Goal: Answer question/provide support: Share knowledge or assist other users

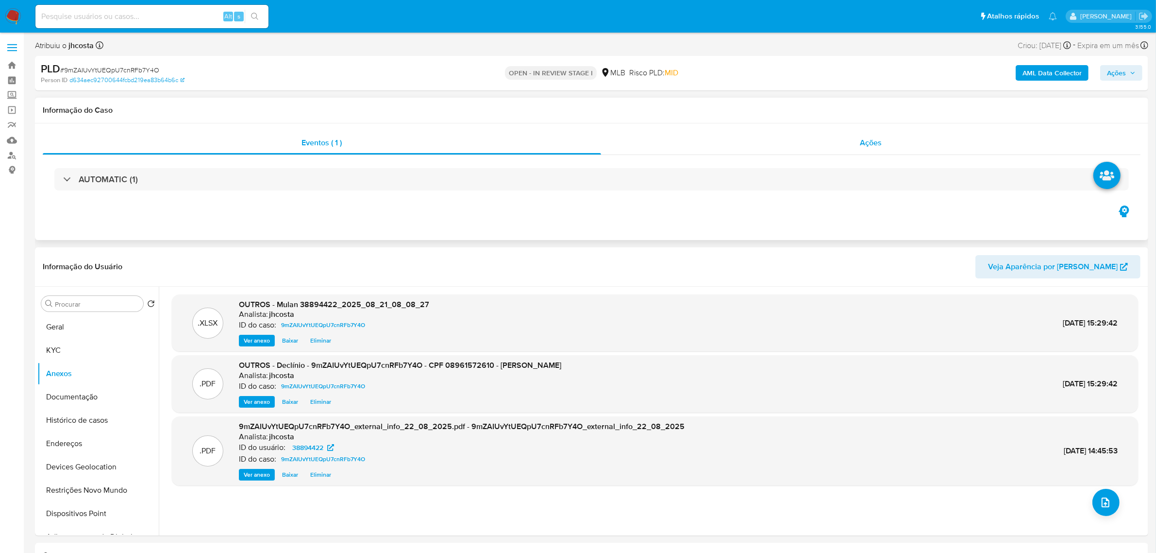
click at [858, 144] on div "Ações" at bounding box center [871, 142] width 540 height 23
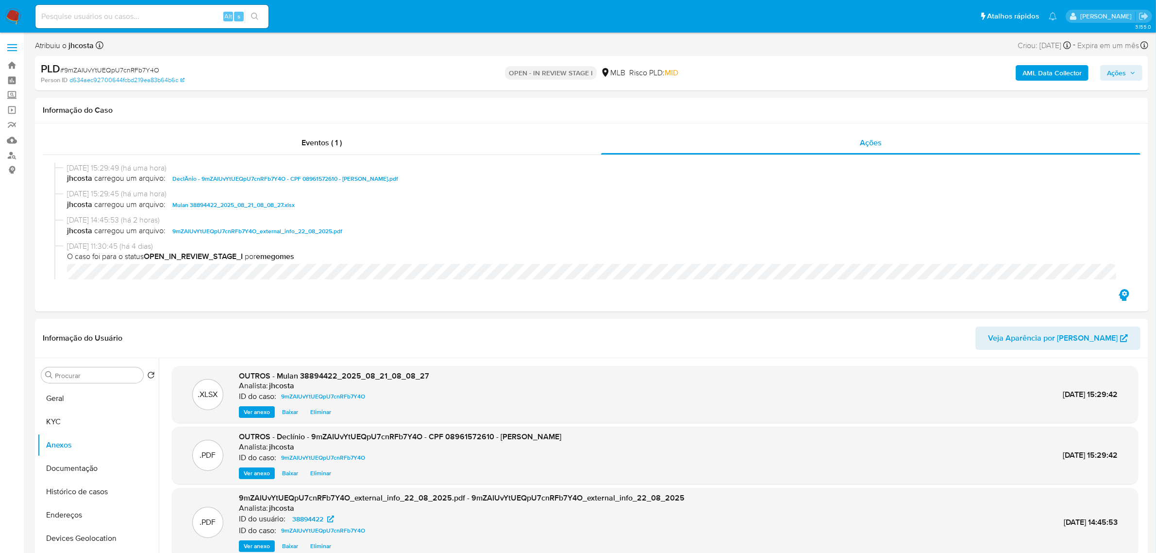
click at [1111, 71] on span "Ações" at bounding box center [1116, 73] width 19 height 16
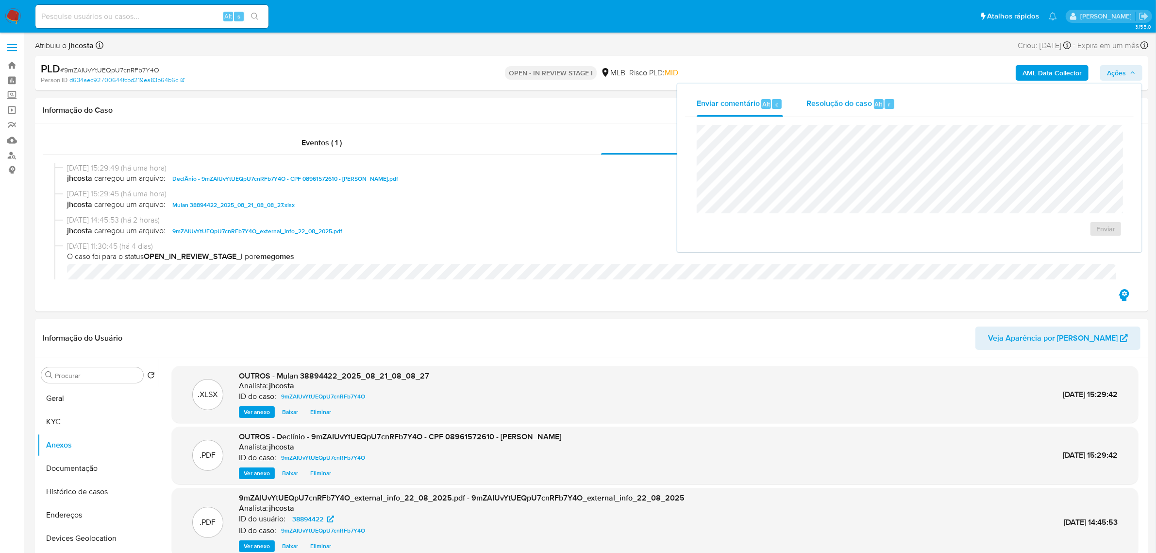
click at [837, 106] on span "Resolução do caso" at bounding box center [840, 103] width 66 height 11
click at [1001, 244] on span "No ROI" at bounding box center [1011, 244] width 51 height 14
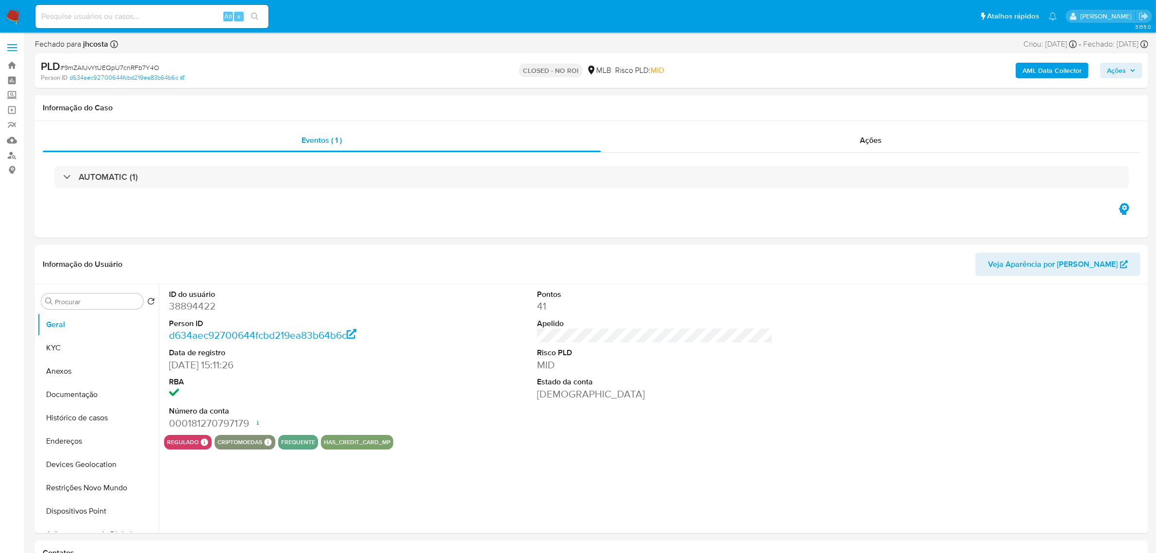
select select "10"
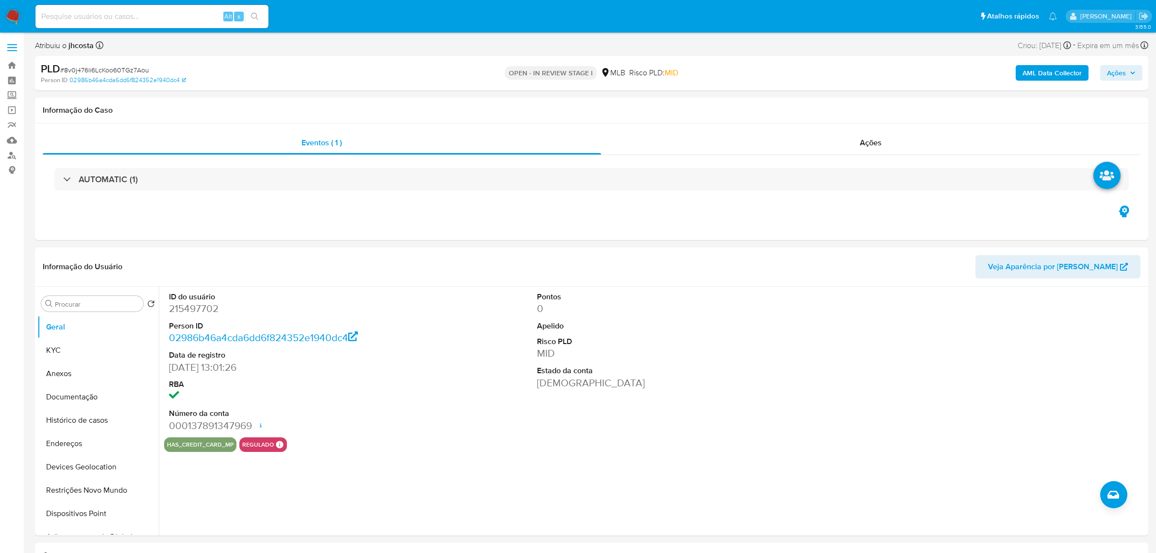
select select "10"
click at [198, 315] on dd "215497702" at bounding box center [287, 309] width 236 height 14
copy dd "215497702"
click at [350, 472] on div "ID do usuário 215497702 Person ID 02986b46a4cda6dd6f824352e1940dc4 Data de regi…" at bounding box center [652, 411] width 987 height 249
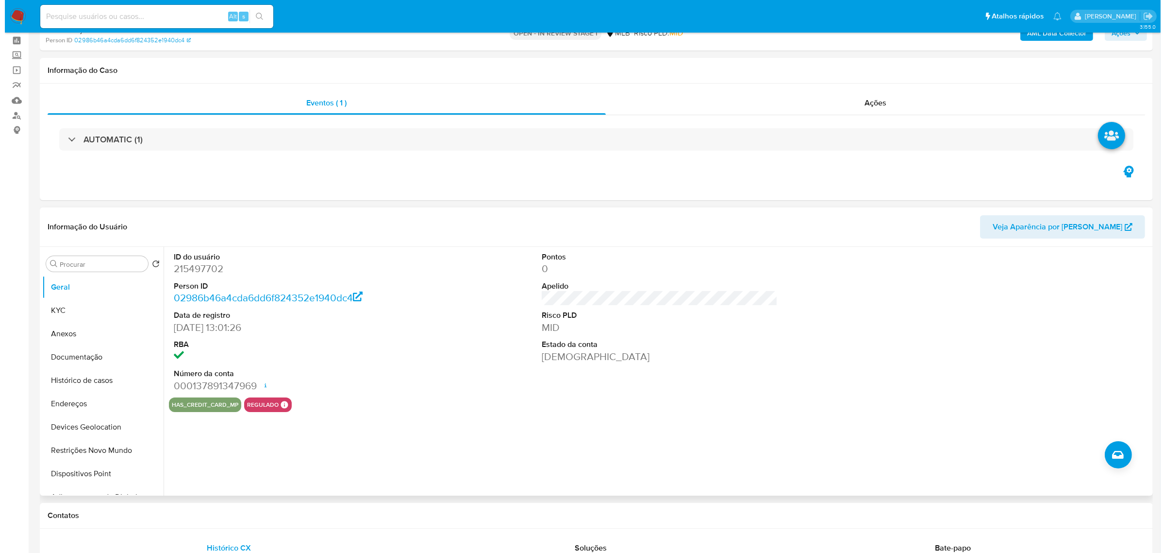
scroll to position [61, 0]
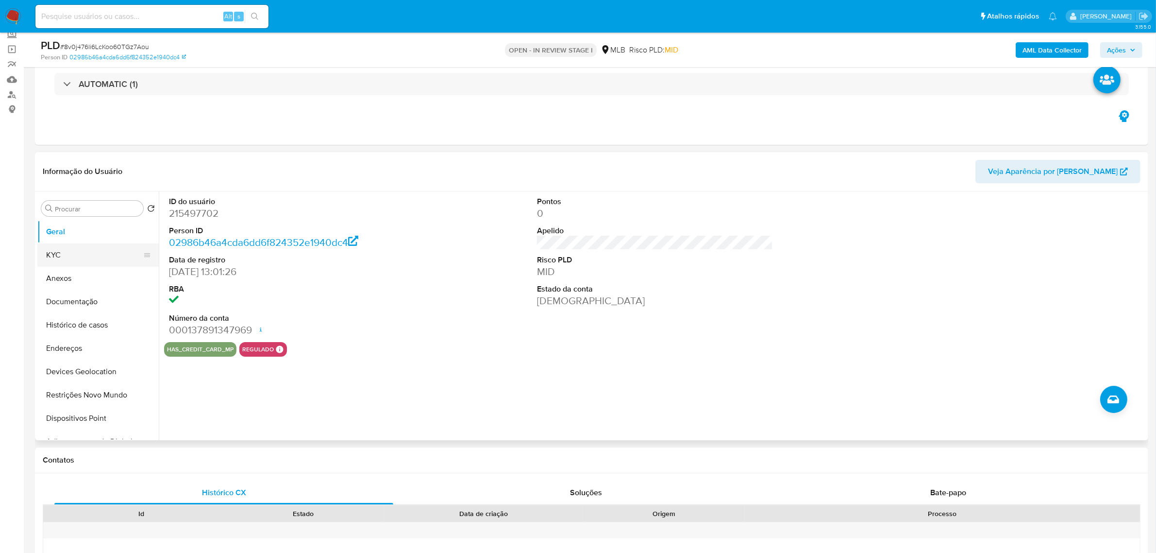
click at [93, 254] on button "KYC" at bounding box center [94, 254] width 114 height 23
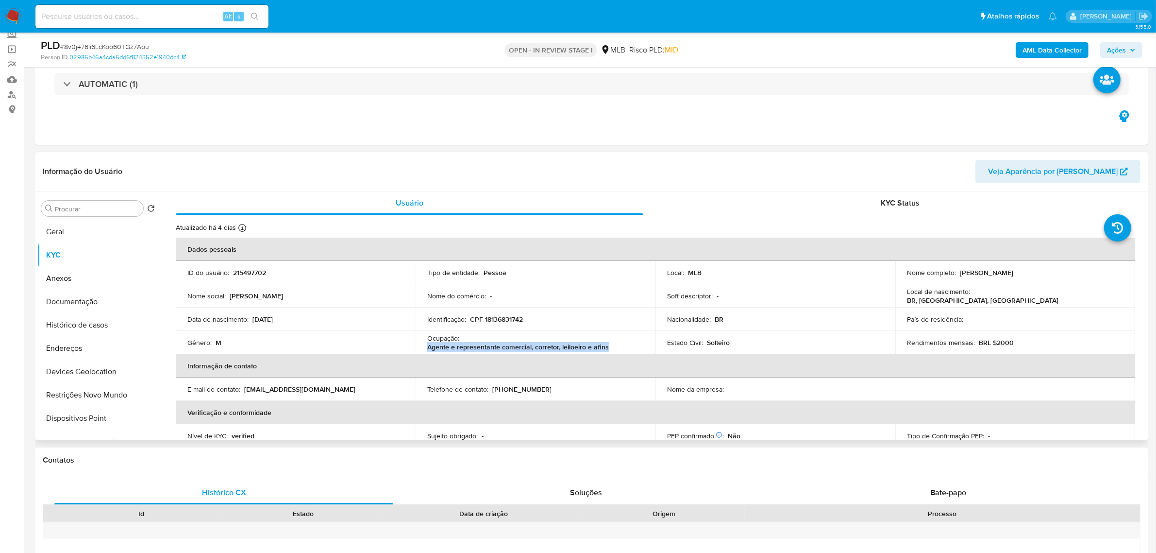
drag, startPoint x: 425, startPoint y: 348, endPoint x: 608, endPoint y: 348, distance: 183.6
click at [608, 349] on td "Ocupação : Agente e representante comercial, corretor, leiloeiro e afins" at bounding box center [536, 342] width 240 height 23
copy p "Agente e representante comercial, corretor, leiloeiro e afins"
click at [41, 225] on button "Geral" at bounding box center [94, 231] width 114 height 23
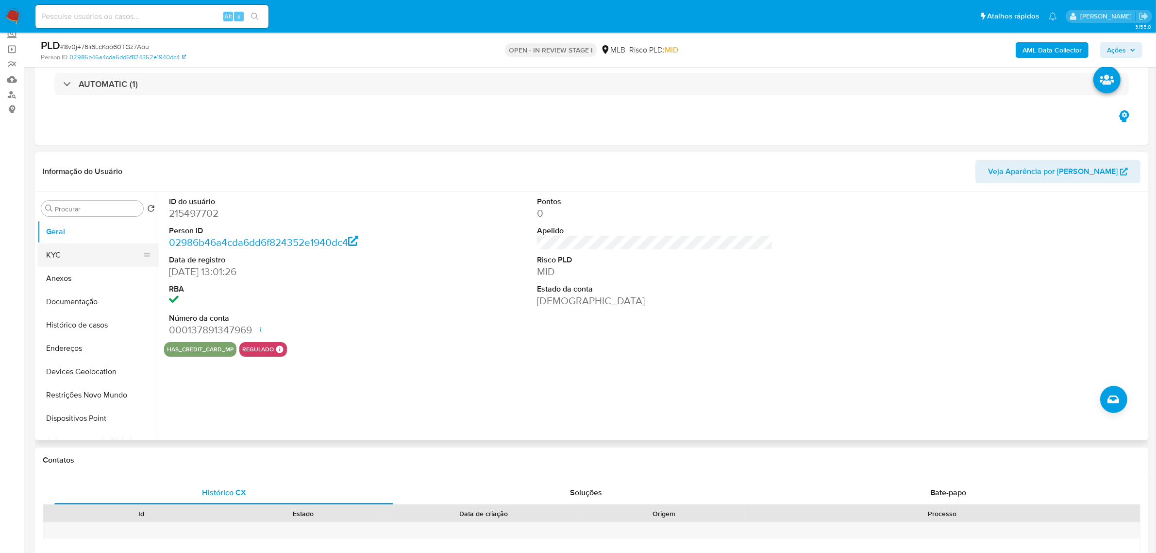
click at [52, 263] on button "KYC" at bounding box center [94, 254] width 114 height 23
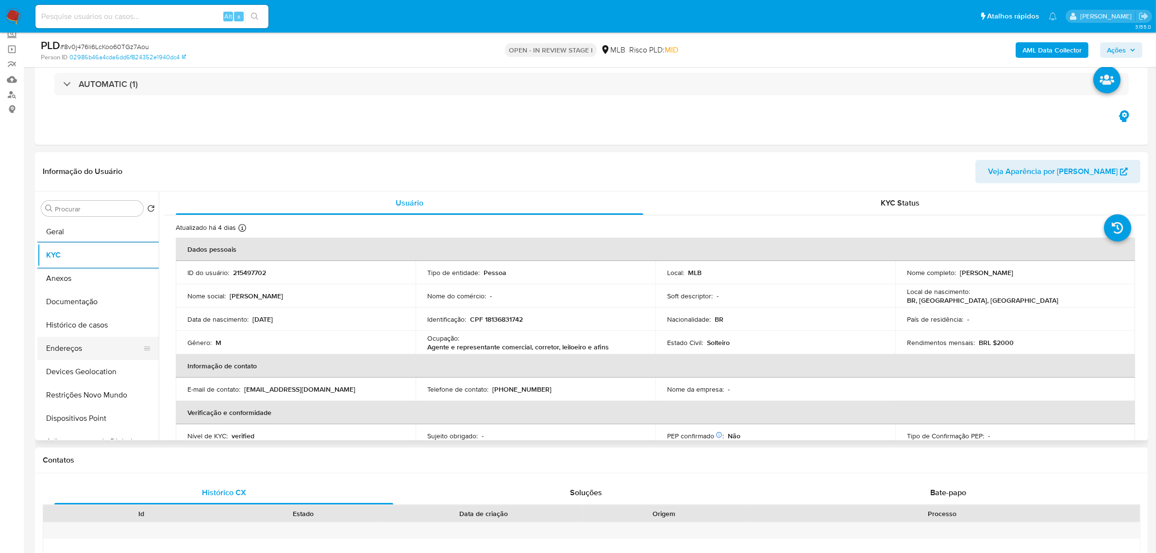
click at [81, 348] on button "Endereços" at bounding box center [94, 348] width 114 height 23
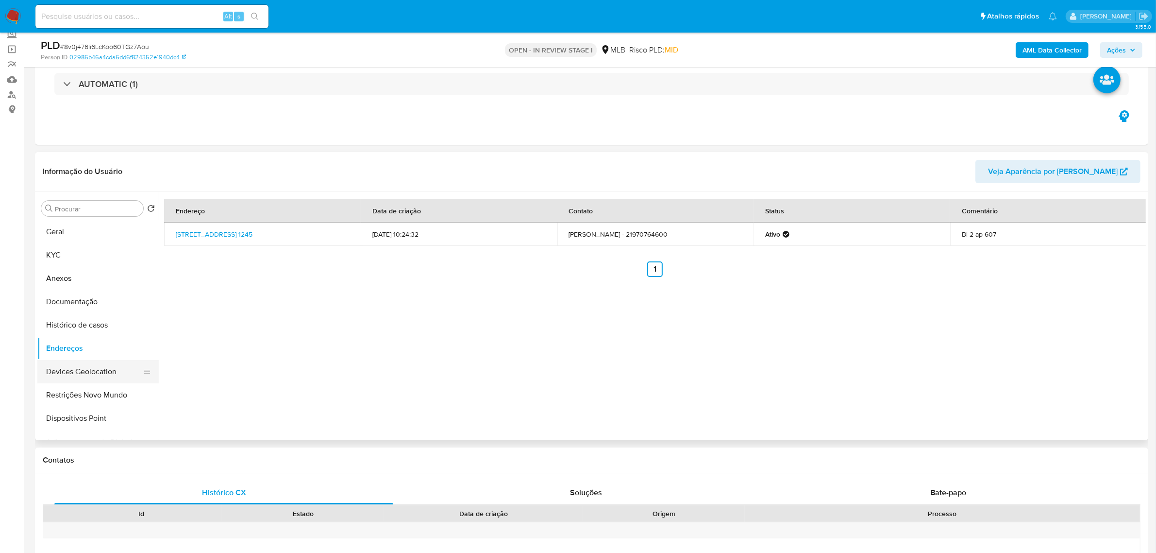
click at [83, 376] on button "Devices Geolocation" at bounding box center [94, 371] width 114 height 23
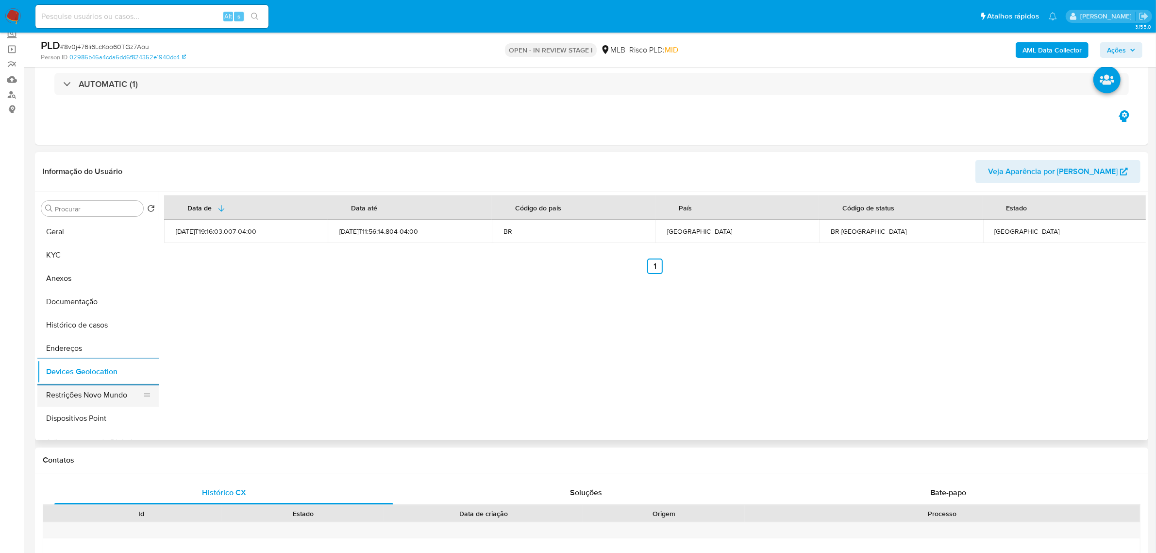
click at [87, 396] on button "Restrições Novo Mundo" at bounding box center [94, 394] width 114 height 23
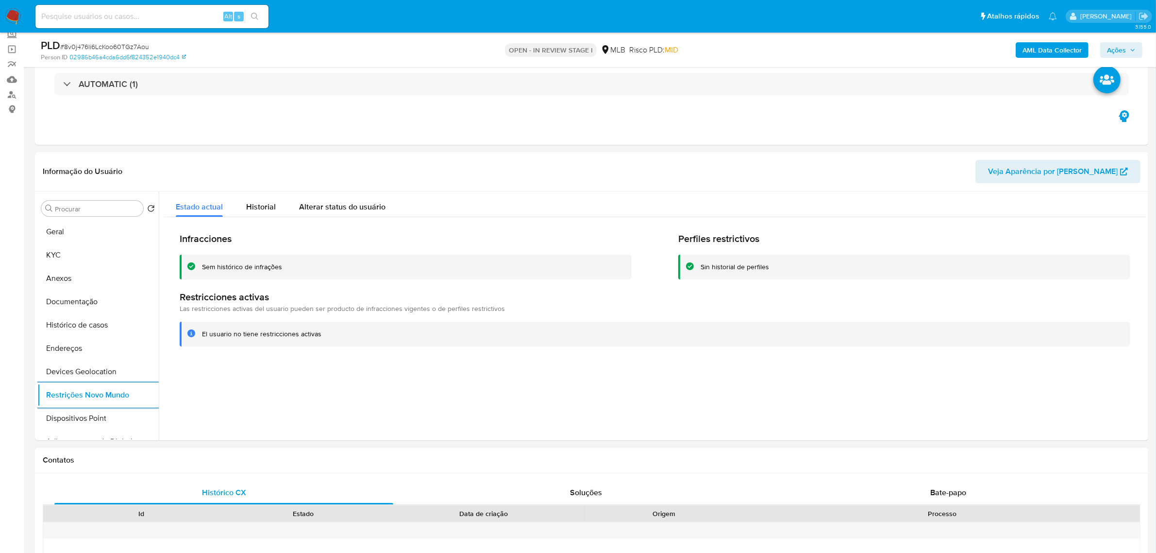
click at [37, 383] on button "Restrições Novo Mundo" at bounding box center [97, 394] width 121 height 23
click at [105, 412] on button "Dispositivos Point" at bounding box center [94, 417] width 114 height 23
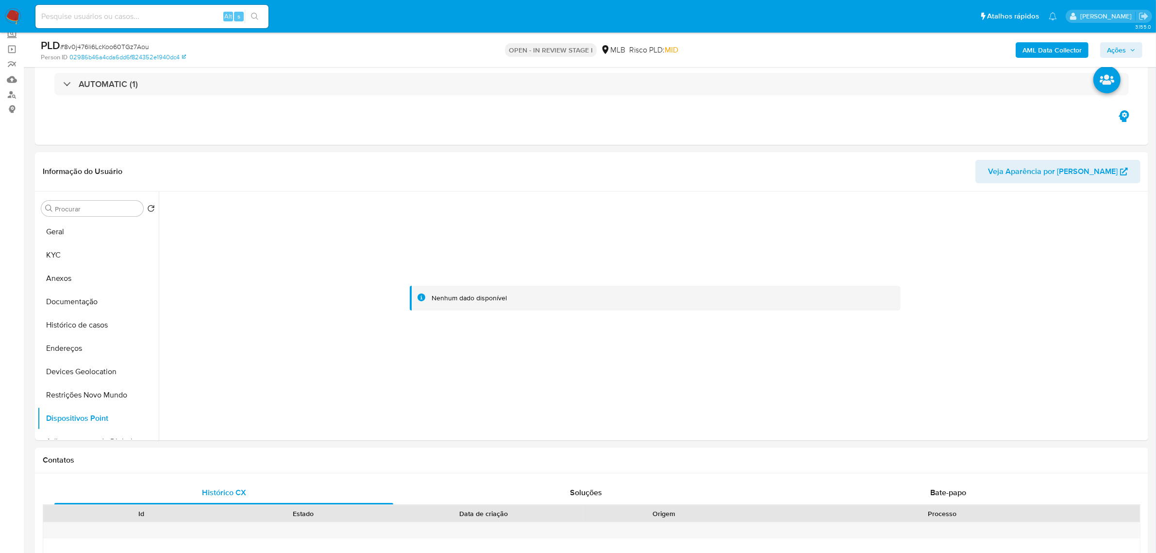
click at [1047, 49] on b "AML Data Collector" at bounding box center [1052, 50] width 59 height 16
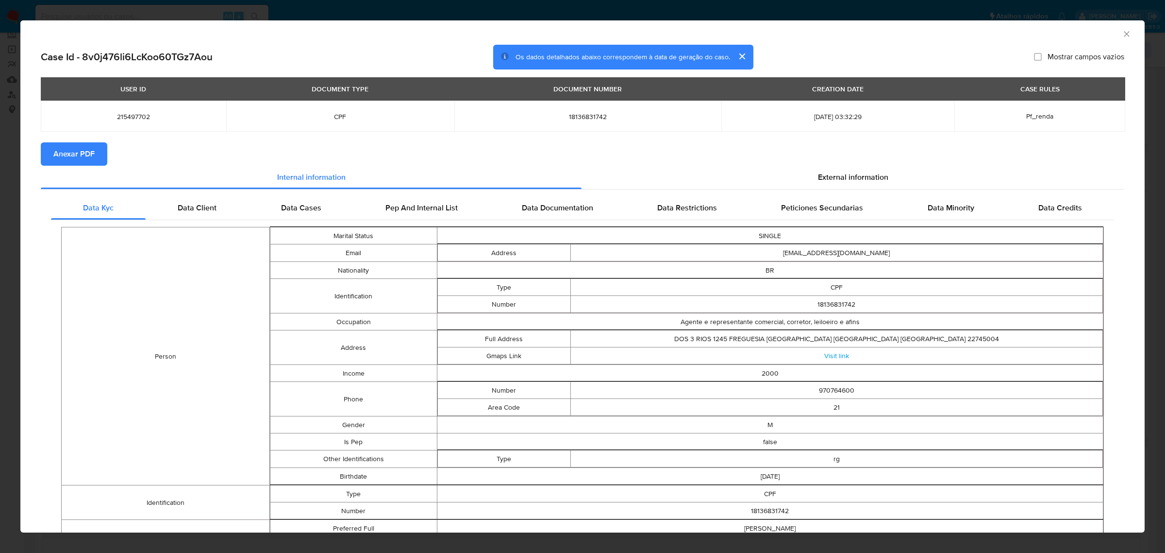
click at [96, 156] on button "Anexar PDF" at bounding box center [74, 153] width 67 height 23
click at [843, 181] on span "External information" at bounding box center [853, 178] width 70 height 11
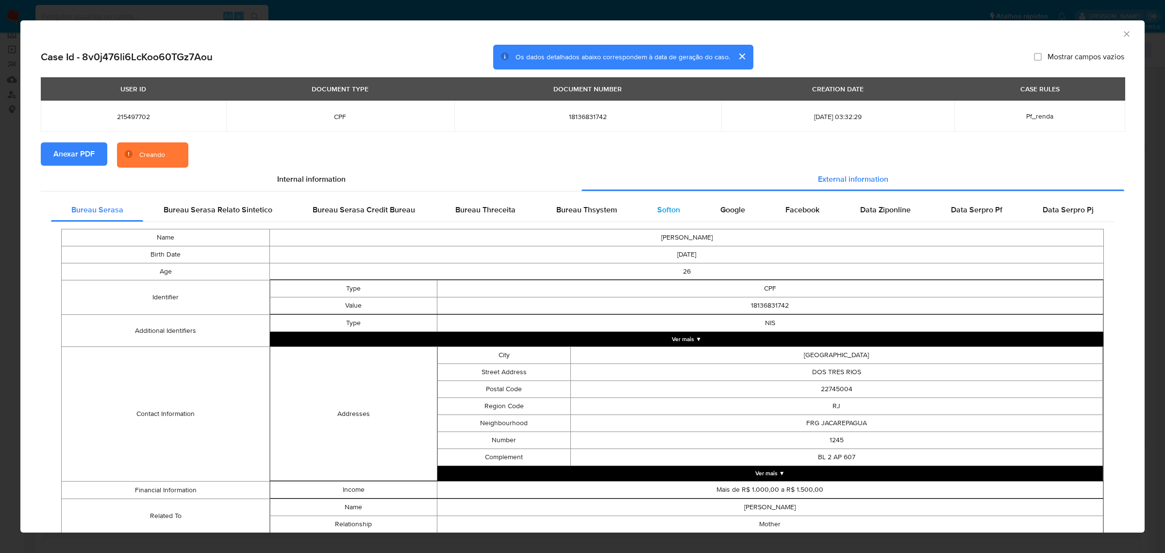
click at [666, 207] on span "Softon" at bounding box center [669, 209] width 23 height 11
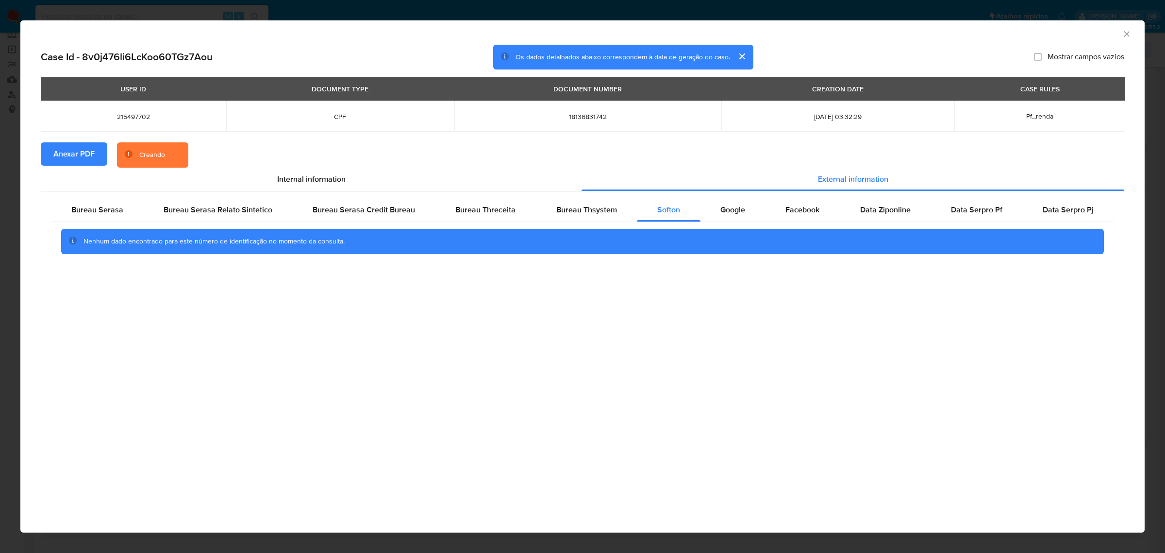
click at [729, 9] on div "AML Data Collector Case Id - 8v0j476li6LcKoo60TGz7Aou Os dados detalhados abaix…" at bounding box center [582, 276] width 1165 height 553
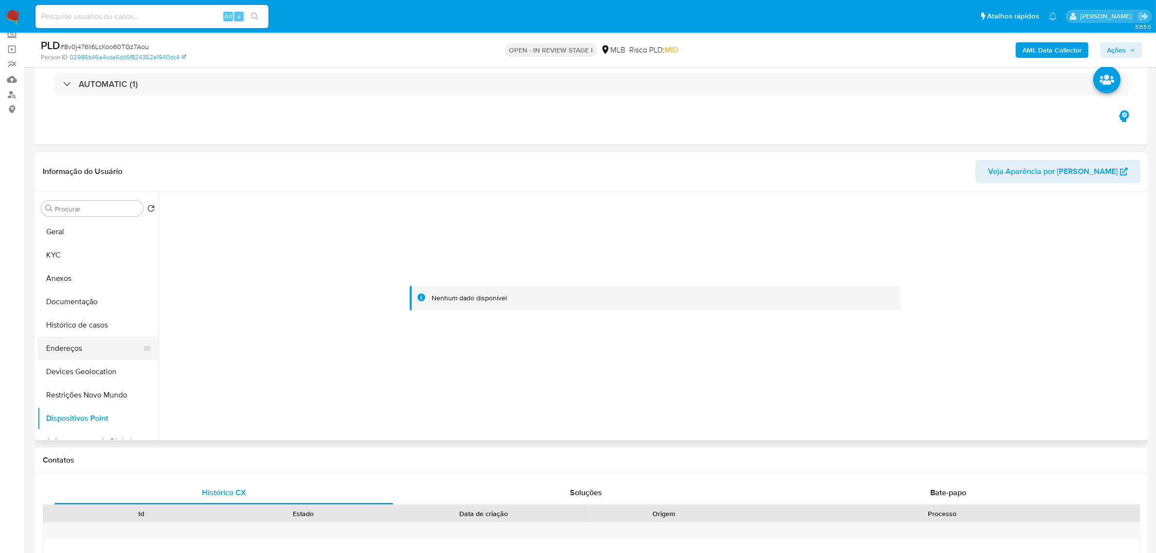
click at [74, 353] on button "Endereços" at bounding box center [94, 348] width 114 height 23
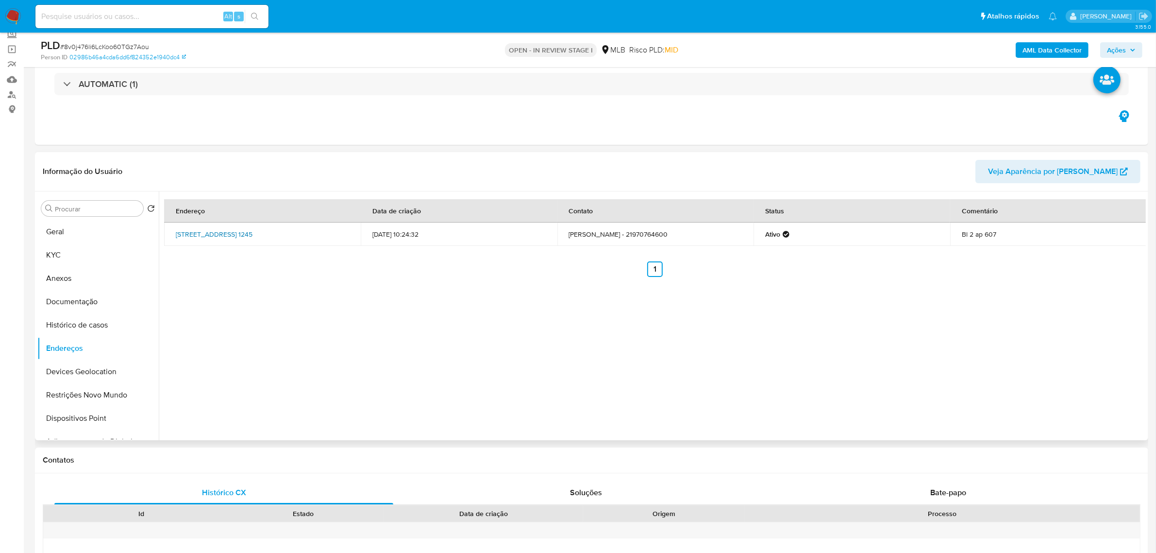
drag, startPoint x: 169, startPoint y: 228, endPoint x: 229, endPoint y: 238, distance: 61.1
click at [231, 238] on td "Estrada Dos Três Rios 1245, Rio De Janeiro, Rio De Janeiro, 22745004, Brasil 12…" at bounding box center [262, 233] width 197 height 23
copy link "Estrada Dos Três Rios 1245, Rio De Janeiro, Rio De Janeiro, 2274500"
click at [224, 259] on div "Endereço Data de criação Contato Status Comentário Estrada Dos Três Rios 1245, …" at bounding box center [655, 238] width 982 height 78
drag, startPoint x: 170, startPoint y: 229, endPoint x: 231, endPoint y: 238, distance: 61.5
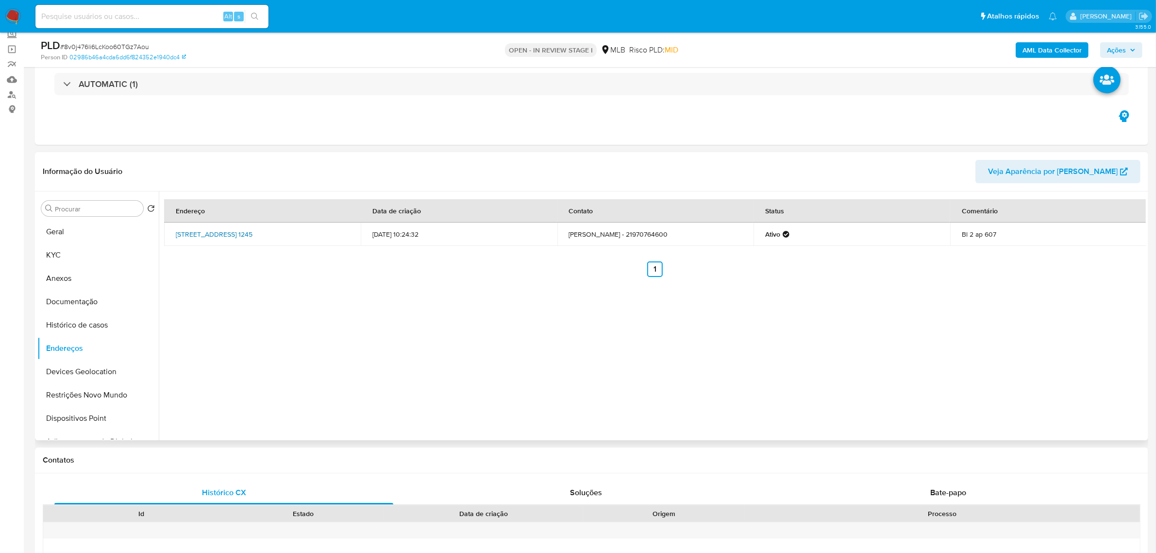
click at [231, 238] on td "Estrada Dos Três Rios 1245, Rio De Janeiro, Rio De Janeiro, 22745004, Brasil 12…" at bounding box center [262, 233] width 197 height 23
copy link "Estrada Dos Três Rios 1245, Rio De Janeiro, Rio De Janeiro, 22745004"
click at [223, 239] on link "Estrada Dos Três Rios 1245, Rio De Janeiro, Rio De Janeiro, 22745004, Brasil 12…" at bounding box center [214, 234] width 77 height 10
click at [87, 259] on button "KYC" at bounding box center [94, 254] width 114 height 23
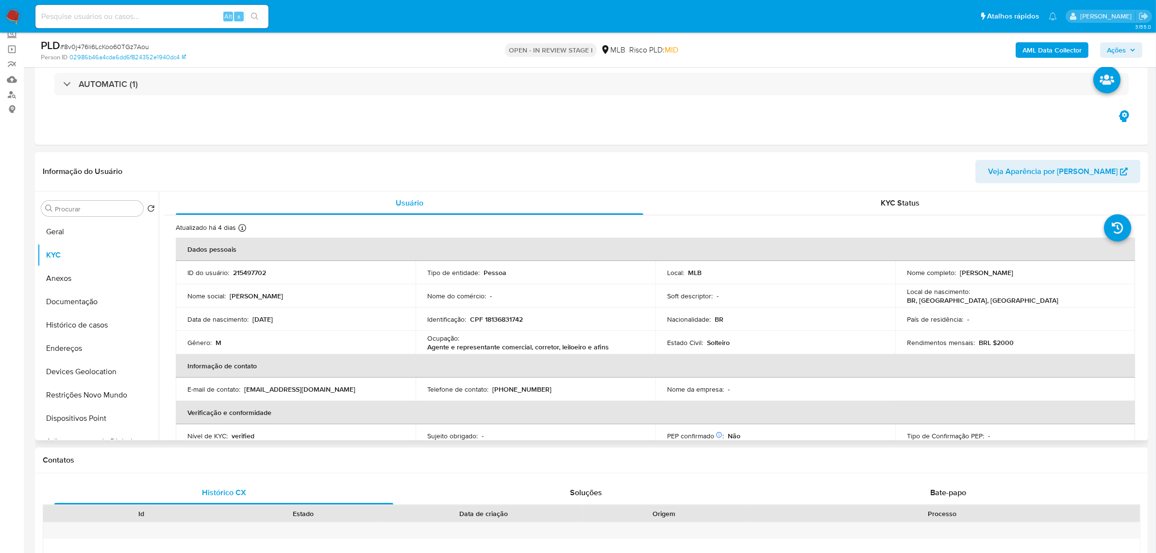
click at [488, 316] on p "CPF 18136831742" at bounding box center [496, 319] width 53 height 9
copy p "18136831742"
click at [101, 299] on button "Documentação" at bounding box center [94, 301] width 114 height 23
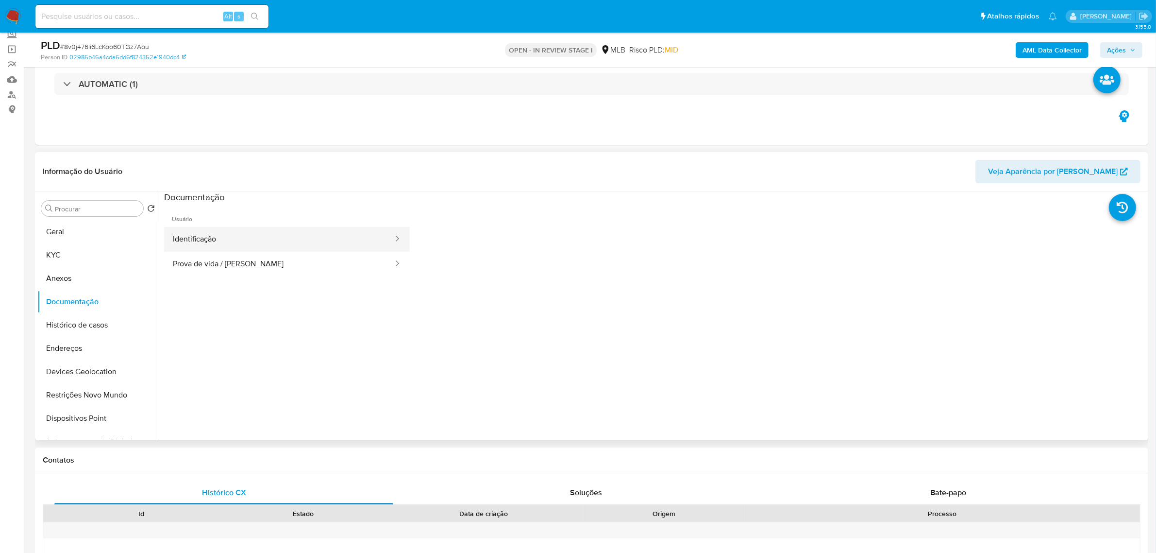
click at [257, 245] on button "Identificação" at bounding box center [279, 239] width 230 height 25
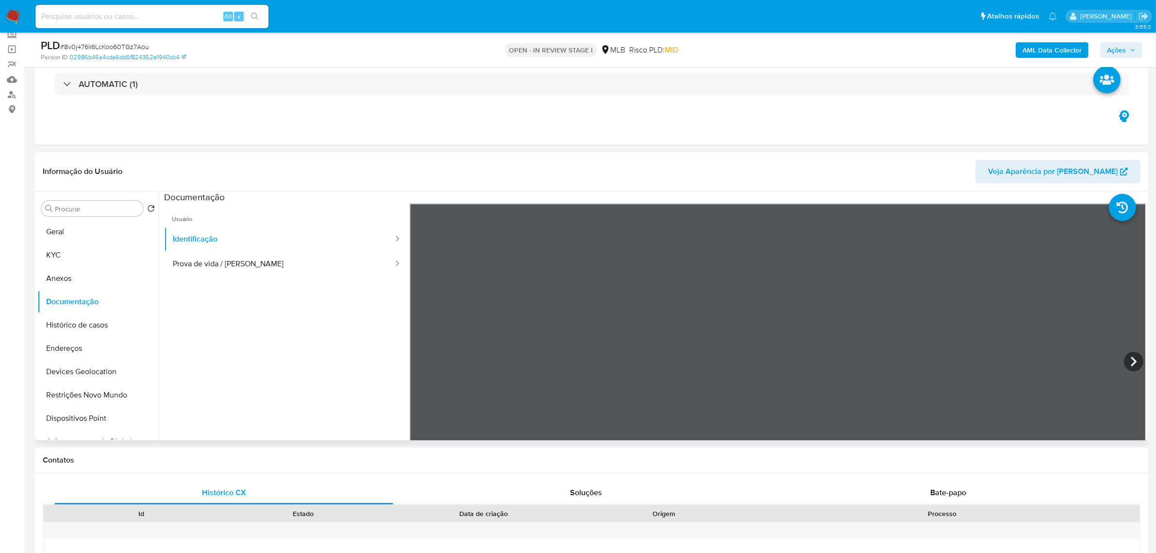
click at [1131, 361] on icon at bounding box center [1133, 361] width 19 height 19
click at [64, 250] on button "KYC" at bounding box center [94, 254] width 114 height 23
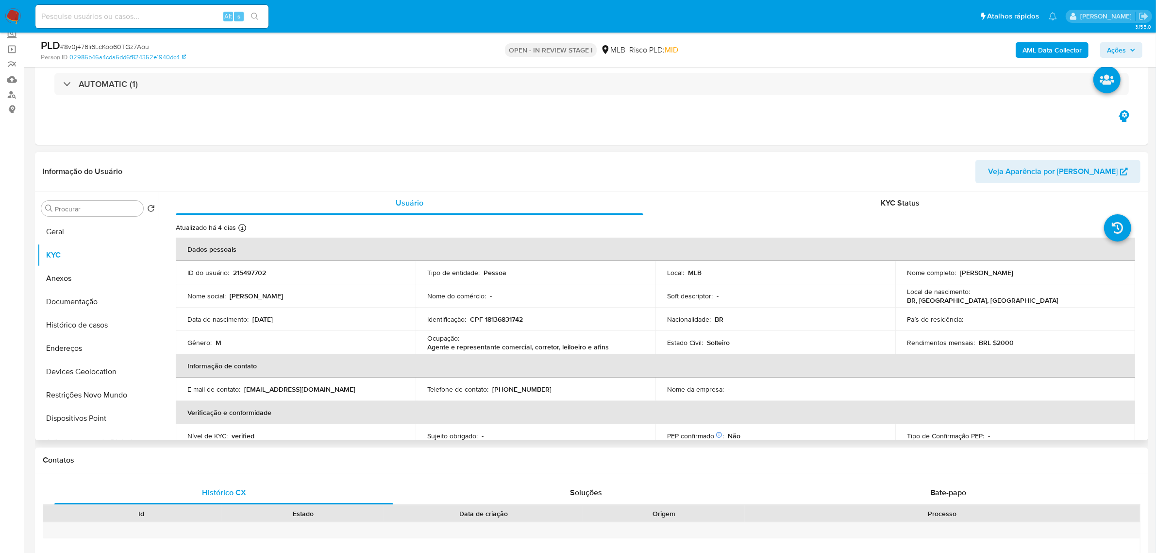
click at [495, 323] on p "CPF 18136831742" at bounding box center [496, 319] width 53 height 9
copy p "18136831742"
click at [511, 324] on td "Identificação : CPF 18136831742" at bounding box center [536, 318] width 240 height 23
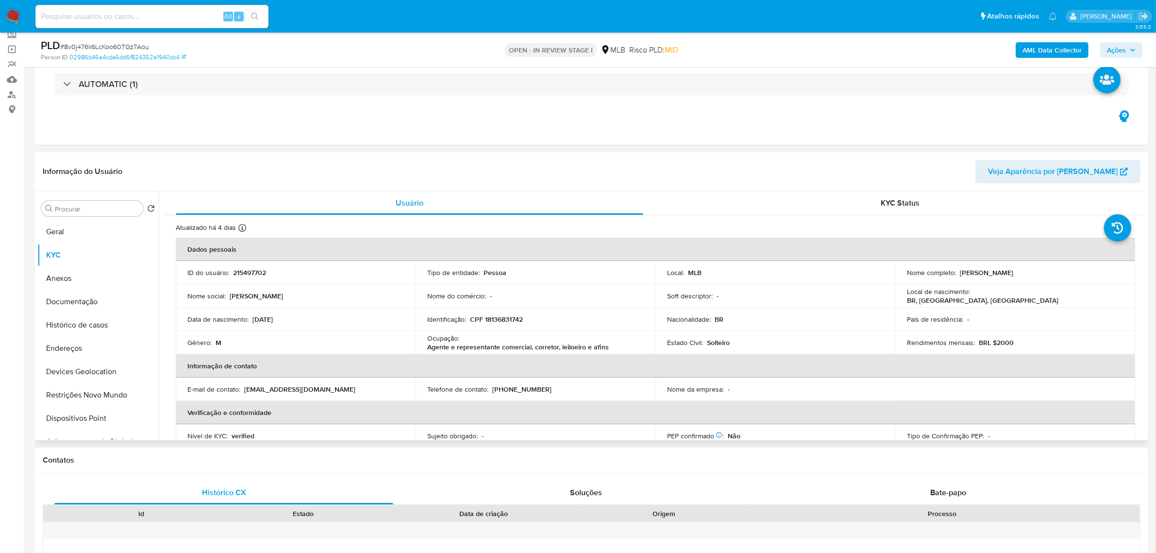
click at [506, 319] on p "CPF 18136831742" at bounding box center [496, 319] width 53 height 9
copy p "18136831742"
drag, startPoint x: 958, startPoint y: 272, endPoint x: 1057, endPoint y: 273, distance: 99.6
click at [1057, 273] on div "Nome completo : Rodrigo Duarte Galvao de Ireno" at bounding box center [1015, 272] width 217 height 9
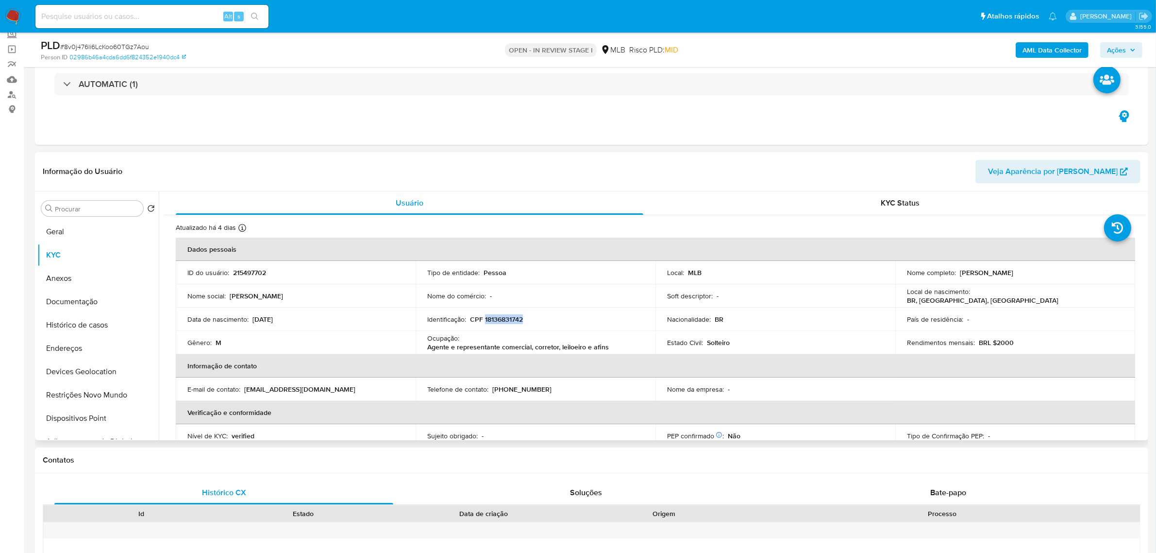
copy p "Rodrigo Duarte Galvao de Ireno"
click at [101, 309] on button "Documentação" at bounding box center [94, 301] width 114 height 23
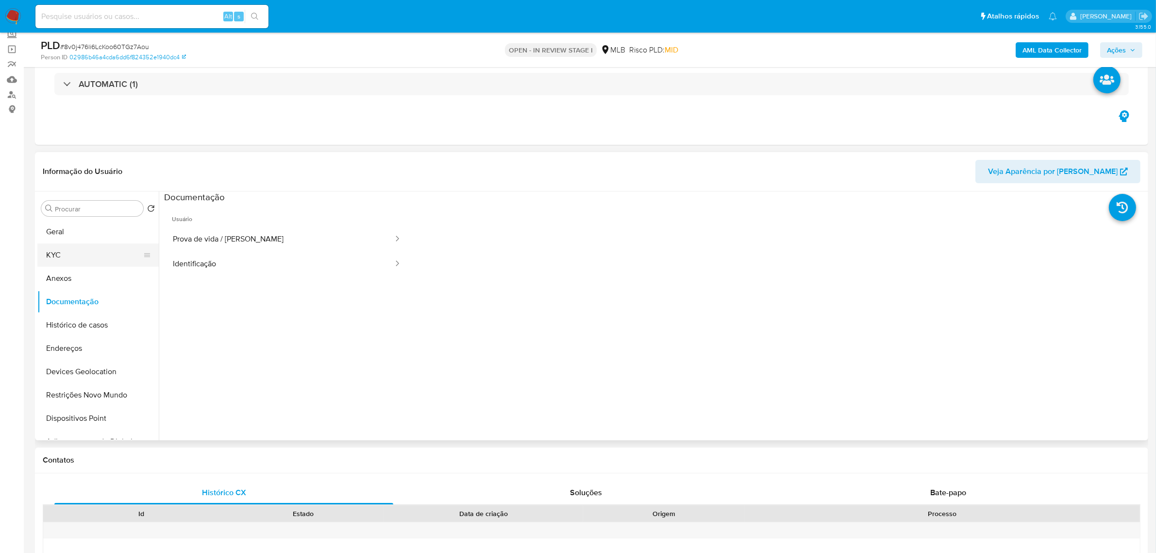
click at [72, 251] on button "KYC" at bounding box center [94, 254] width 114 height 23
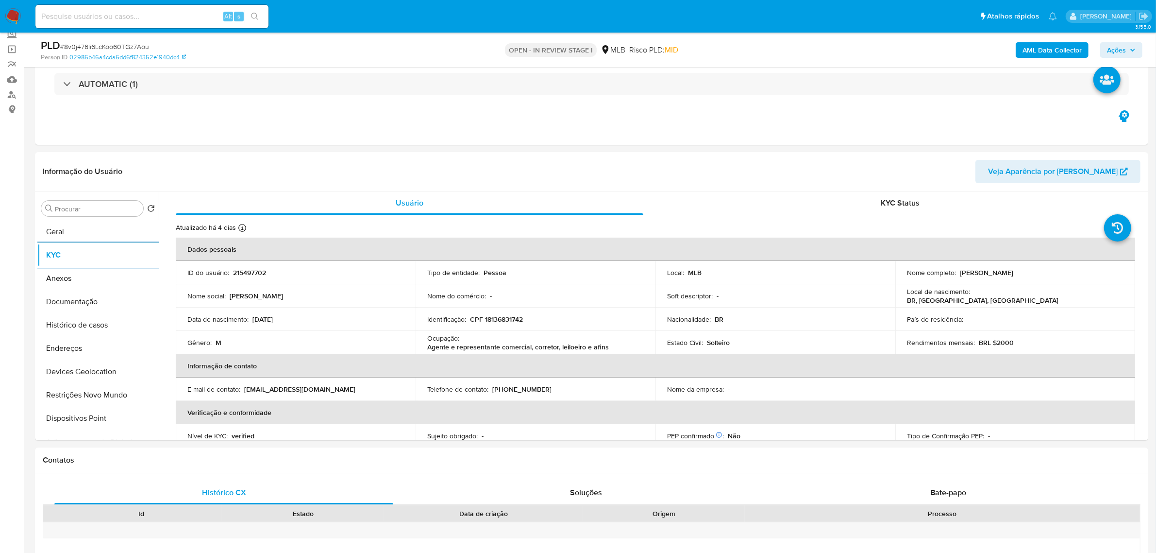
click at [1127, 51] on span "Ações" at bounding box center [1121, 50] width 29 height 14
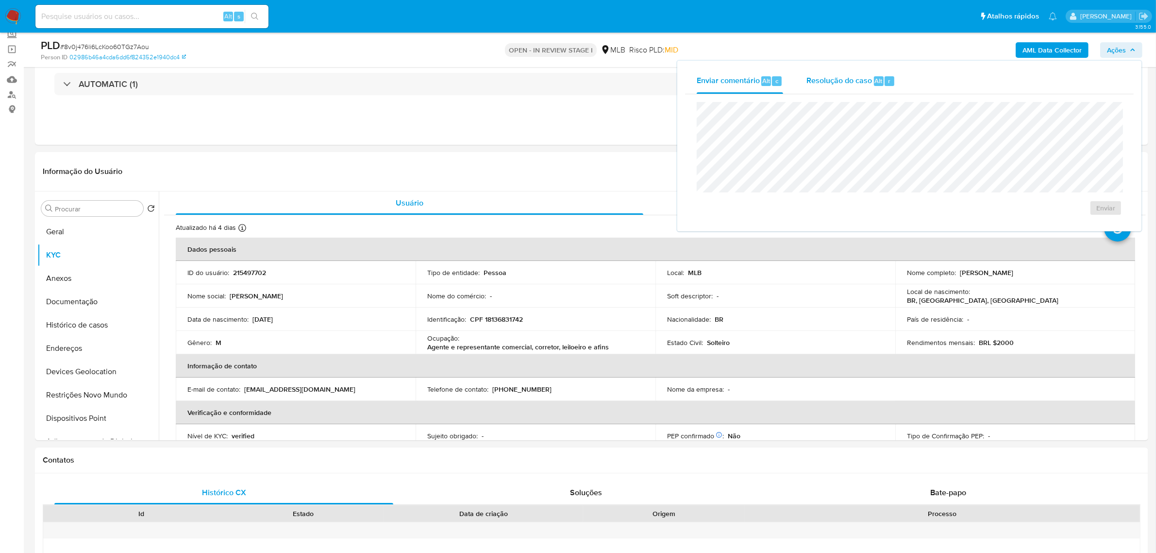
click at [861, 89] on div "Resolução do caso Alt r" at bounding box center [851, 80] width 89 height 25
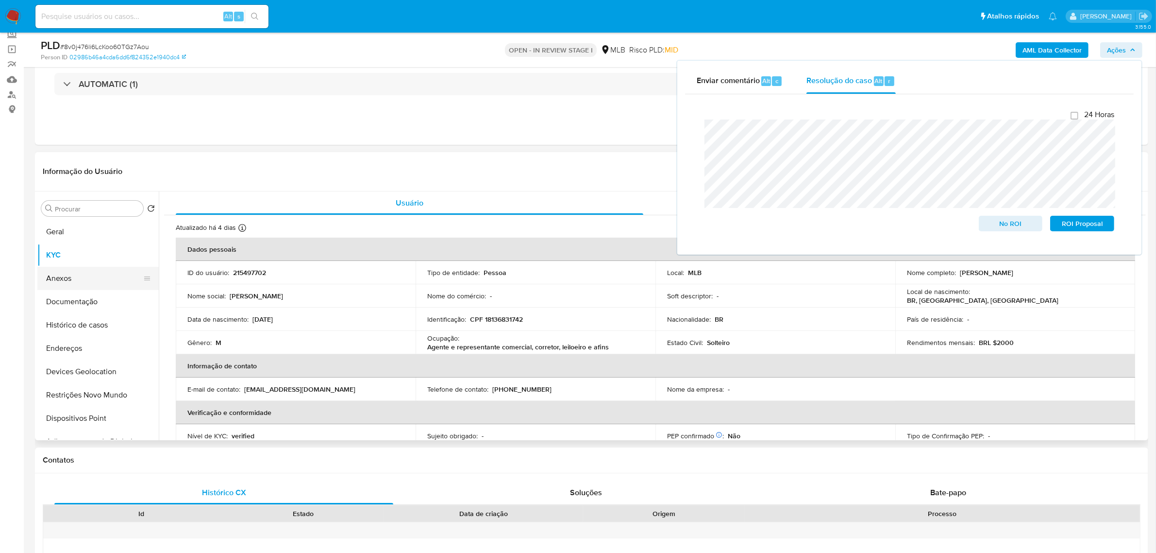
click at [72, 283] on button "Anexos" at bounding box center [94, 278] width 114 height 23
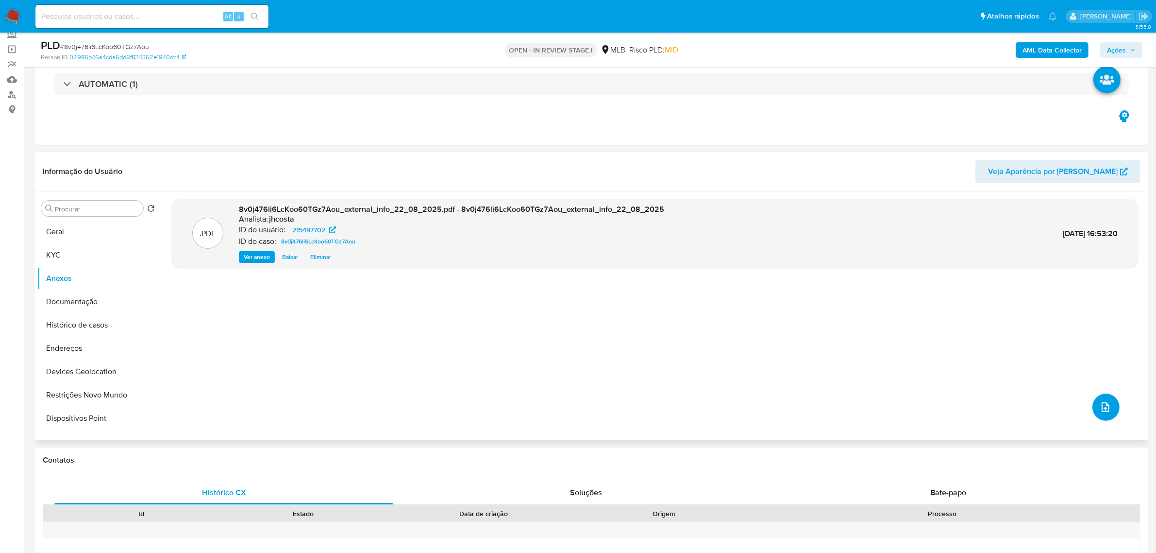
click at [1102, 404] on icon "upload-file" at bounding box center [1106, 407] width 12 height 12
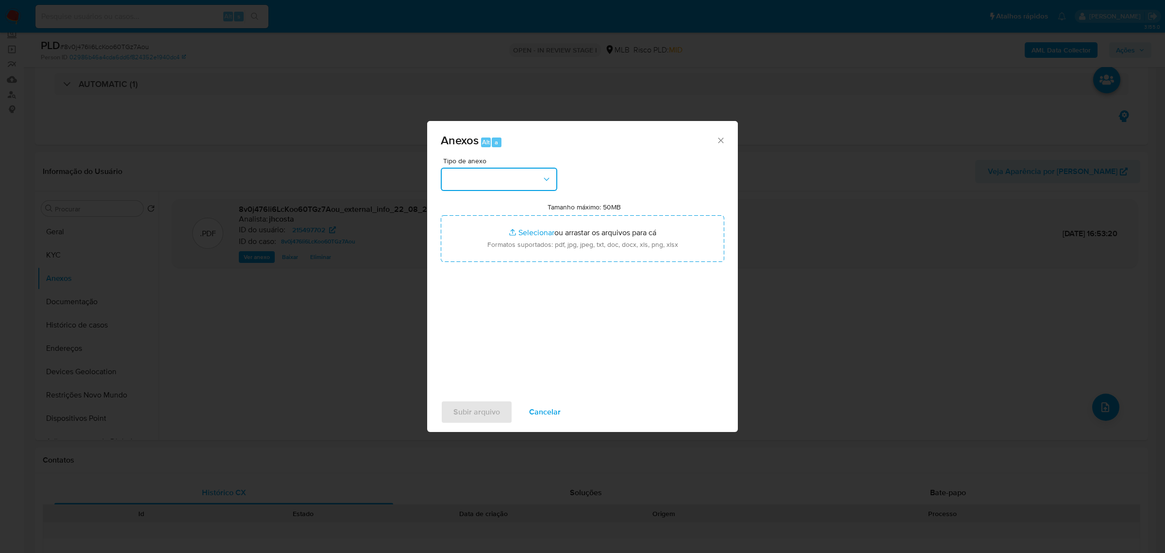
click at [543, 180] on icon "button" at bounding box center [547, 179] width 10 height 10
click at [468, 312] on span "OUTROS" at bounding box center [462, 308] width 31 height 10
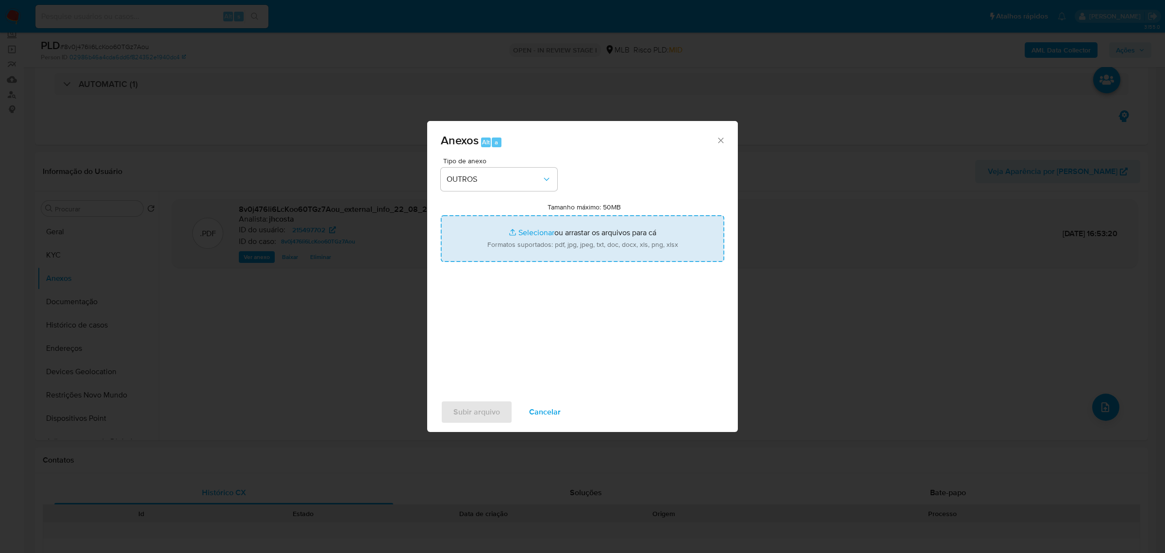
click at [536, 224] on input "Tamanho máximo: 50MB Selecionar arquivos" at bounding box center [583, 238] width 284 height 47
type input "C:\fakepath\Mulan 215497702_2025_08_21_08_10_03.xlsx"
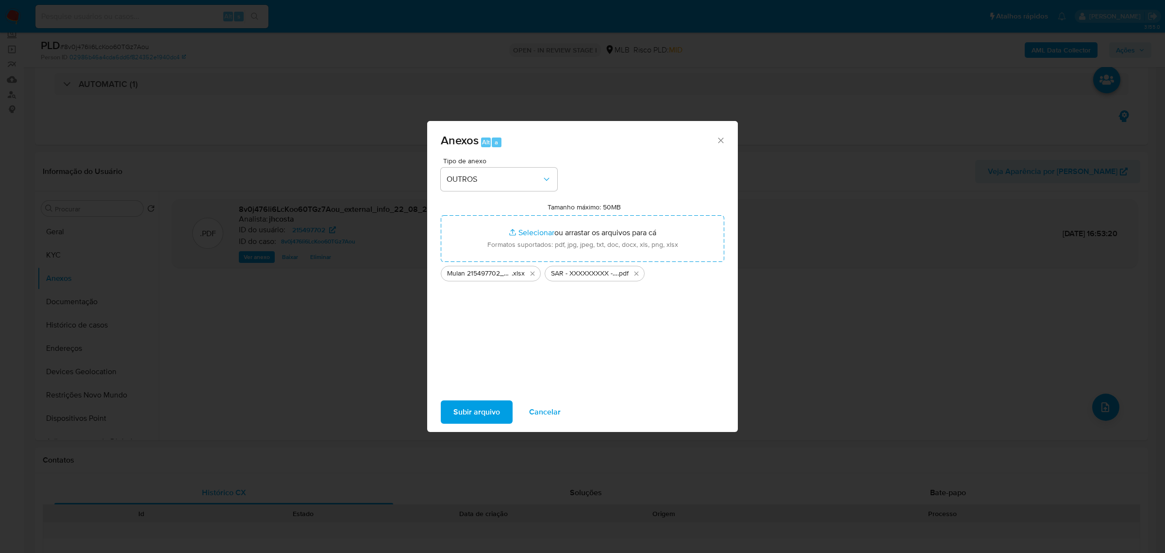
click at [479, 408] on span "Subir arquivo" at bounding box center [477, 411] width 47 height 21
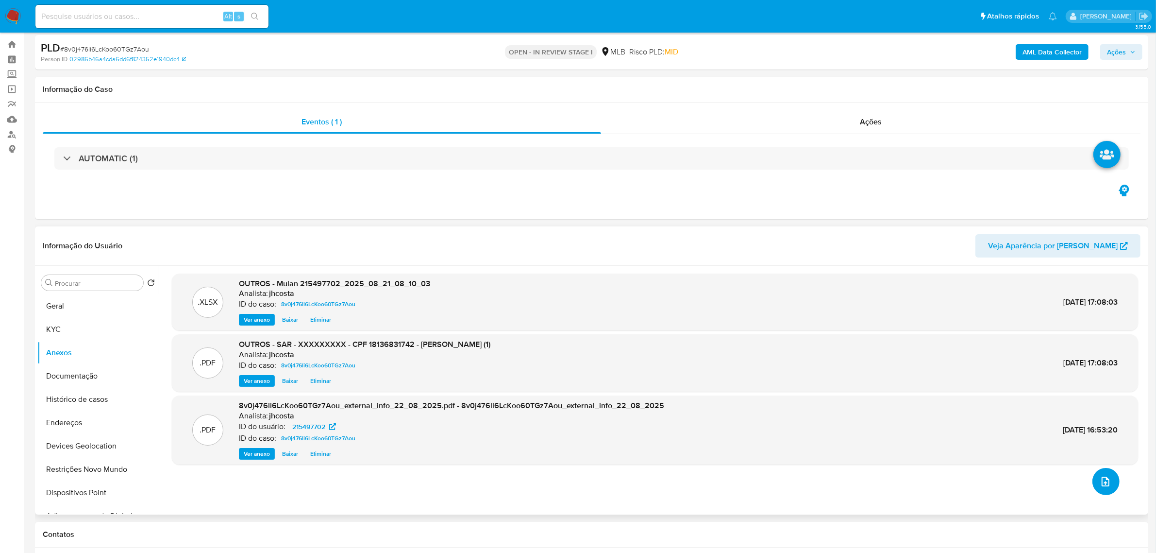
scroll to position [0, 0]
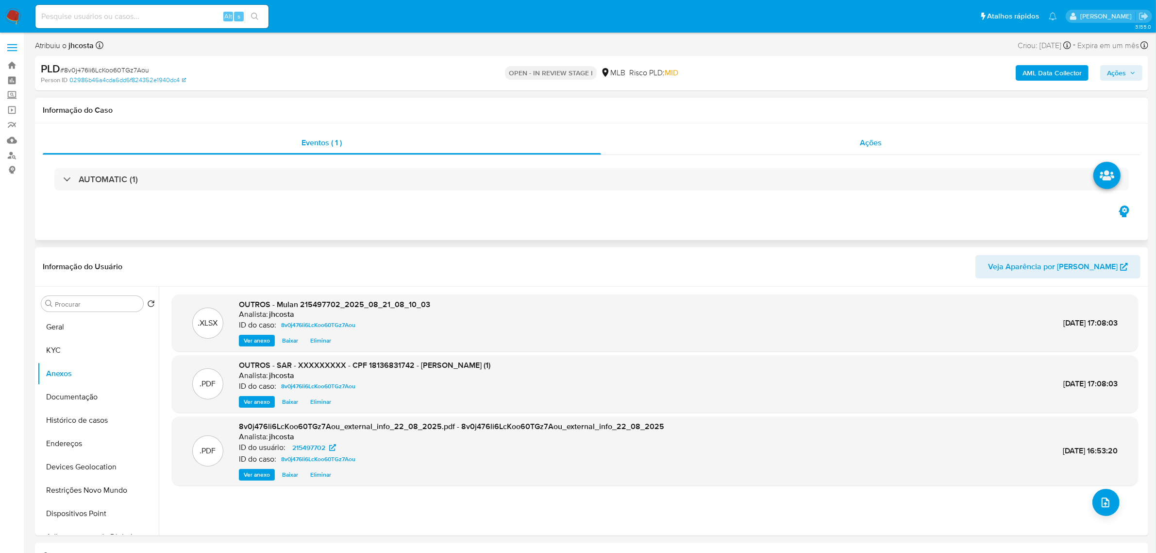
click at [850, 149] on div "Ações" at bounding box center [871, 142] width 540 height 23
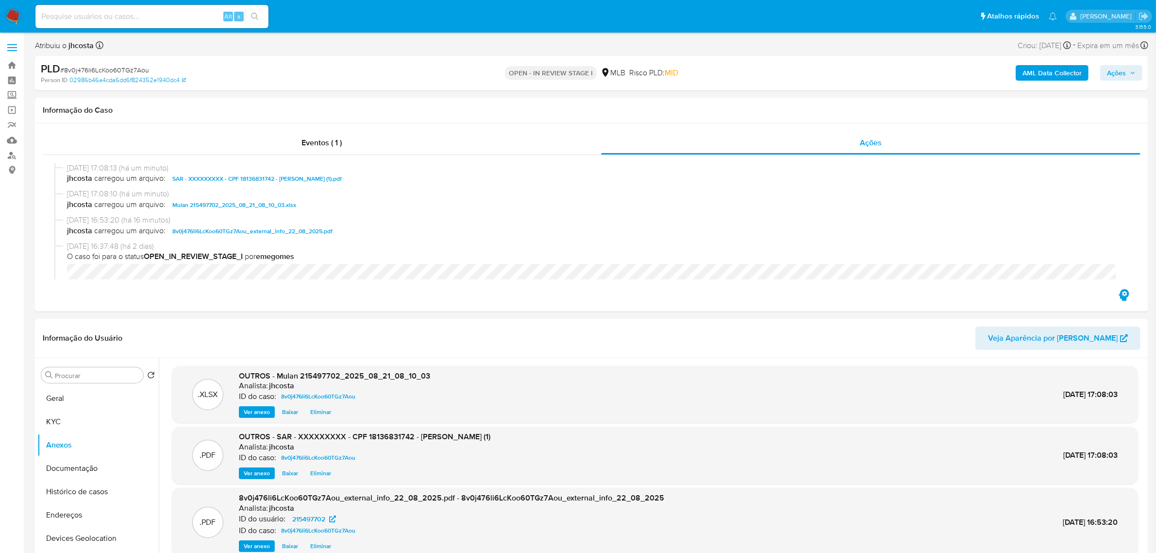
click at [1117, 79] on span "Ações" at bounding box center [1116, 73] width 19 height 16
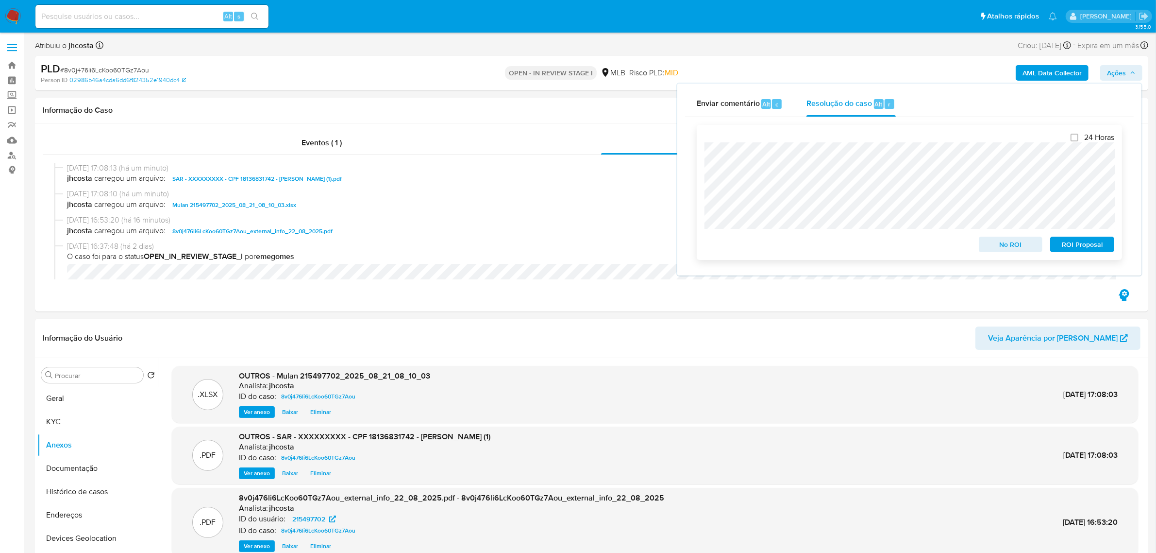
click at [1076, 241] on span "ROI Proposal" at bounding box center [1082, 244] width 51 height 14
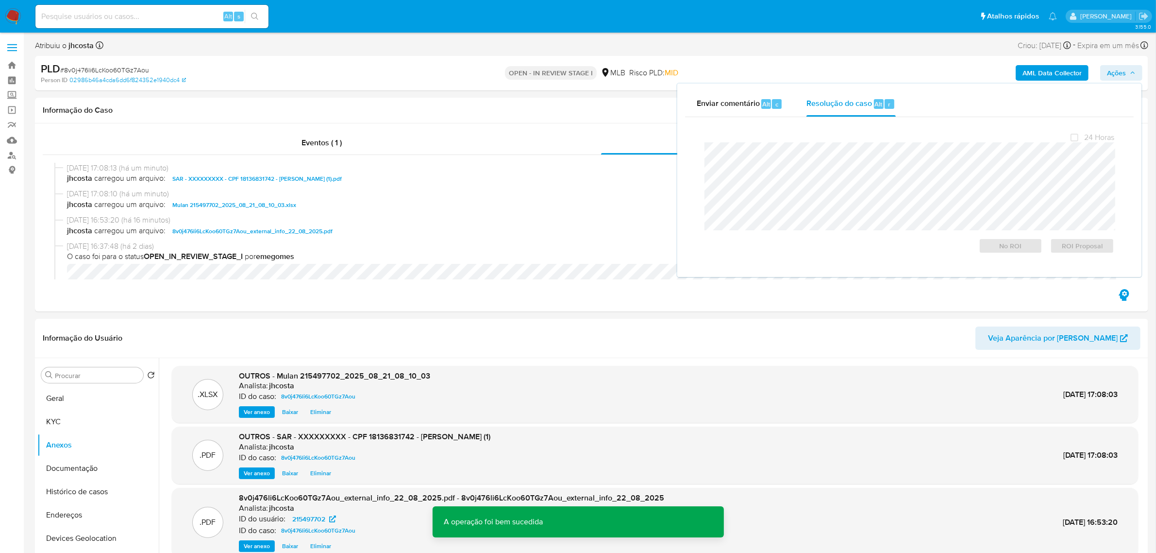
click at [128, 68] on span "# 8v0j476li6LcKoo60TGz7Aou" at bounding box center [104, 70] width 89 height 10
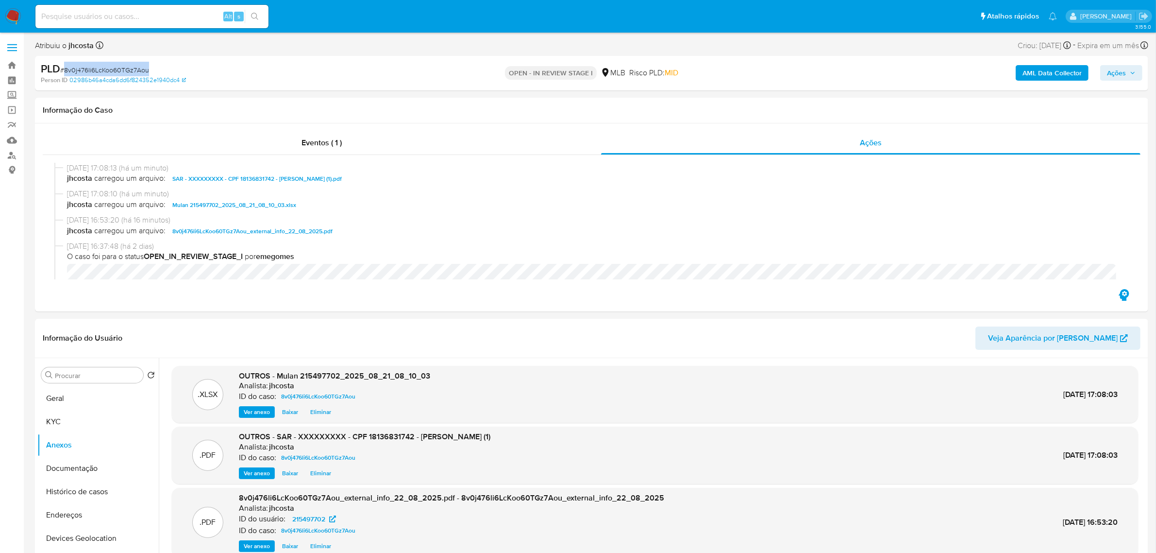
click at [128, 68] on span "# 8v0j476li6LcKoo60TGz7Aou" at bounding box center [104, 70] width 89 height 10
copy span "8v0j476li6LcKoo60TGz7Aou"
click at [365, 147] on div "Eventos ( 1 )" at bounding box center [322, 142] width 558 height 23
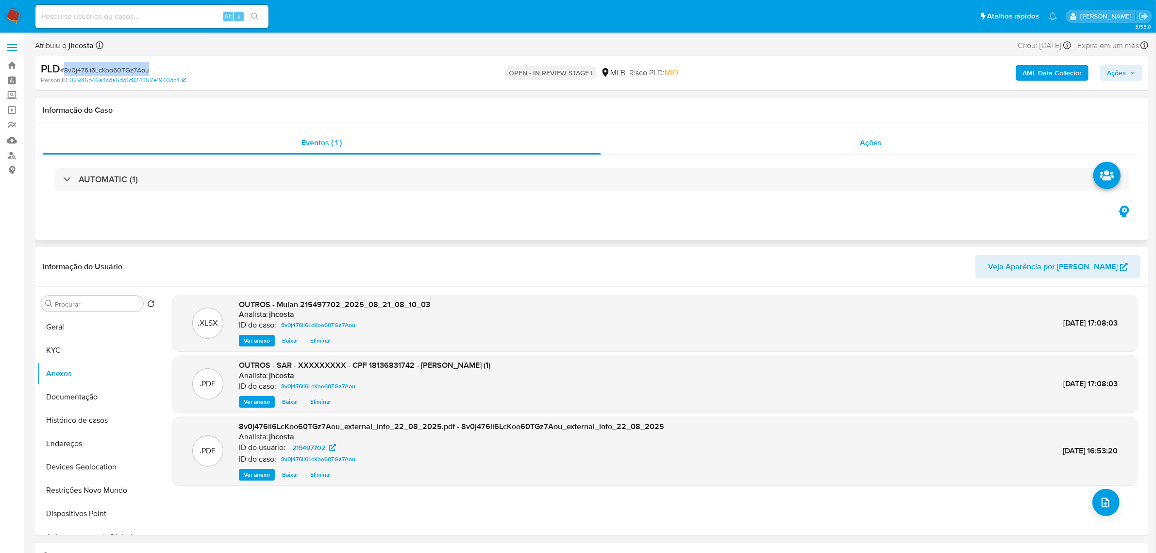
click at [871, 140] on span "Ações" at bounding box center [871, 142] width 22 height 11
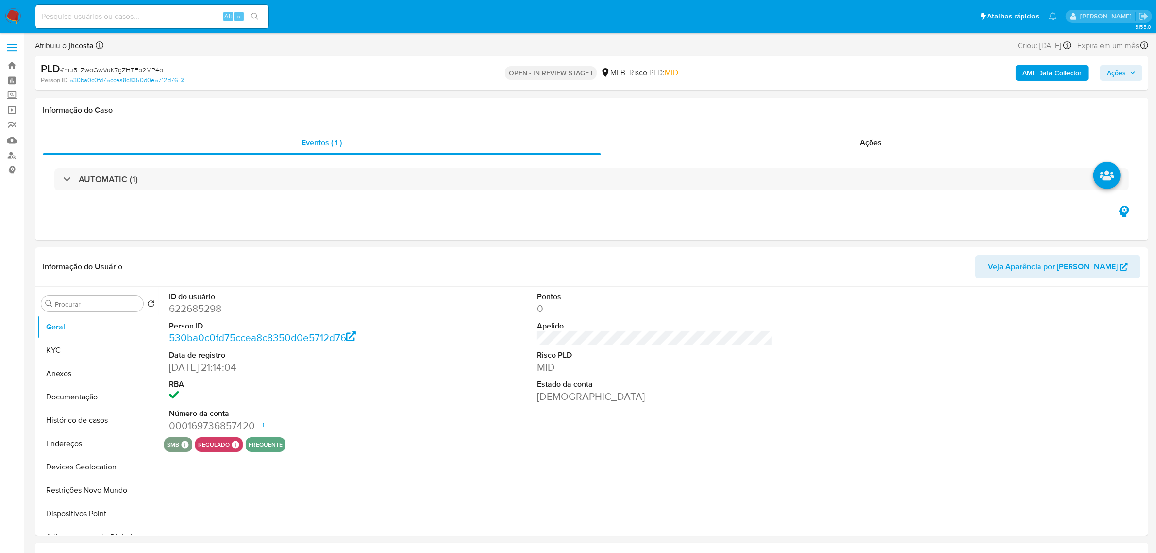
select select "10"
click at [293, 195] on div "AUTOMATIC (1)" at bounding box center [592, 179] width 1098 height 49
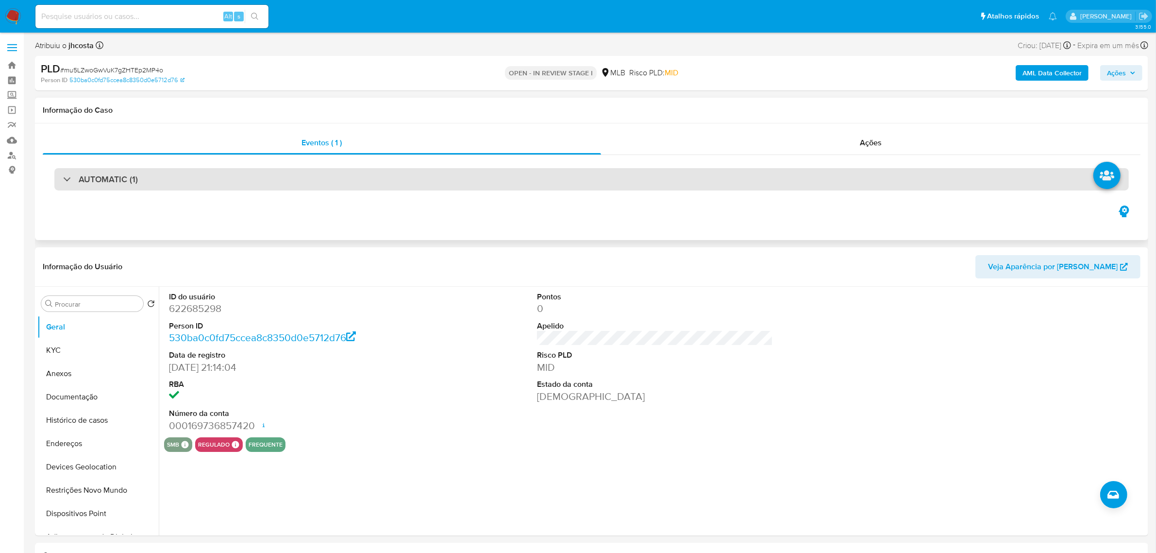
click at [290, 175] on div "AUTOMATIC (1)" at bounding box center [591, 179] width 1075 height 22
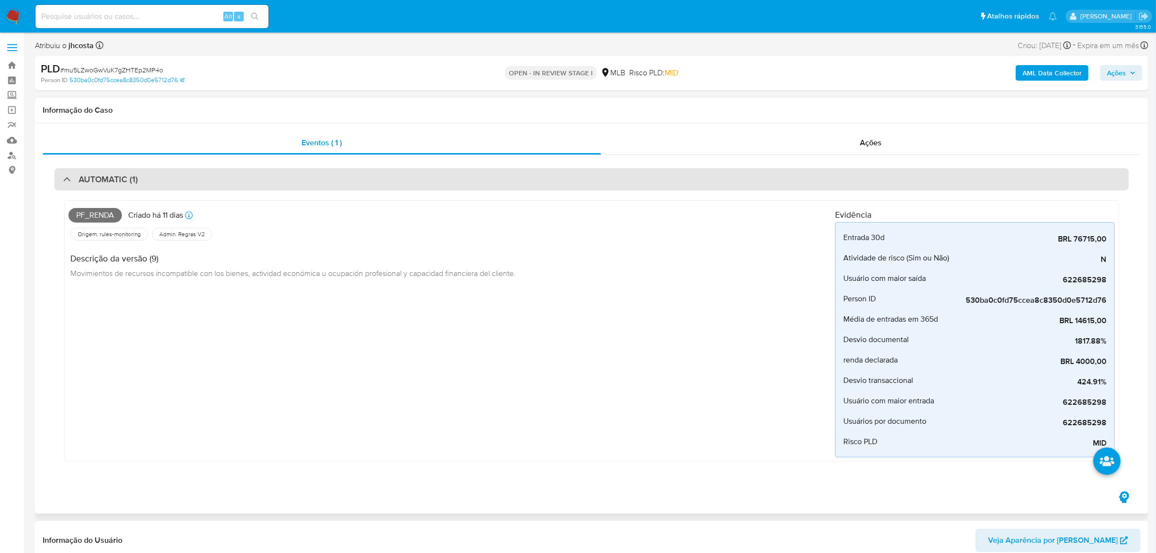
click at [290, 175] on div "AUTOMATIC (1)" at bounding box center [591, 179] width 1075 height 22
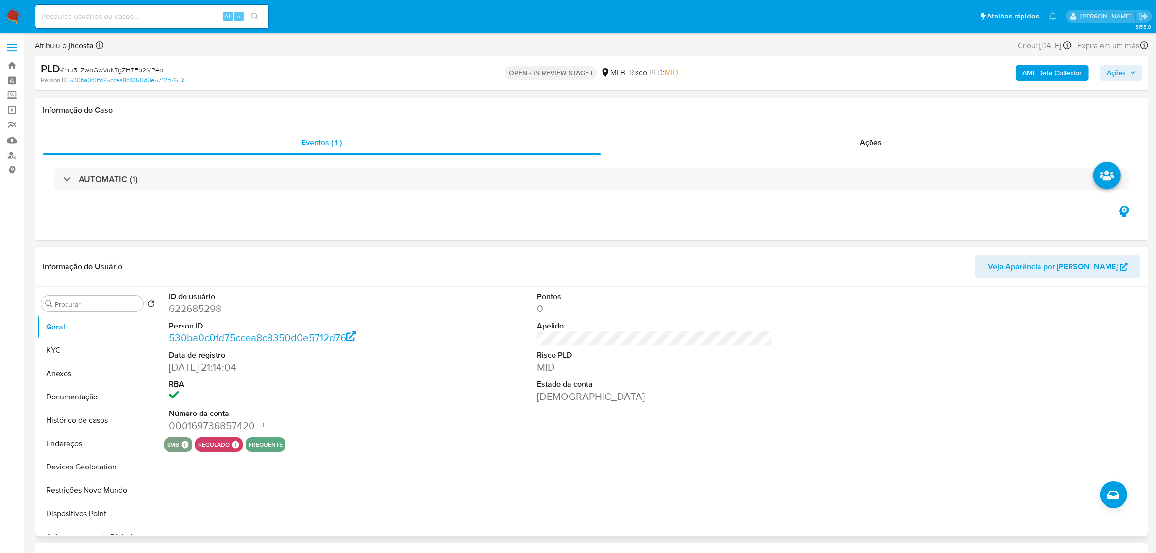
click at [186, 310] on dd "622685298" at bounding box center [287, 309] width 236 height 14
copy dd "622685298"
click at [183, 311] on dd "622685298" at bounding box center [287, 309] width 236 height 14
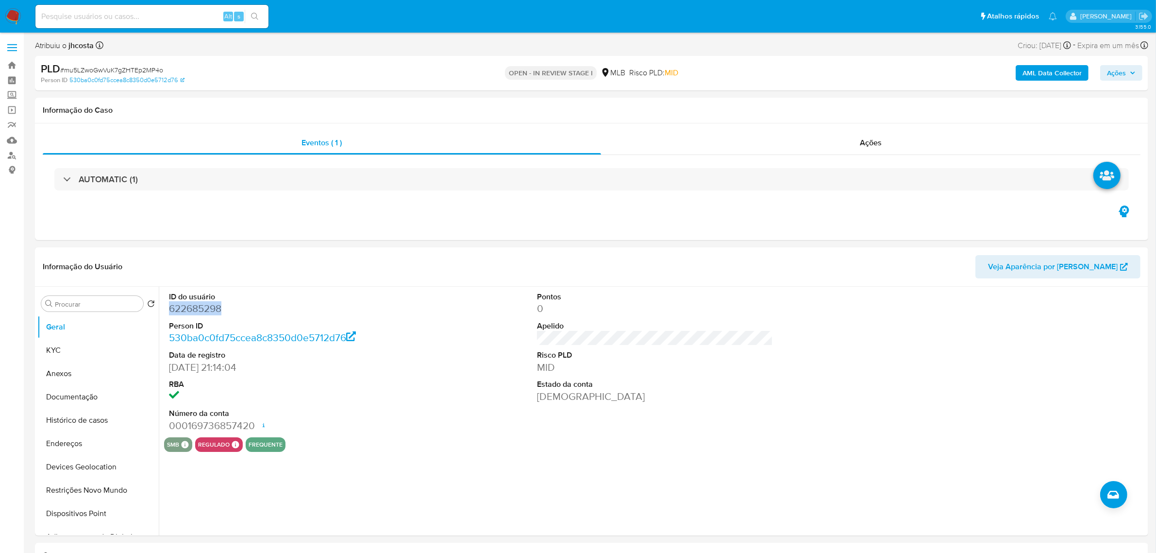
copy dd "622685298"
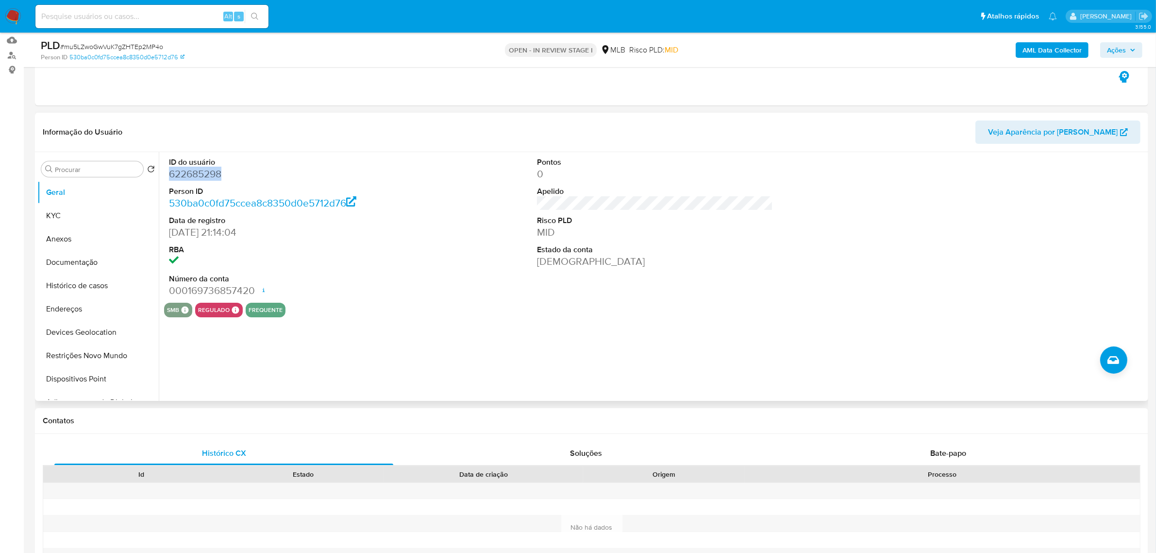
scroll to position [121, 0]
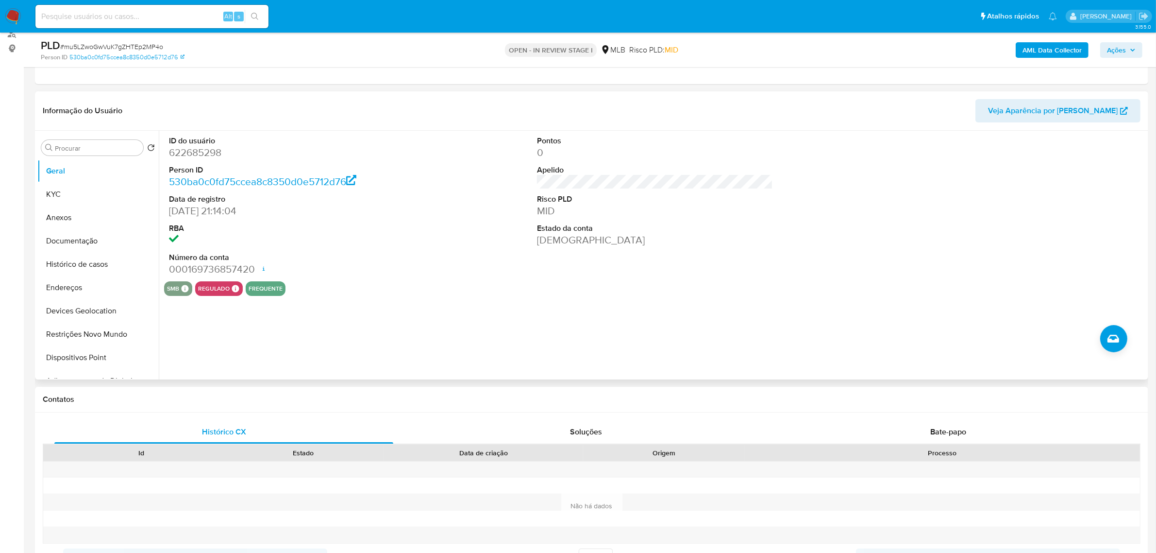
click at [397, 286] on div "smb SMB SMB Advisor Email - Advisor Name - regulado Regulado MLB BACEN COMPLIES…" at bounding box center [655, 288] width 982 height 15
click at [61, 198] on button "KYC" at bounding box center [94, 194] width 114 height 23
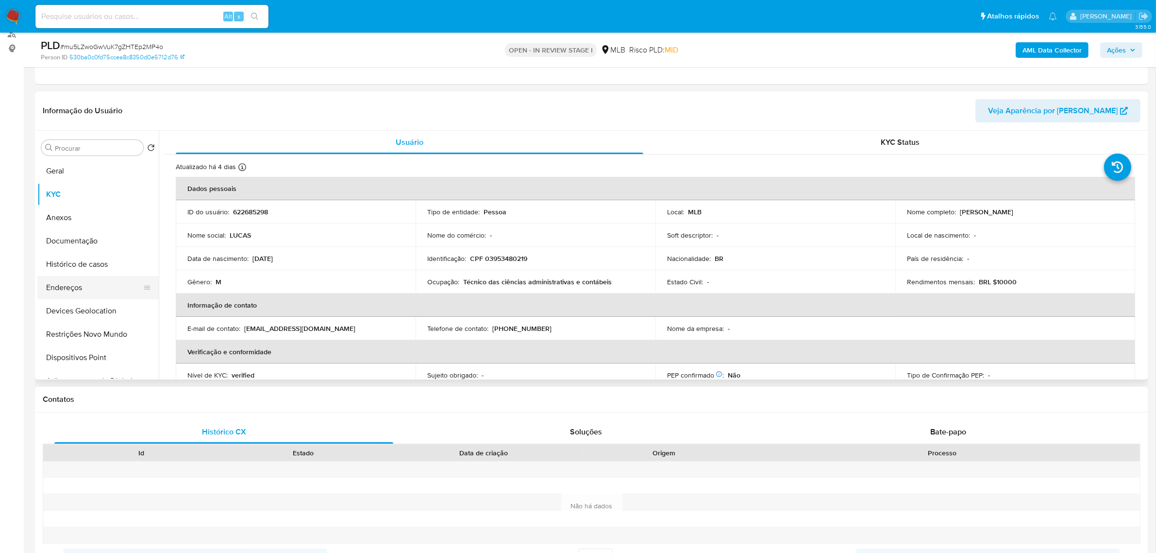
click at [105, 283] on button "Endereços" at bounding box center [94, 287] width 114 height 23
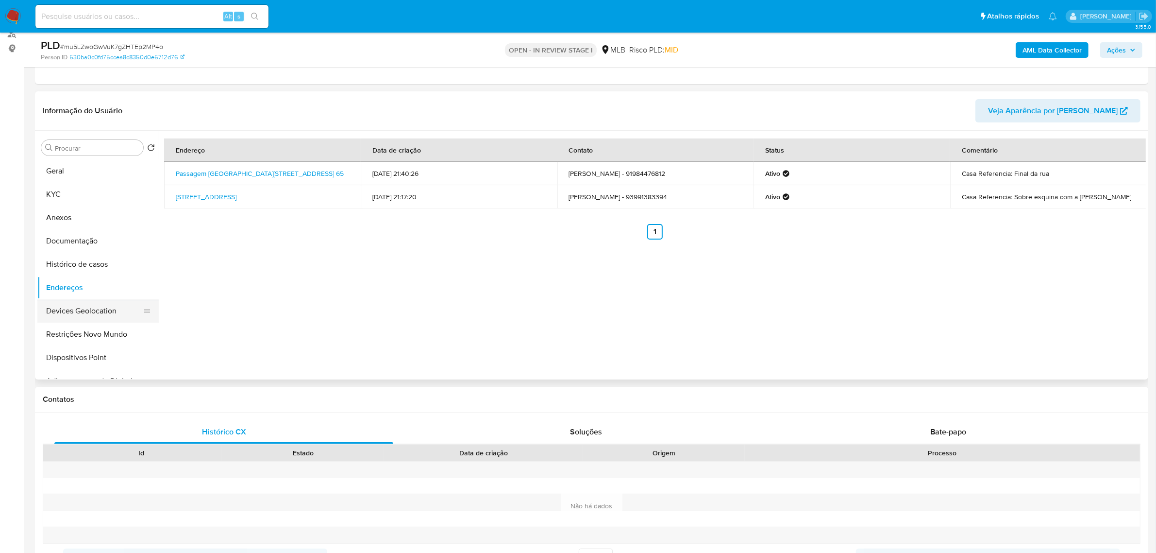
click at [80, 309] on button "Devices Geolocation" at bounding box center [94, 310] width 114 height 23
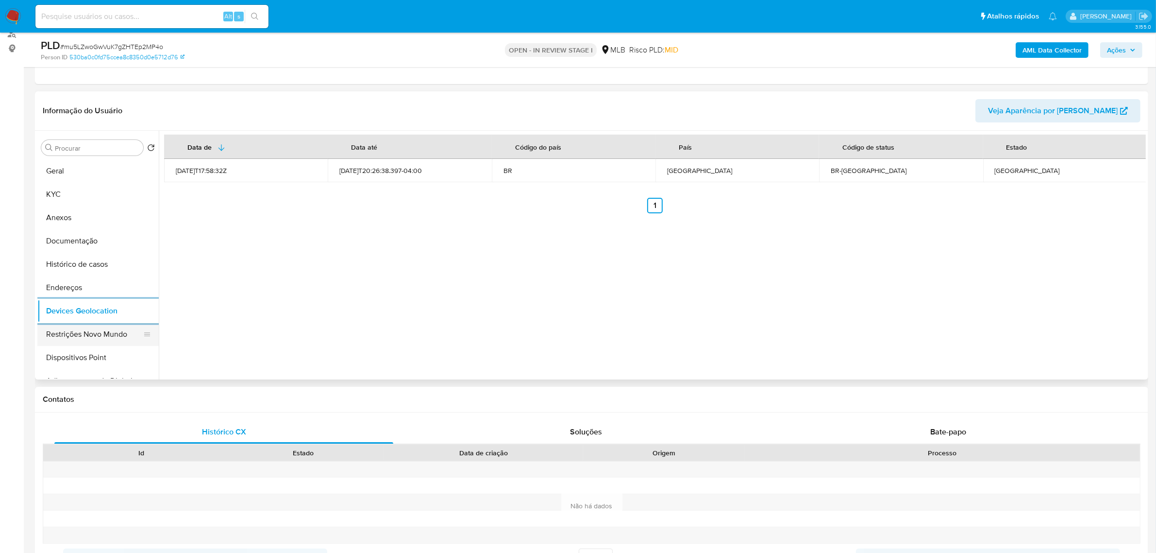
click at [113, 323] on button "Restrições Novo Mundo" at bounding box center [94, 333] width 114 height 23
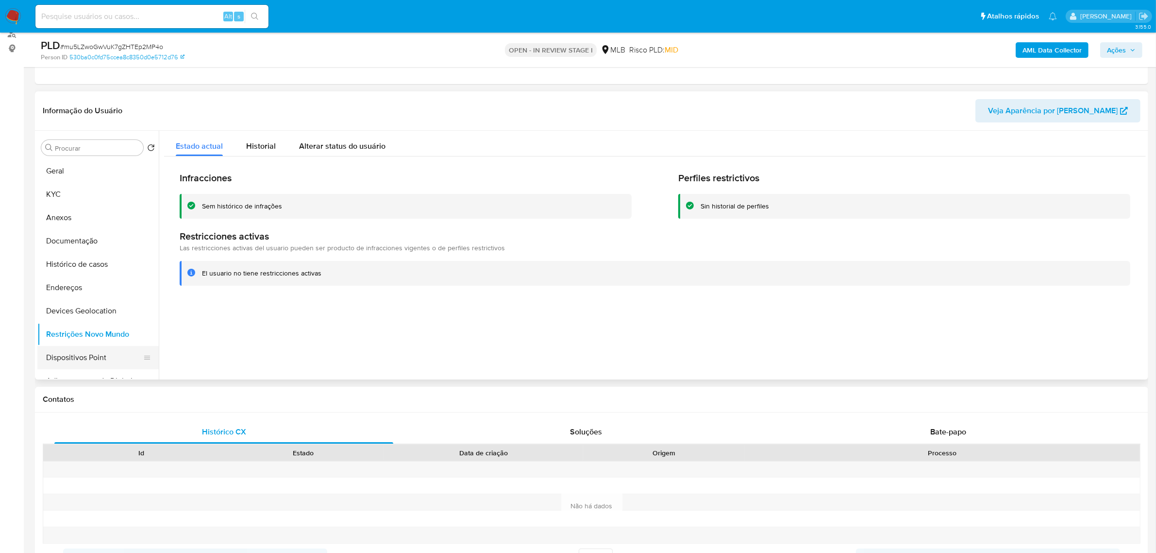
click at [86, 353] on button "Dispositivos Point" at bounding box center [94, 357] width 114 height 23
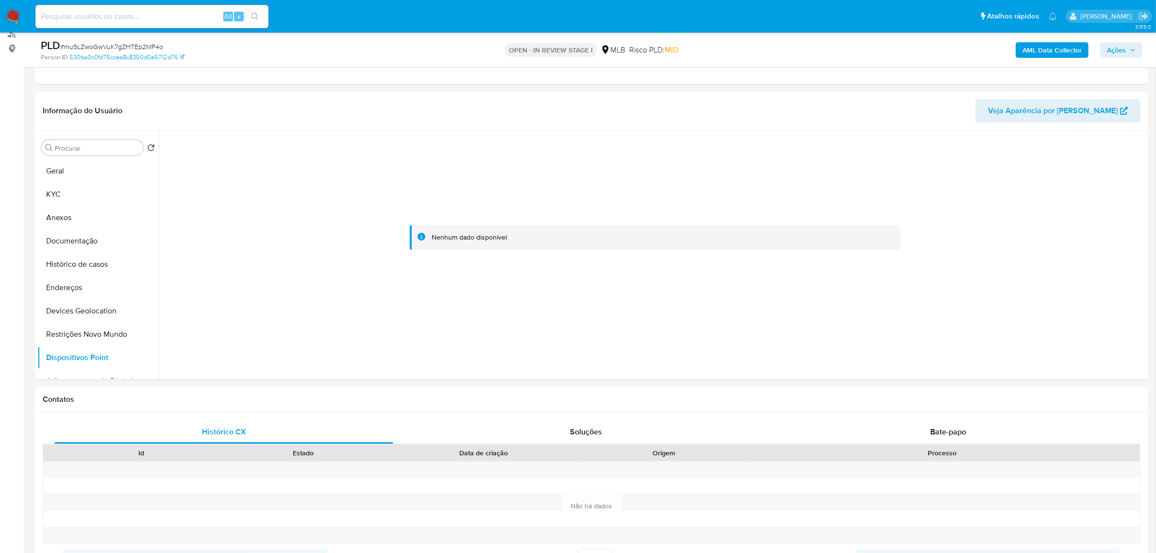
click at [1030, 45] on b "AML Data Collector" at bounding box center [1052, 50] width 59 height 16
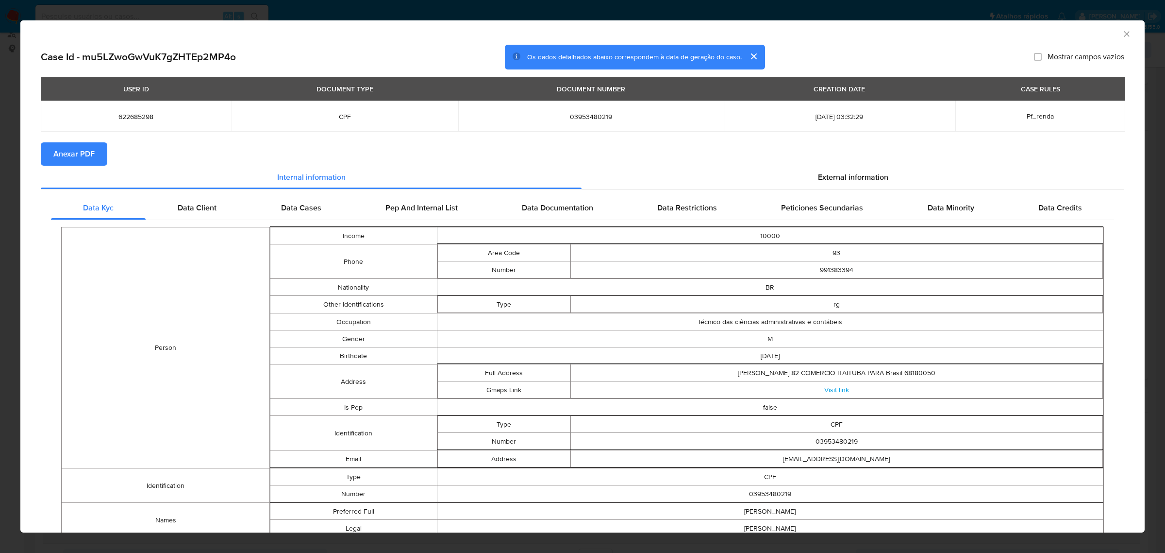
click at [74, 151] on span "Anexar PDF" at bounding box center [73, 153] width 41 height 21
click at [828, 178] on span "External information" at bounding box center [853, 178] width 70 height 11
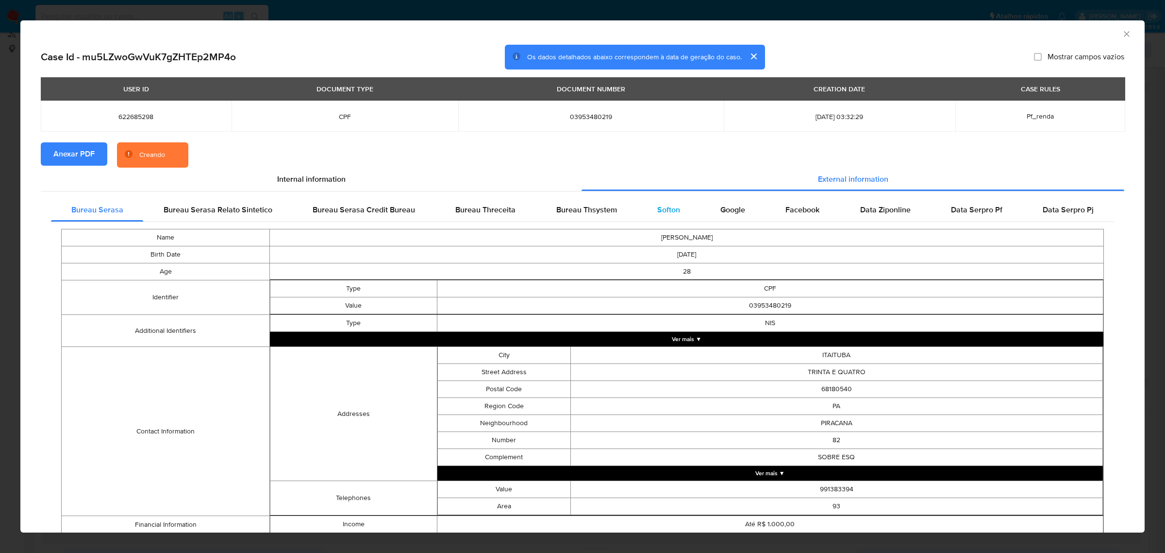
click at [665, 210] on span "Softon" at bounding box center [669, 209] width 23 height 11
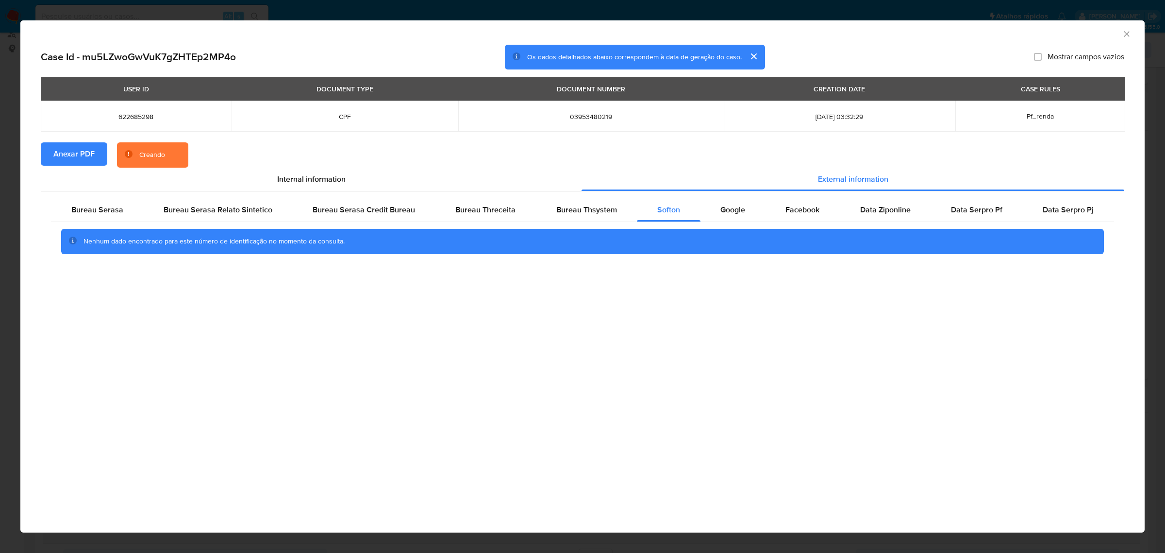
click at [513, 11] on div "AML Data Collector Case Id - mu5LZwoGwVuK7gZHTEp2MP4o Os dados detalhados abaix…" at bounding box center [582, 276] width 1165 height 553
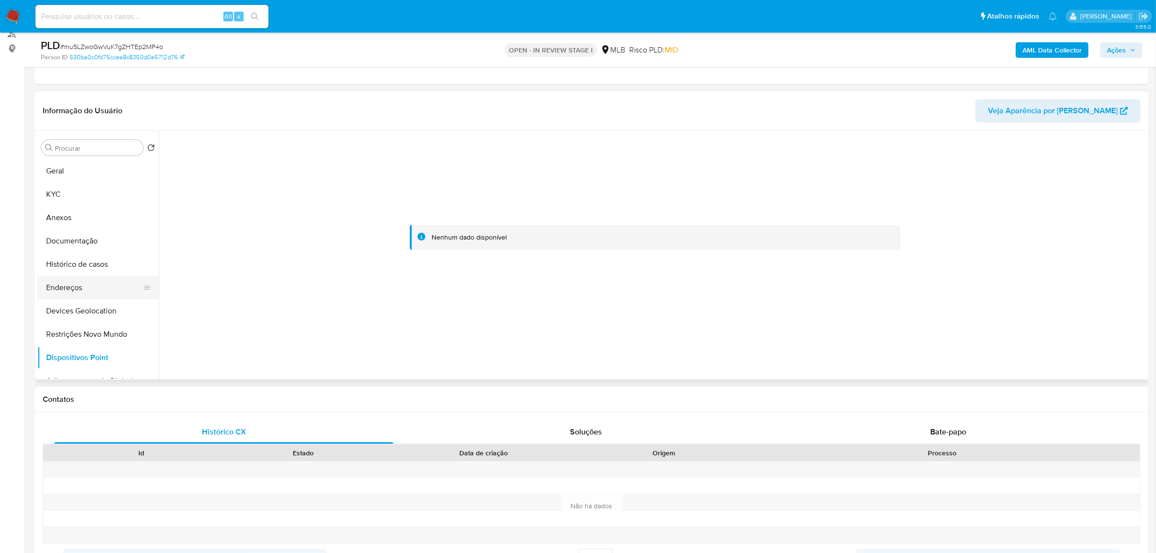
click at [74, 283] on button "Endereços" at bounding box center [94, 287] width 114 height 23
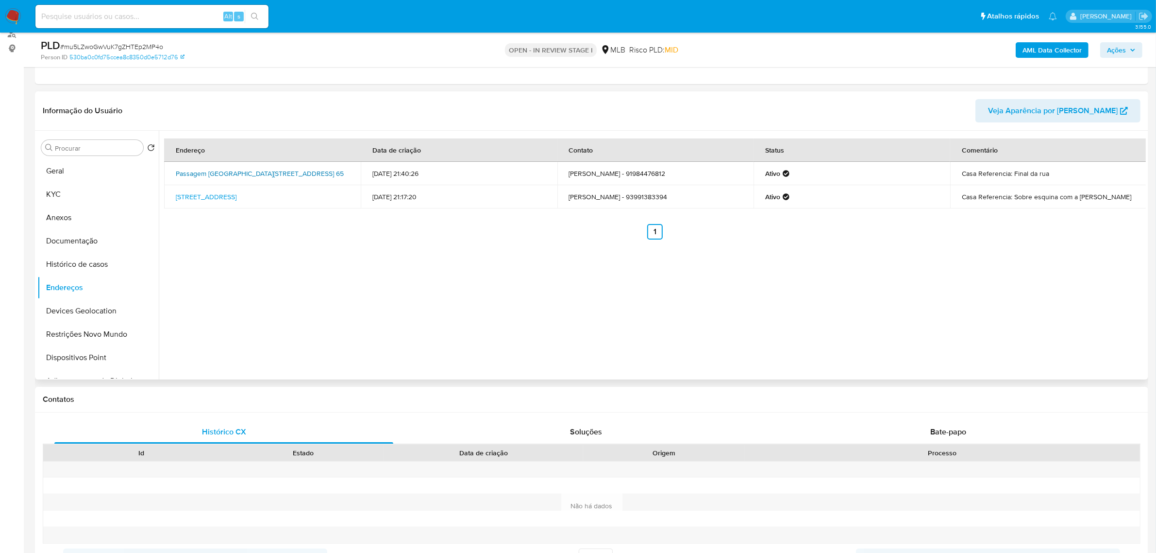
drag, startPoint x: 181, startPoint y: 167, endPoint x: 331, endPoint y: 169, distance: 149.6
click at [331, 169] on td "Passagem Boa Esperança 65, Belém, Pará, 66613110, Brasil 65" at bounding box center [262, 173] width 197 height 23
copy link "Passagem Boa Esperança 65, Belém, Pará, 66613110"
click at [322, 169] on link "Passagem Boa Esperança 65, Belém, Pará, 66613110, Brasil 65" at bounding box center [260, 174] width 168 height 10
click at [55, 192] on button "KYC" at bounding box center [94, 194] width 114 height 23
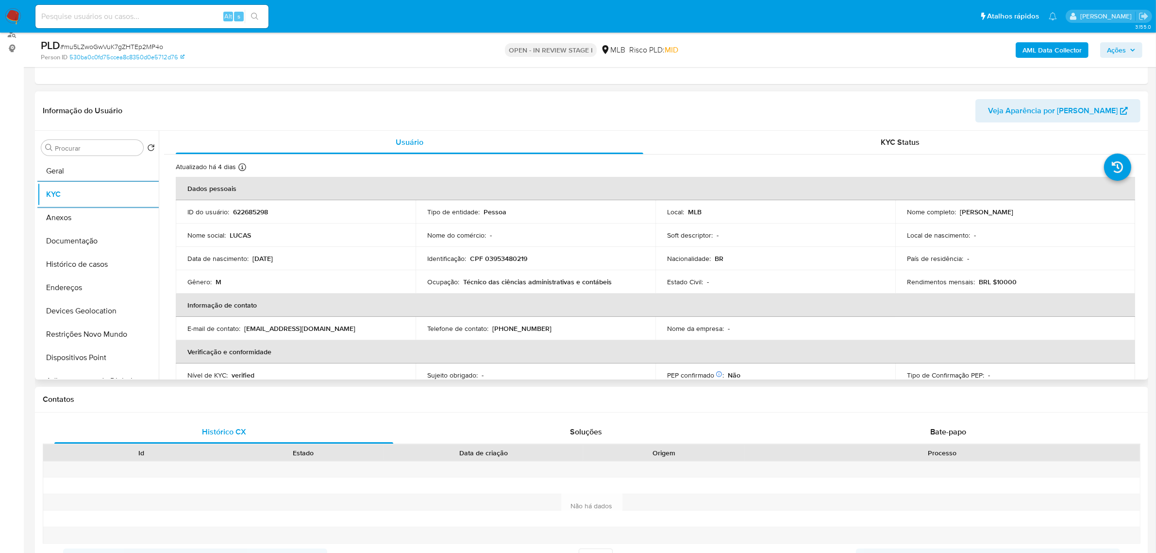
click at [518, 258] on p "CPF 03953480219" at bounding box center [498, 258] width 57 height 9
copy p "03953480219"
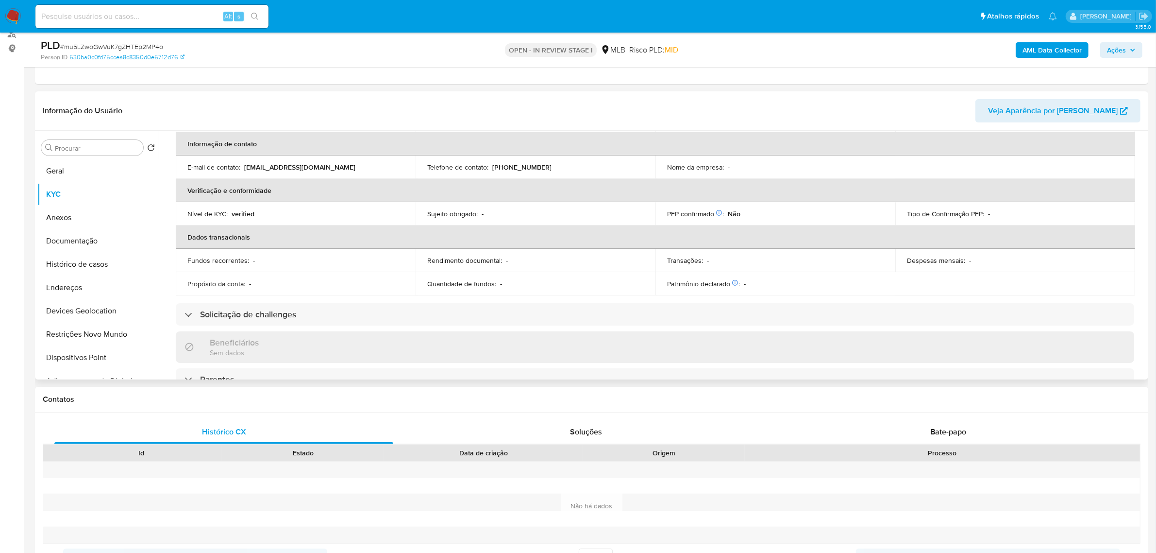
scroll to position [0, 0]
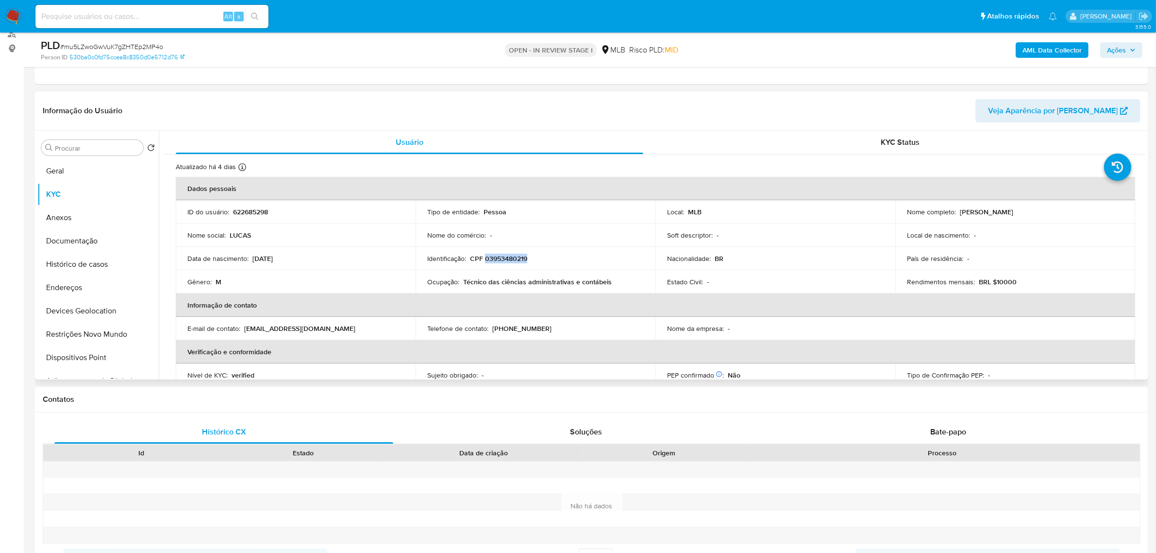
click at [511, 261] on p "CPF 03953480219" at bounding box center [498, 258] width 57 height 9
copy p "03953480219"
click at [97, 244] on button "Documentação" at bounding box center [94, 240] width 114 height 23
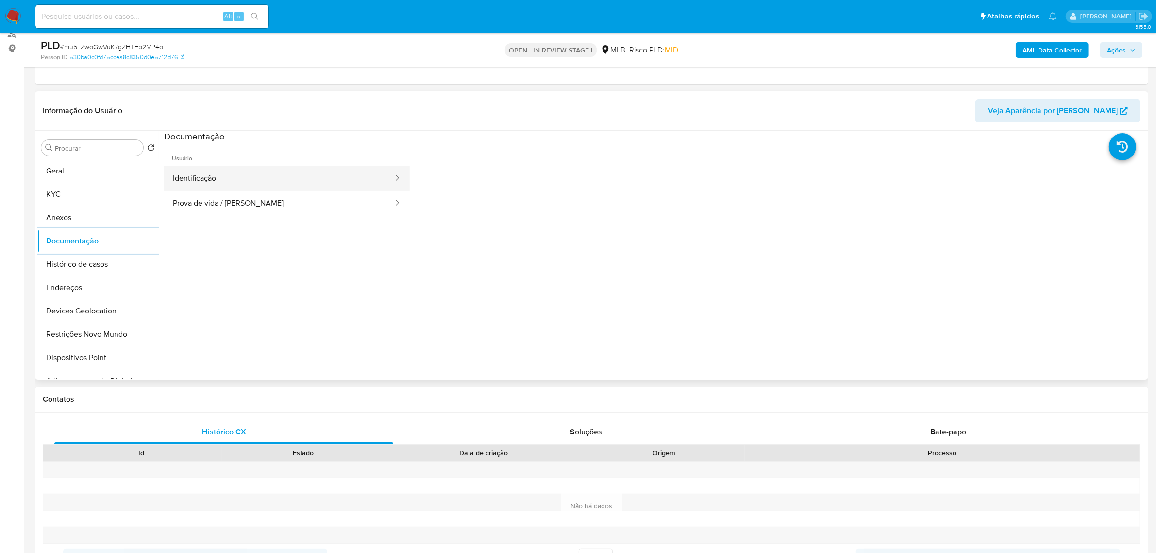
click at [246, 176] on button "Identificação" at bounding box center [279, 178] width 230 height 25
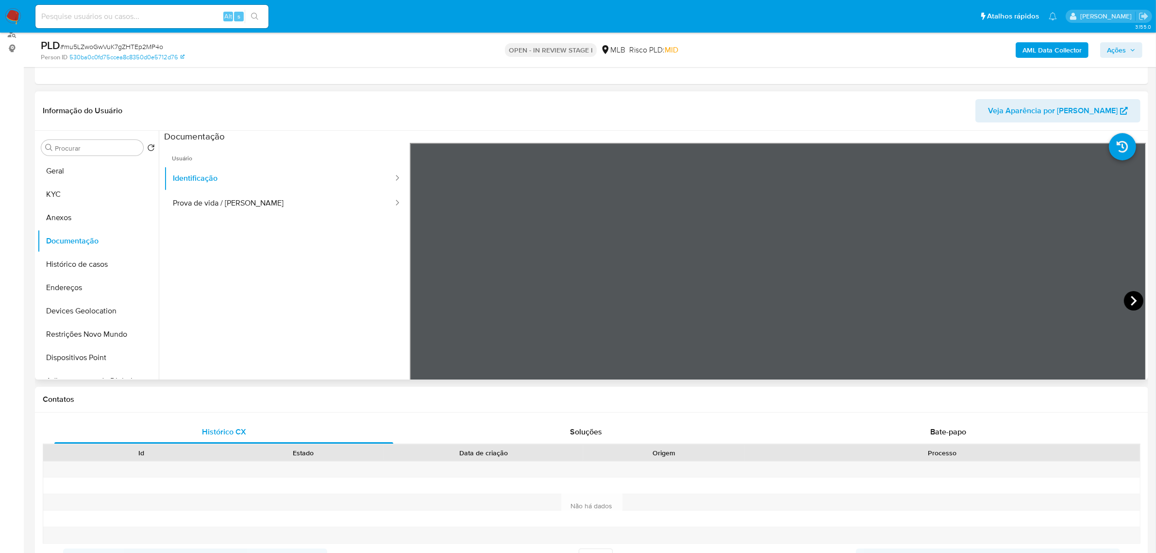
click at [1130, 302] on icon at bounding box center [1133, 300] width 19 height 19
click at [94, 196] on button "KYC" at bounding box center [94, 194] width 114 height 23
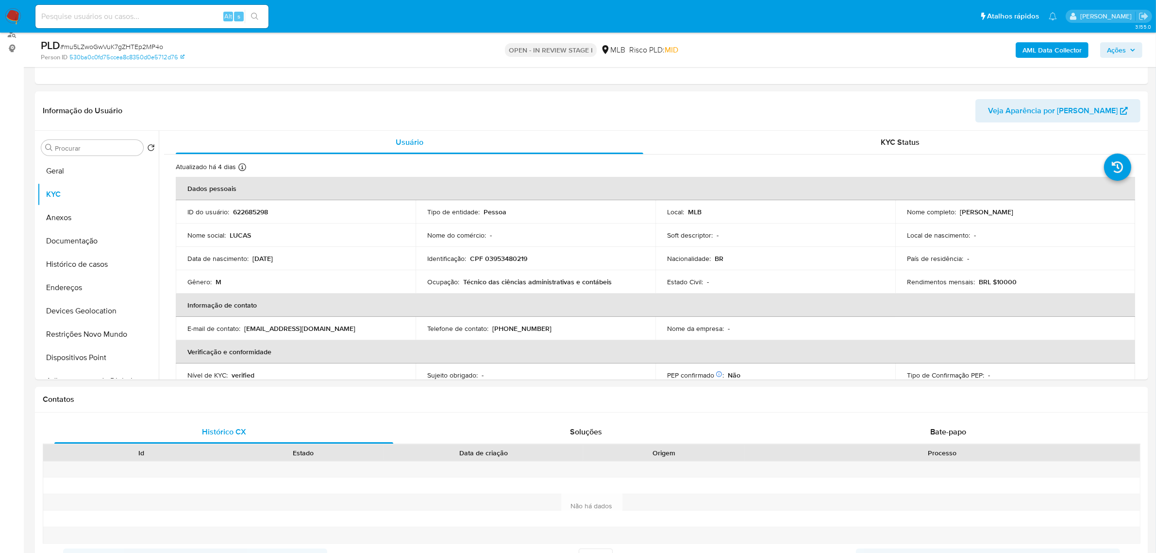
drag, startPoint x: 958, startPoint y: 216, endPoint x: 1036, endPoint y: 215, distance: 78.2
click at [1036, 215] on div "Nome completo : Lucas Pereira da Costa" at bounding box center [1015, 211] width 217 height 9
copy p "Lucas Pereira da Costa"
click at [123, 244] on button "Documentação" at bounding box center [94, 240] width 114 height 23
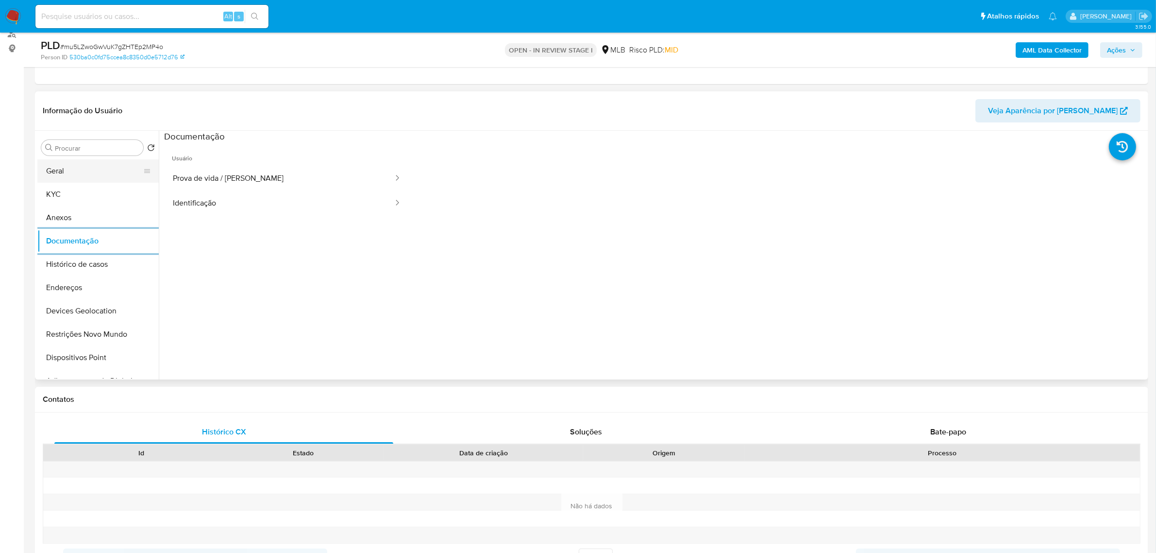
click at [85, 176] on button "Geral" at bounding box center [94, 170] width 114 height 23
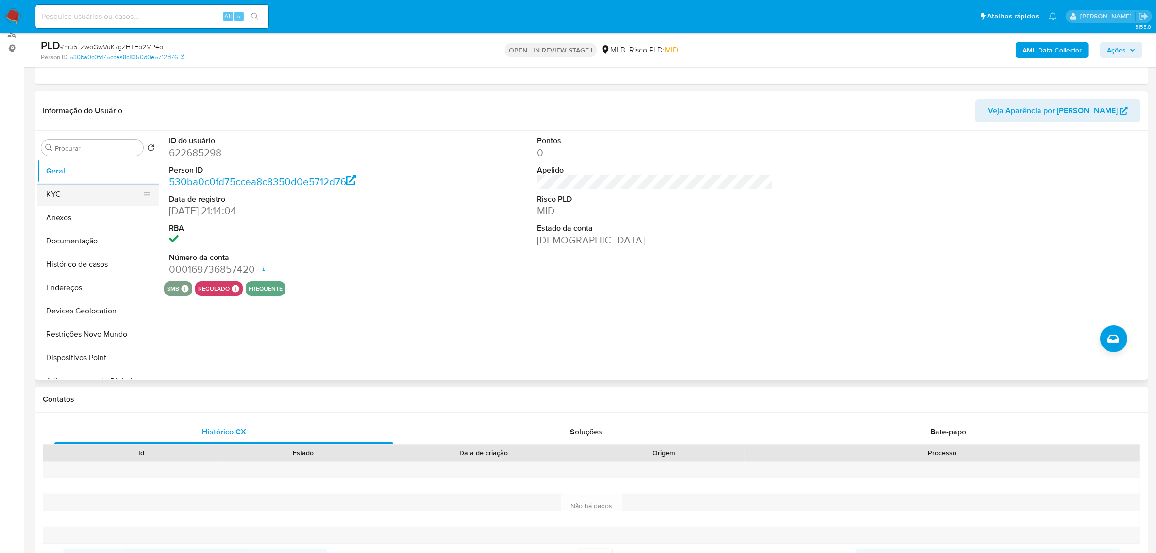
click at [74, 204] on button "KYC" at bounding box center [94, 194] width 114 height 23
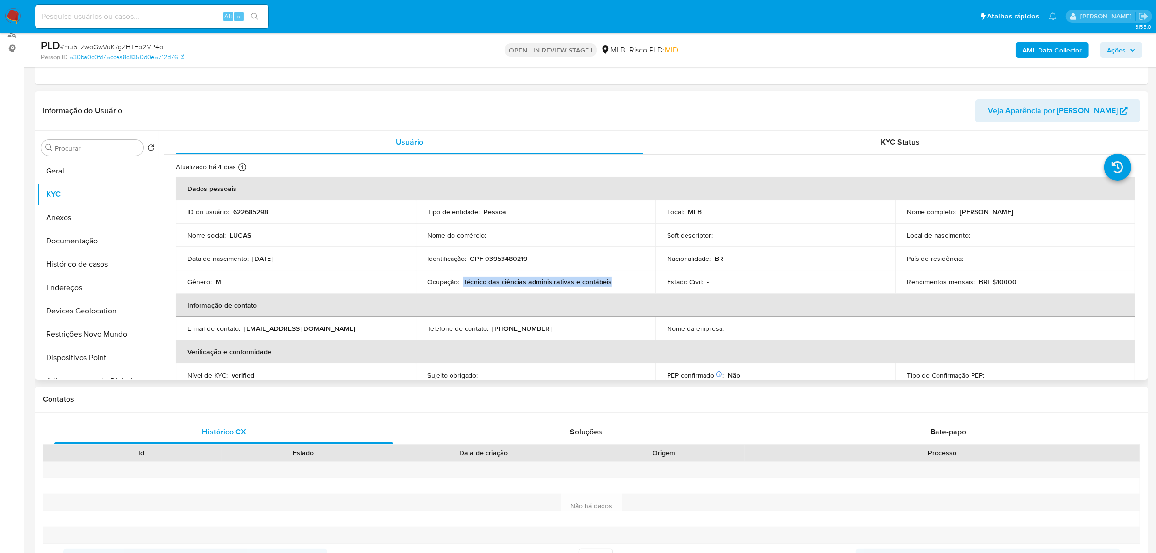
drag, startPoint x: 462, startPoint y: 282, endPoint x: 612, endPoint y: 283, distance: 150.5
click at [612, 283] on div "Ocupação : Técnico das ciências administrativas e contábeis" at bounding box center [535, 281] width 217 height 9
copy p "Técnico das ciências administrativas e contábeis"
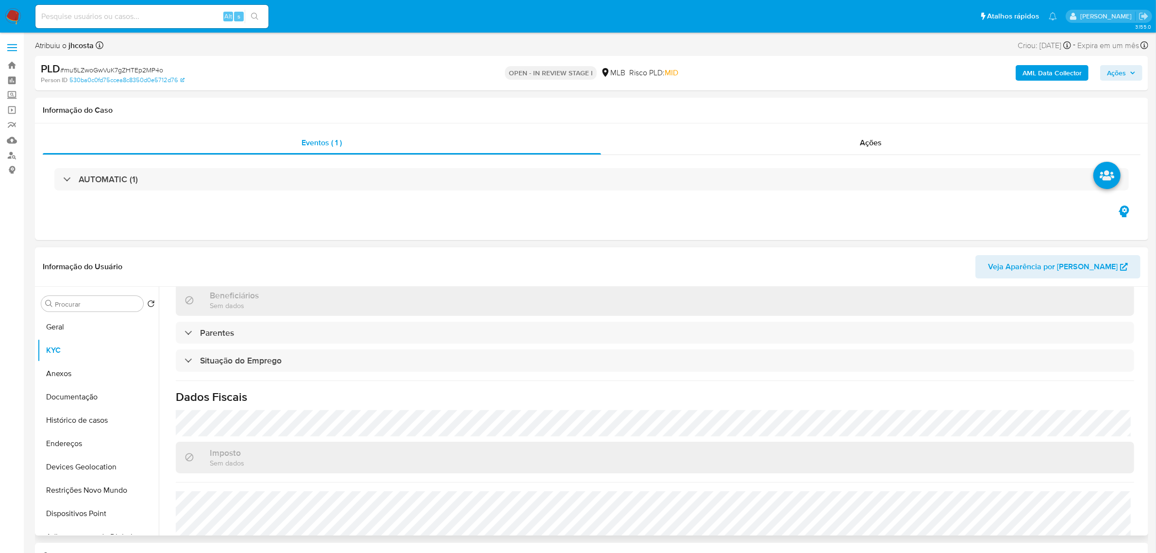
scroll to position [404, 0]
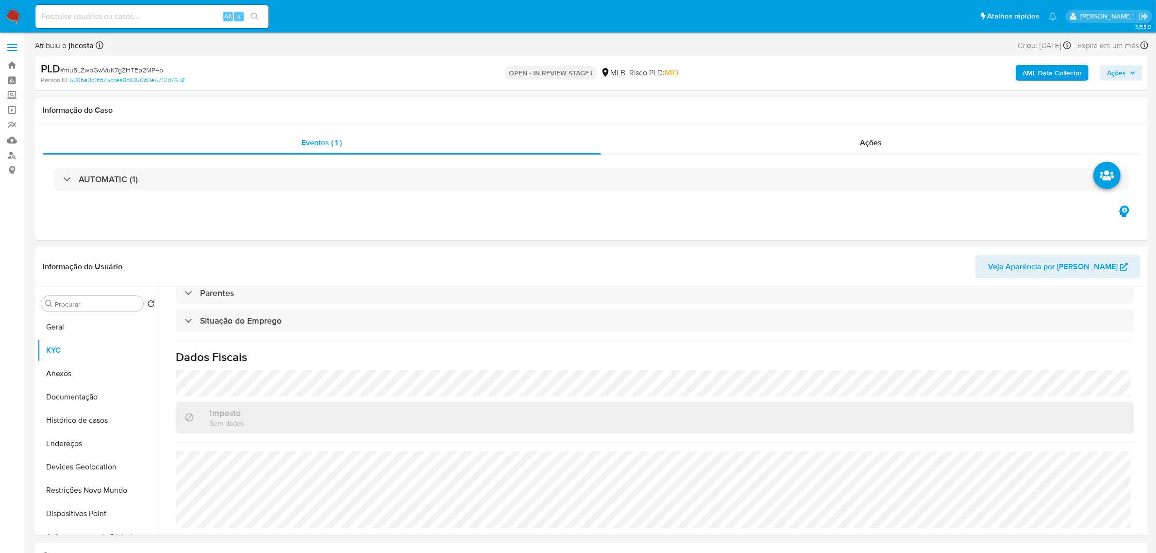
click at [1122, 69] on span "Ações" at bounding box center [1116, 73] width 19 height 16
click at [882, 114] on div "Resolução do caso Alt r" at bounding box center [851, 103] width 89 height 25
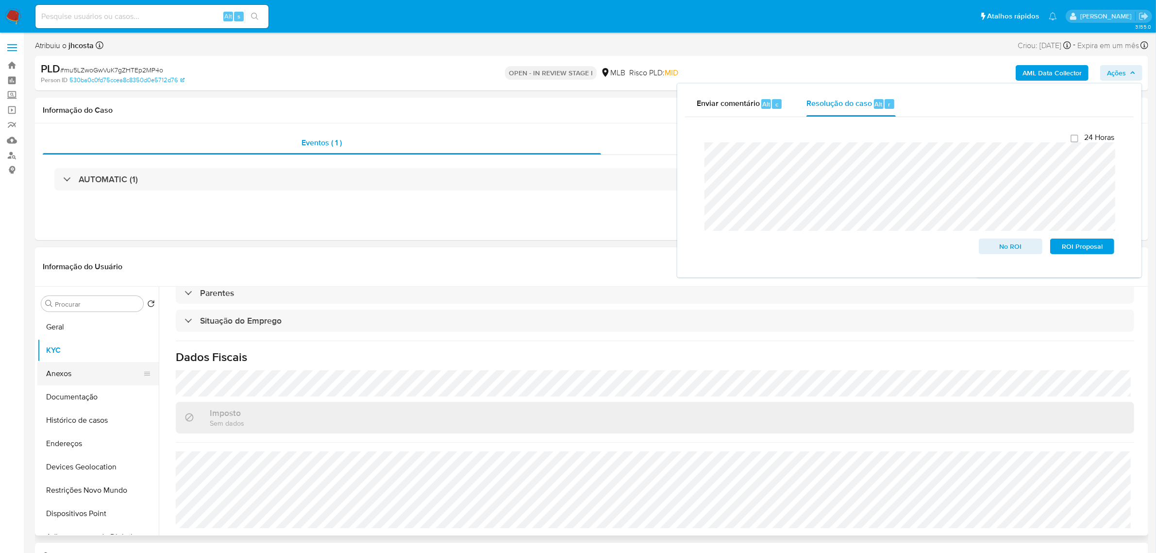
click at [70, 380] on button "Anexos" at bounding box center [94, 373] width 114 height 23
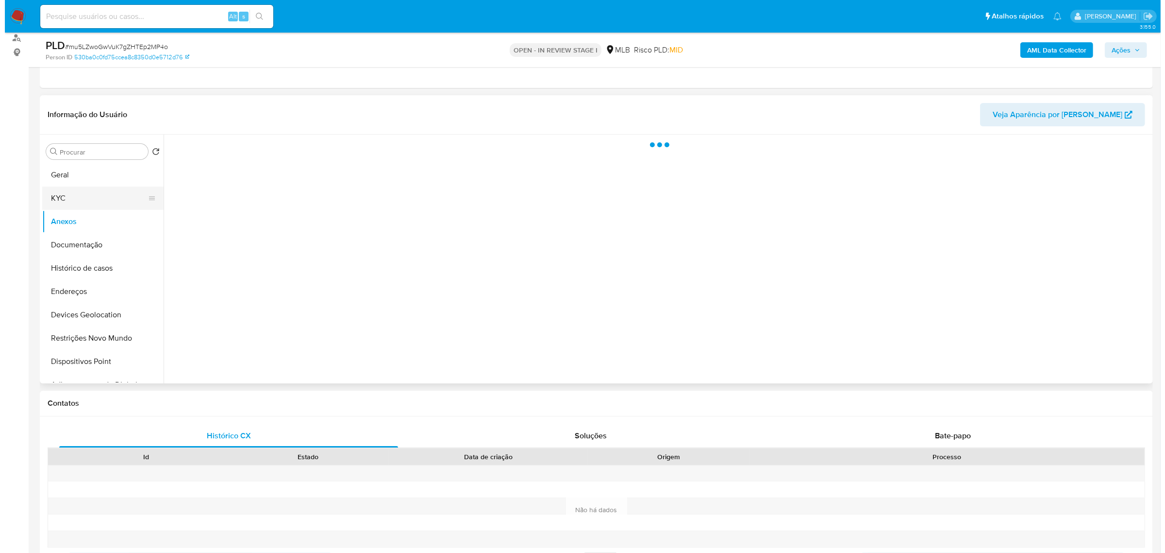
scroll to position [121, 0]
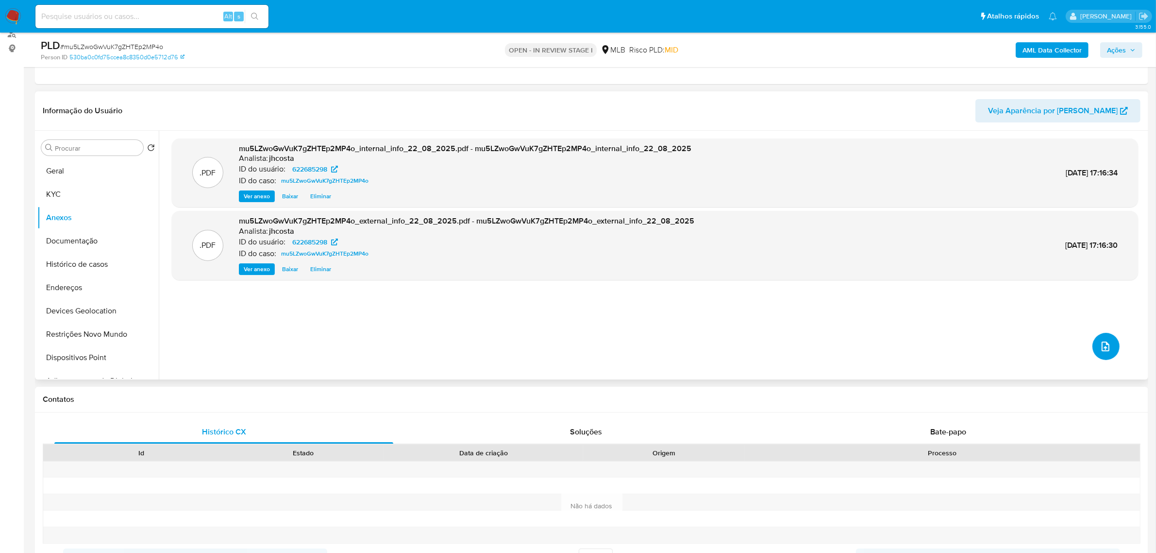
click at [1100, 348] on icon "upload-file" at bounding box center [1106, 346] width 12 height 12
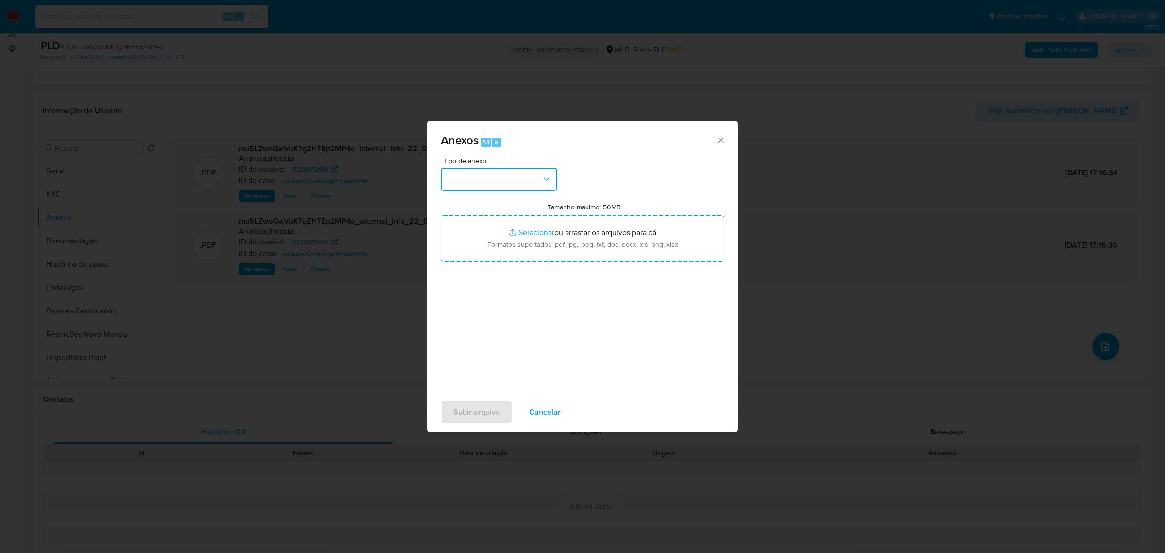
click at [513, 186] on button "button" at bounding box center [499, 179] width 117 height 23
click at [481, 258] on div "OUTROS" at bounding box center [496, 246] width 99 height 23
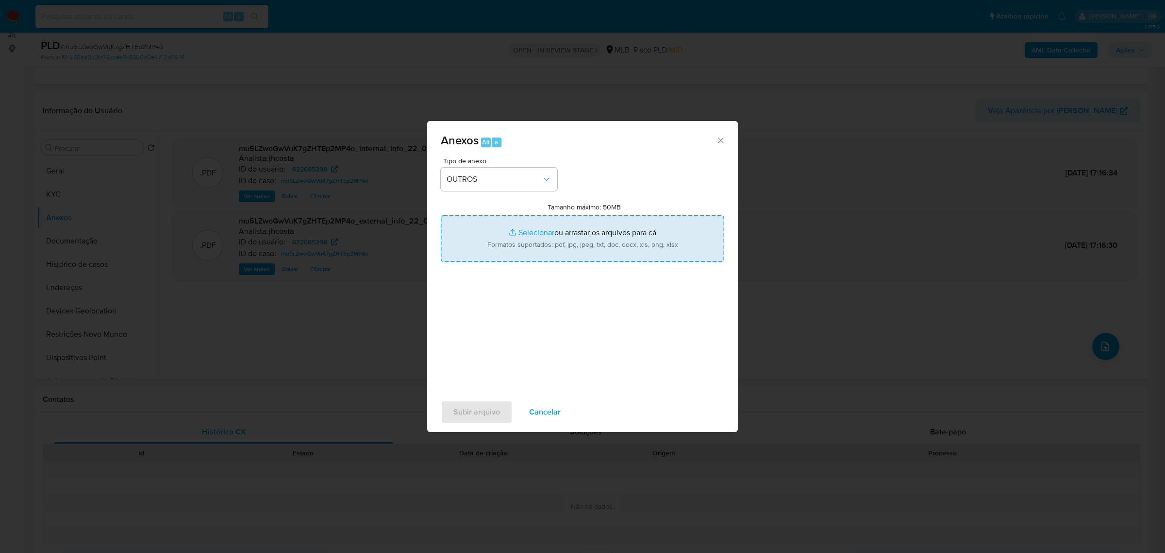
click at [595, 243] on input "Tamanho máximo: 50MB Selecionar arquivos" at bounding box center [583, 238] width 284 height 47
type input "C:\fakepath\Mulan 622685298_2025_08_21_08_12_05.xlsx"
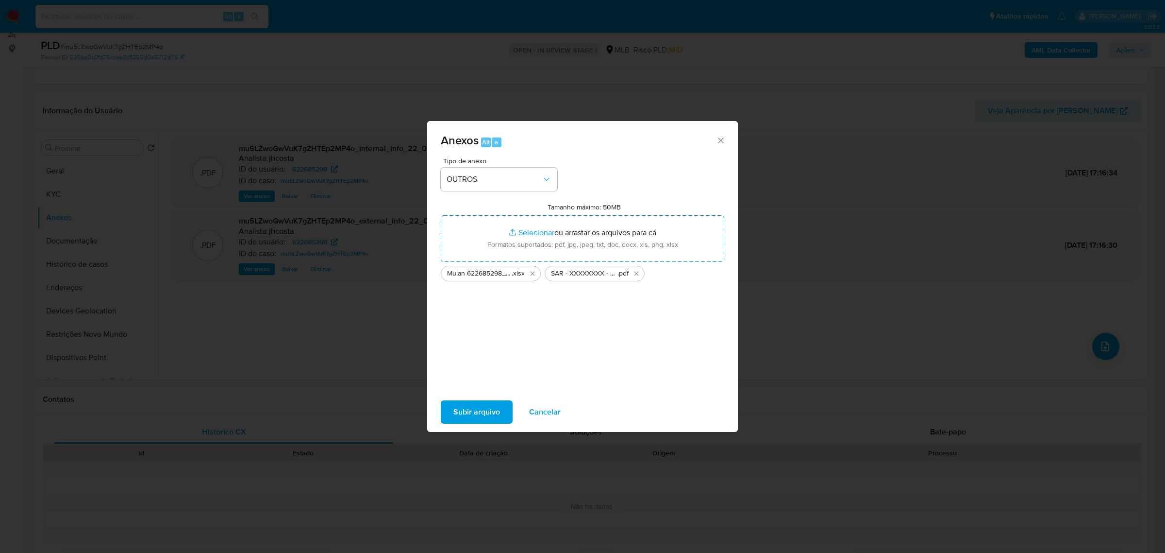
click at [477, 410] on span "Subir arquivo" at bounding box center [477, 411] width 47 height 21
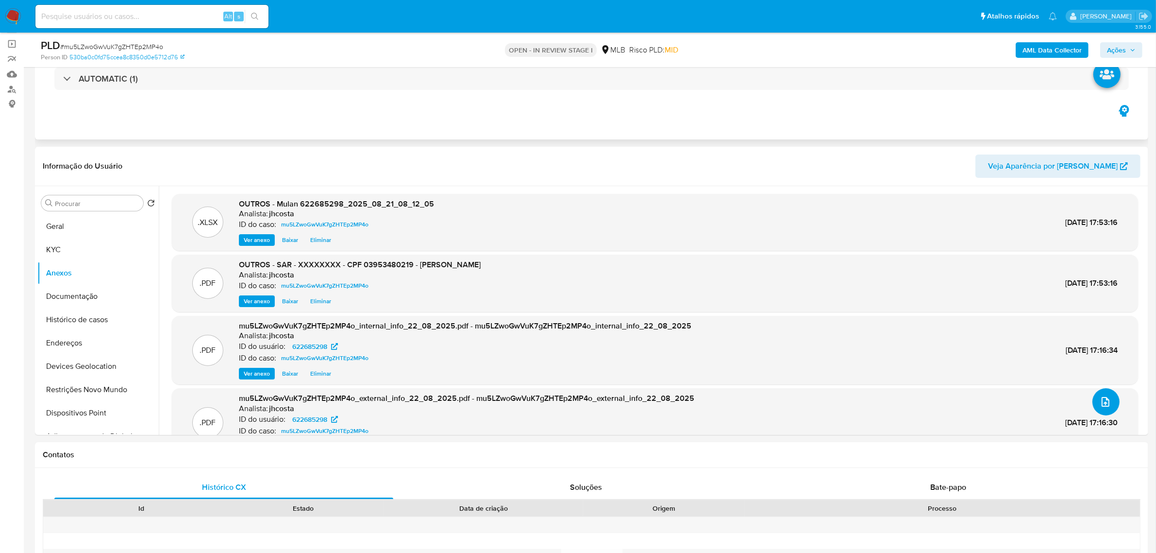
scroll to position [0, 0]
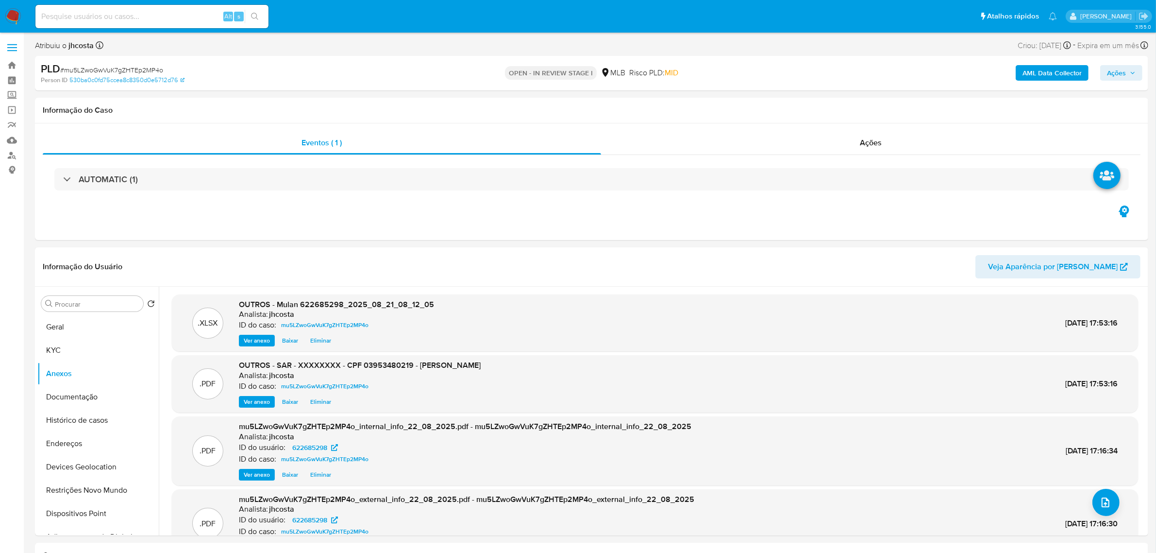
click at [1115, 73] on span "Ações" at bounding box center [1116, 73] width 19 height 16
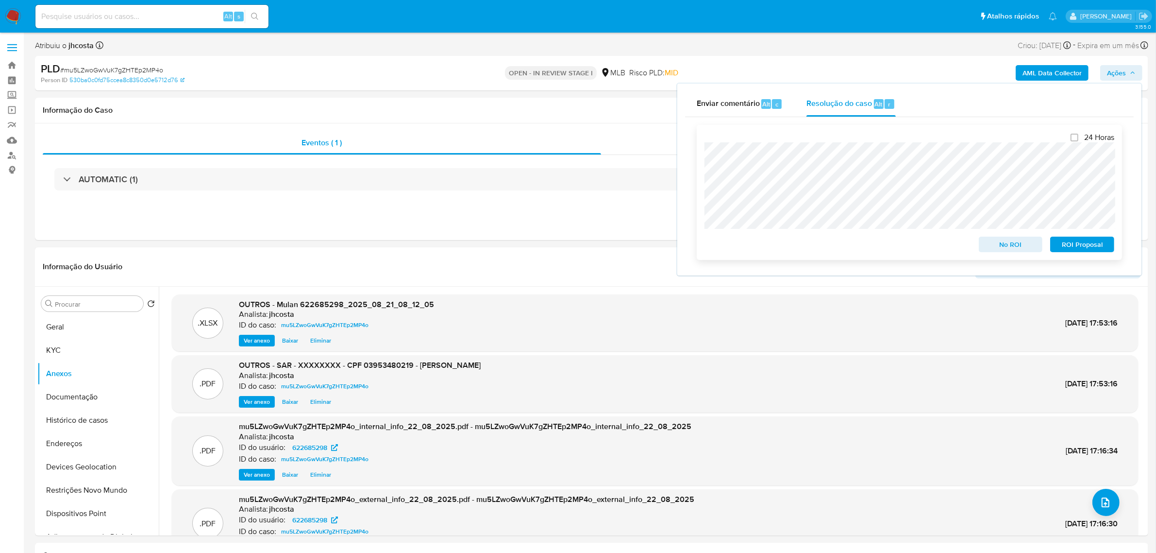
click at [1079, 240] on span "ROI Proposal" at bounding box center [1082, 244] width 51 height 14
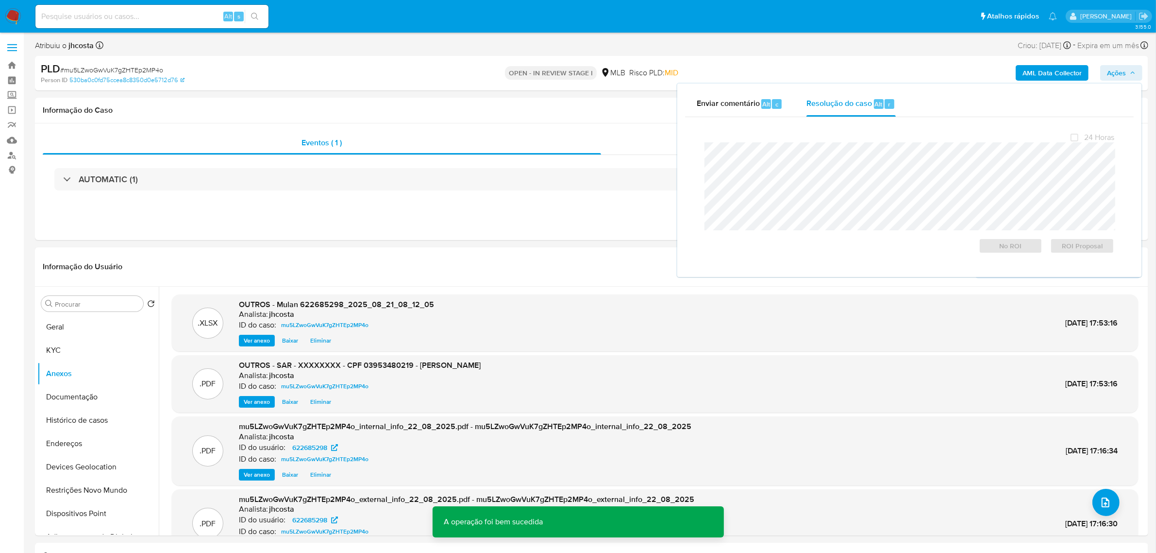
click at [135, 66] on span "# mu5LZwoGwVuK7gZHTEp2MP4o" at bounding box center [111, 70] width 103 height 10
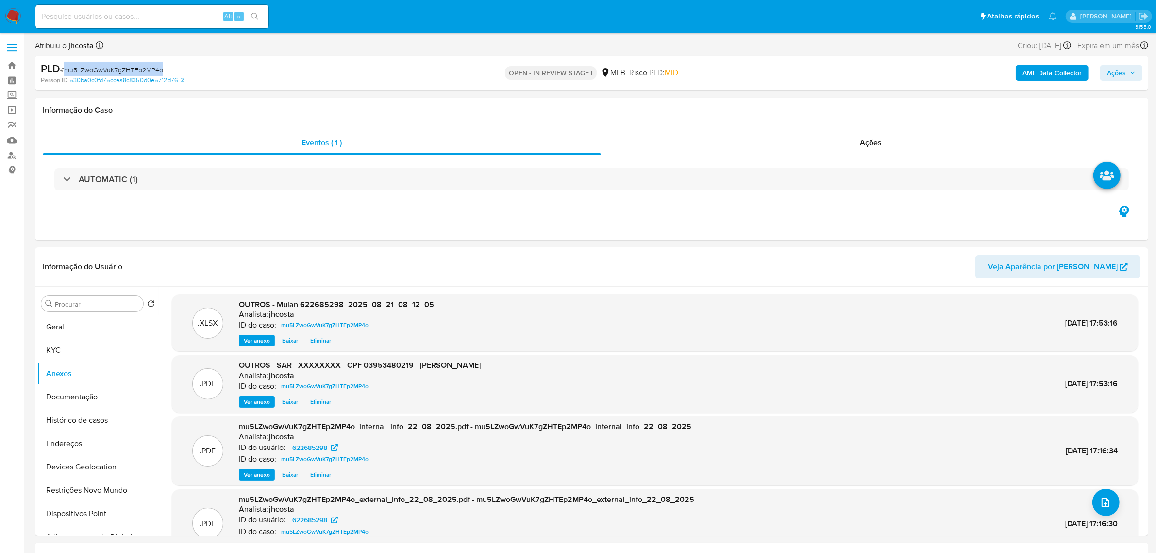
copy span "mu5LZwoGwVuK7gZHTEp2MP4o"
click at [856, 144] on div "Ações" at bounding box center [871, 142] width 540 height 23
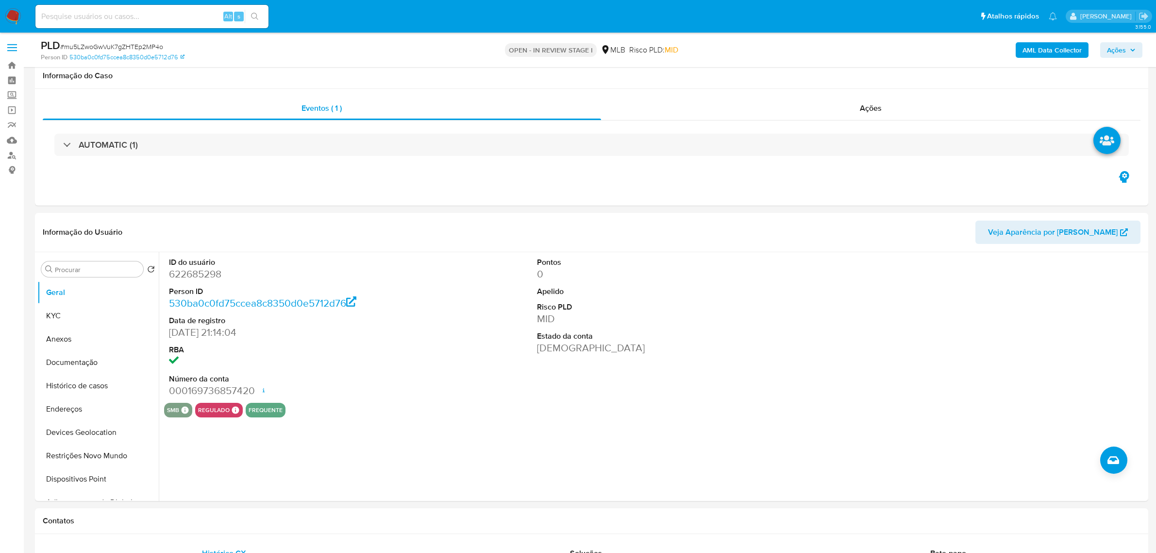
select select "10"
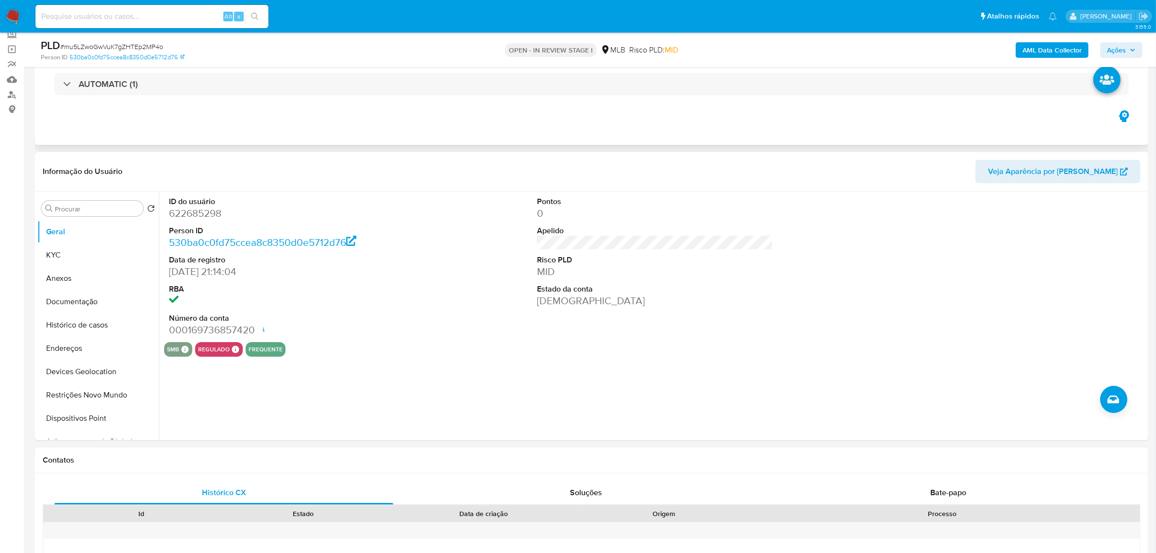
click at [269, 95] on div "AUTOMATIC (1)" at bounding box center [592, 84] width 1098 height 49
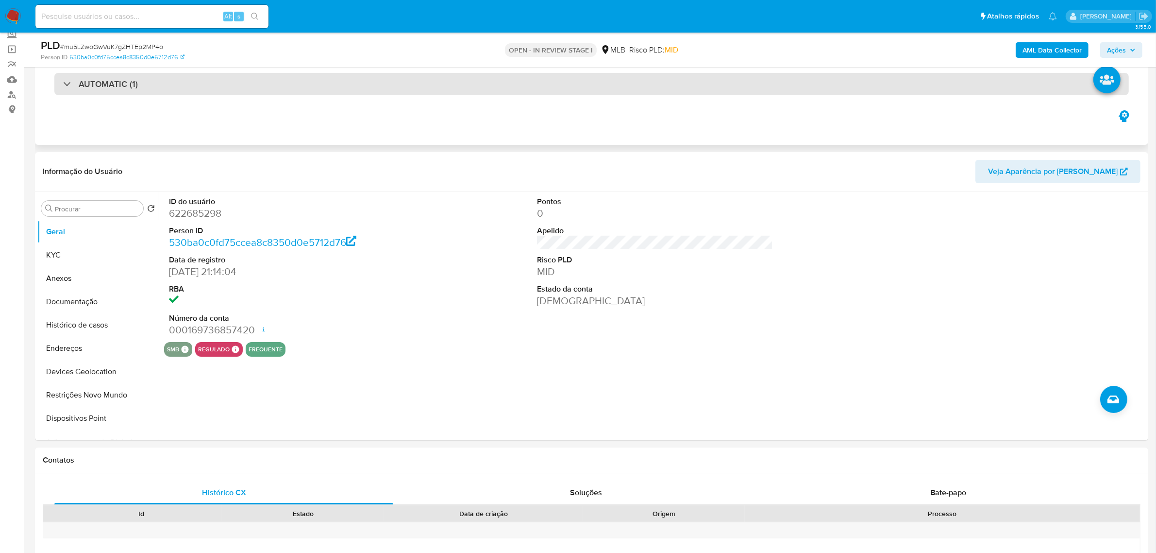
click at [267, 85] on div "AUTOMATIC (1)" at bounding box center [591, 84] width 1075 height 22
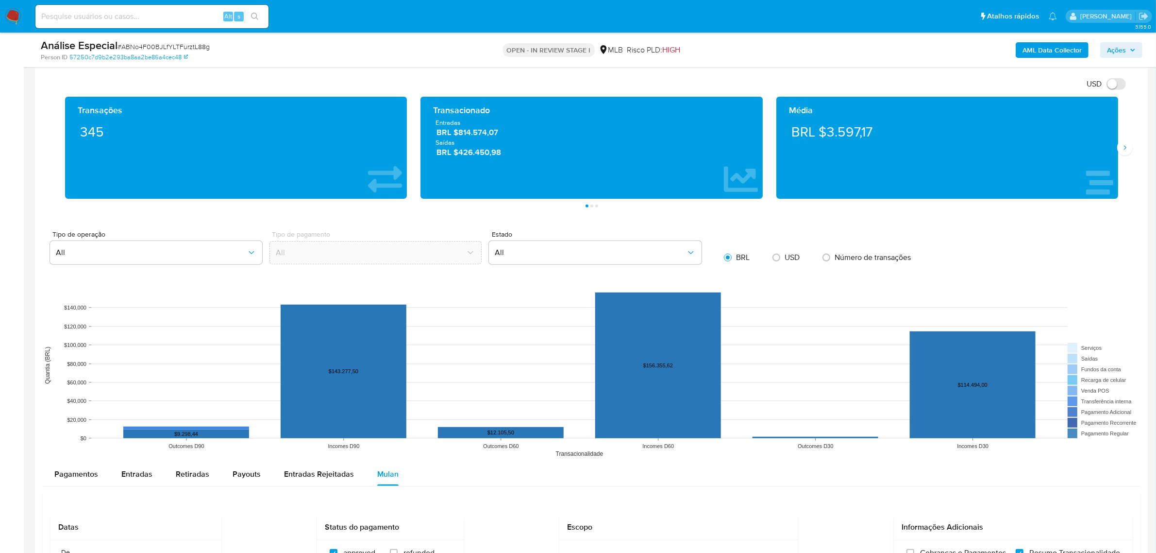
scroll to position [668, 0]
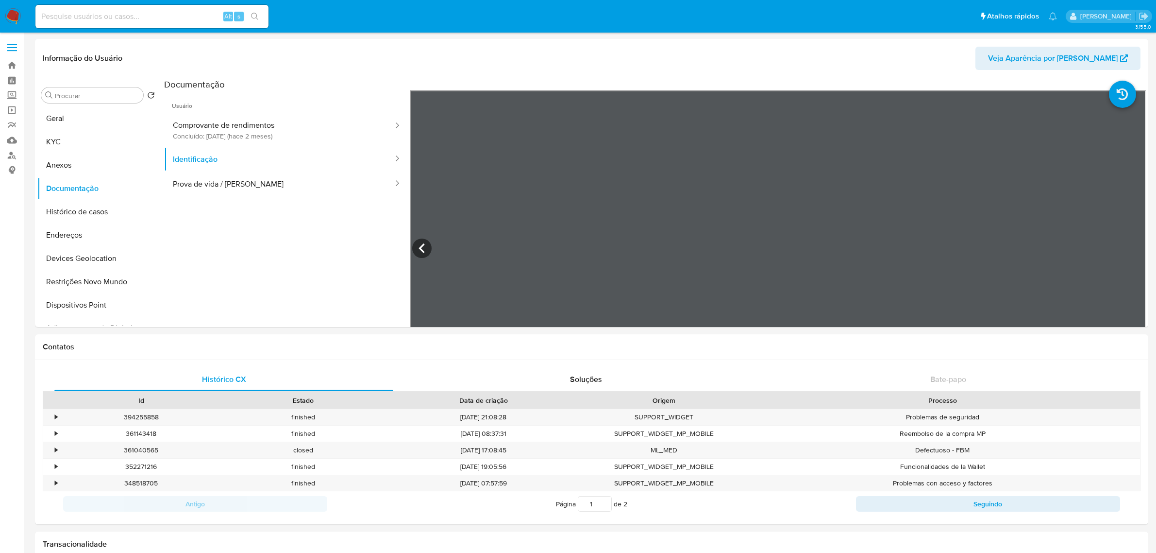
select select "10"
click at [8, 16] on img at bounding box center [13, 16] width 17 height 17
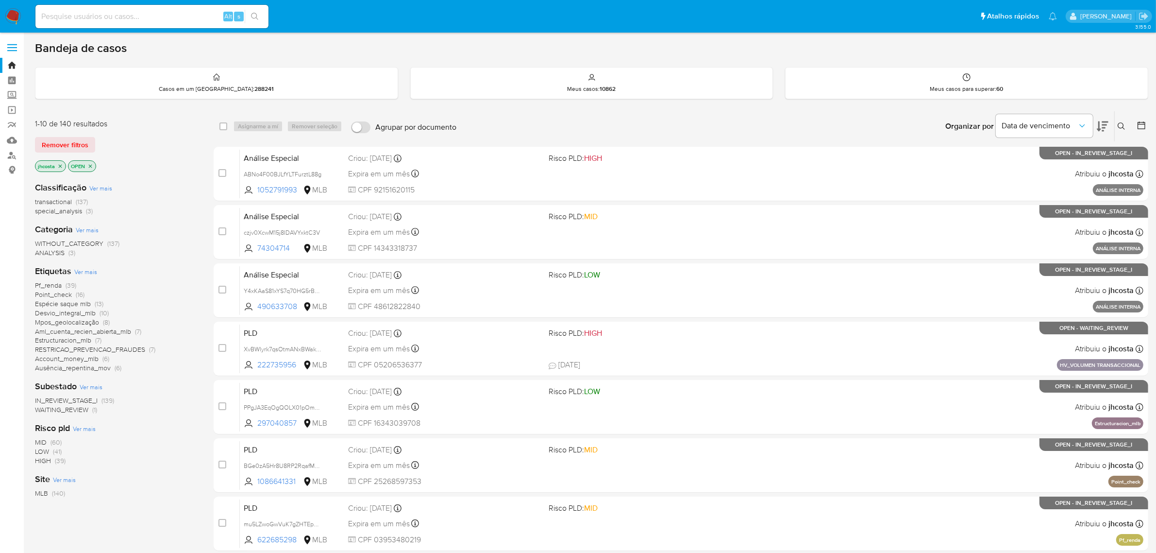
click at [55, 285] on span "Pf_renda" at bounding box center [48, 285] width 27 height 10
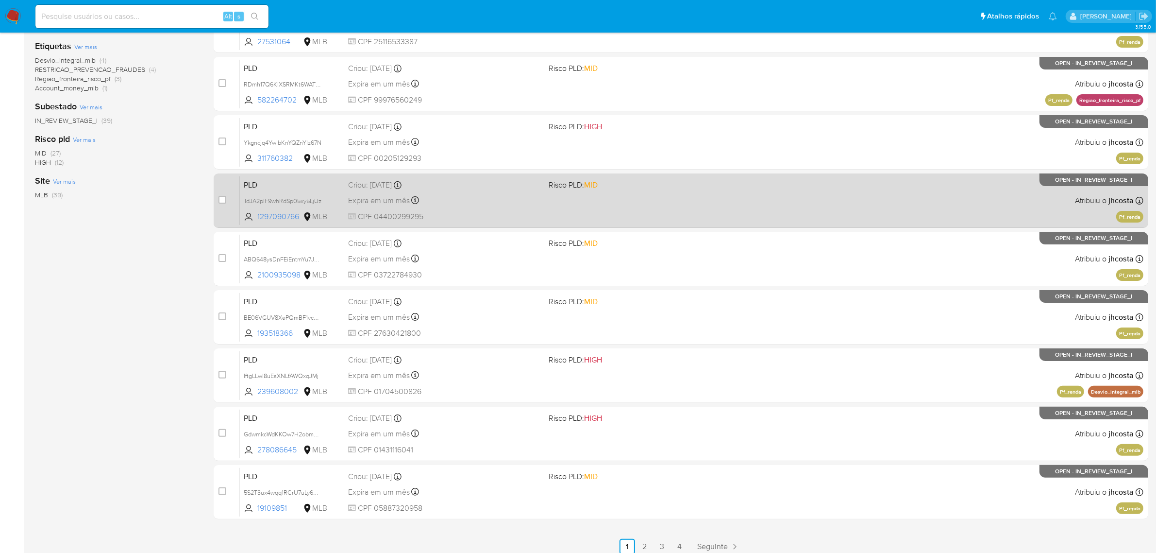
scroll to position [213, 0]
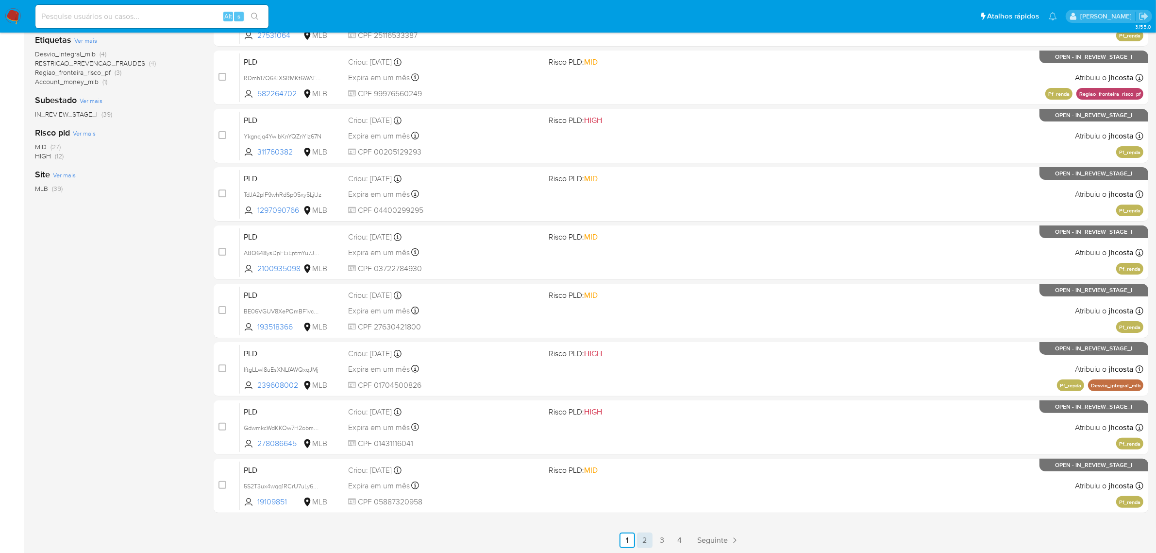
click at [647, 539] on link "2" at bounding box center [645, 540] width 16 height 16
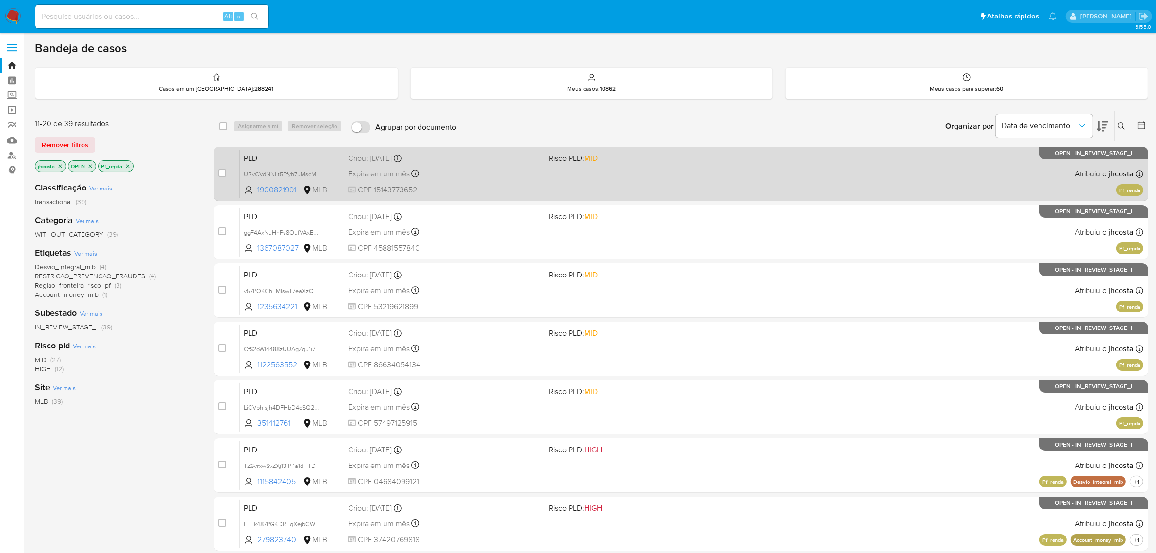
click at [608, 173] on div "PLD URvCVdNNLt5Efyh7uMscMw0c 1900821991 MLB Risco PLD: MID Criou: 12/08/2025 Cr…" at bounding box center [692, 173] width 904 height 49
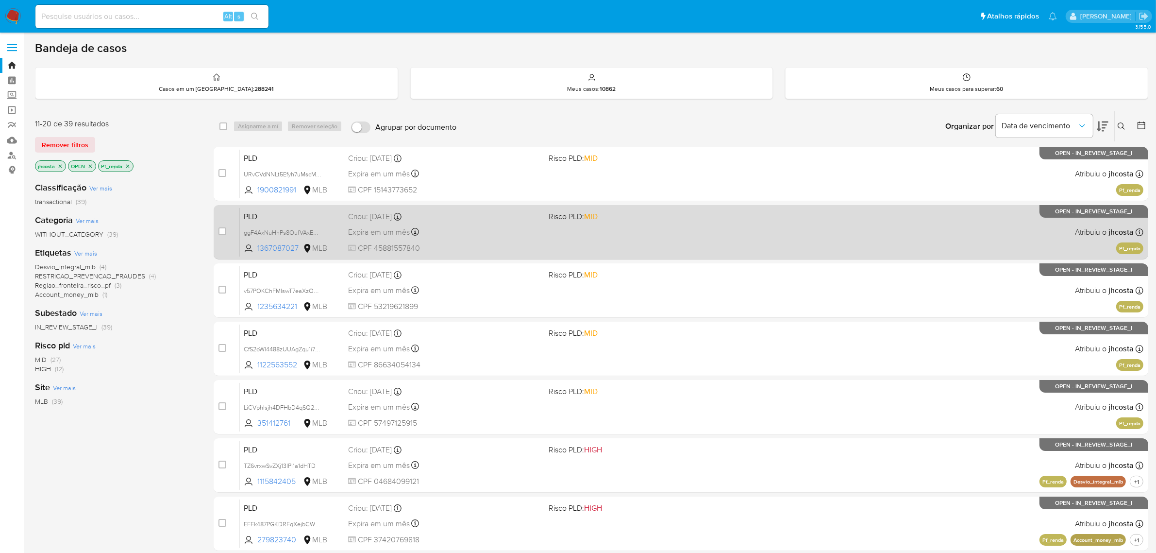
click at [525, 232] on div "Expira em um mês Expira em 26/09/2025 00:13:43" at bounding box center [444, 231] width 193 height 13
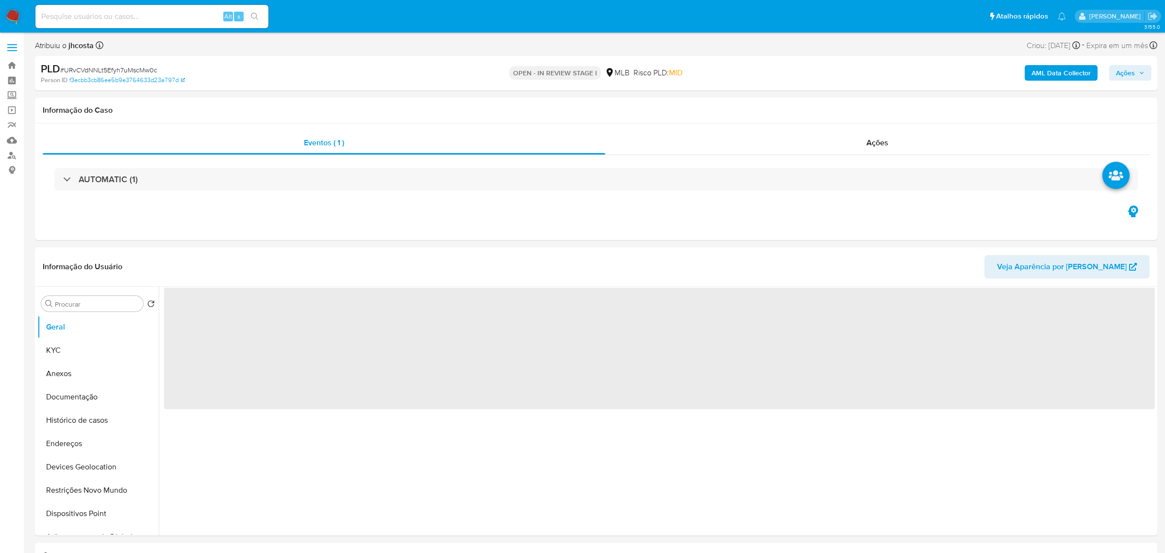
select select "10"
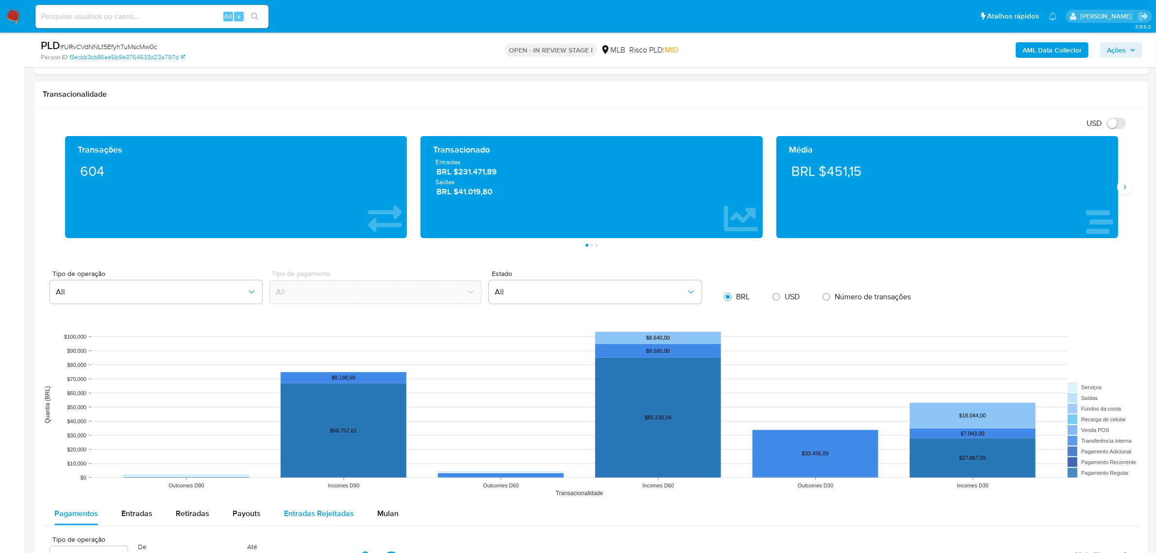
scroll to position [850, 0]
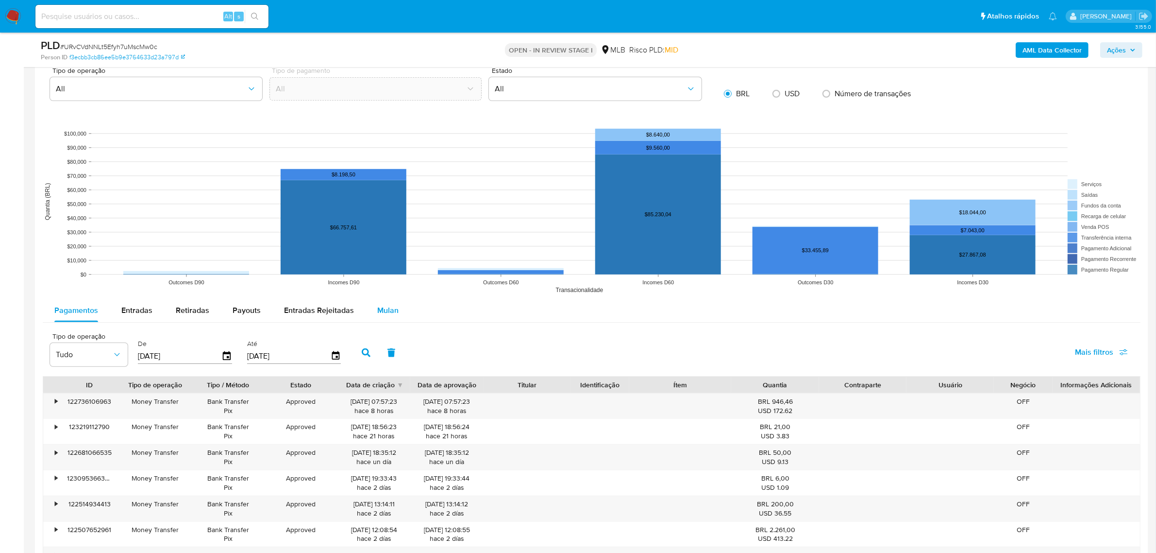
click at [399, 312] on button "Mulan" at bounding box center [388, 310] width 45 height 23
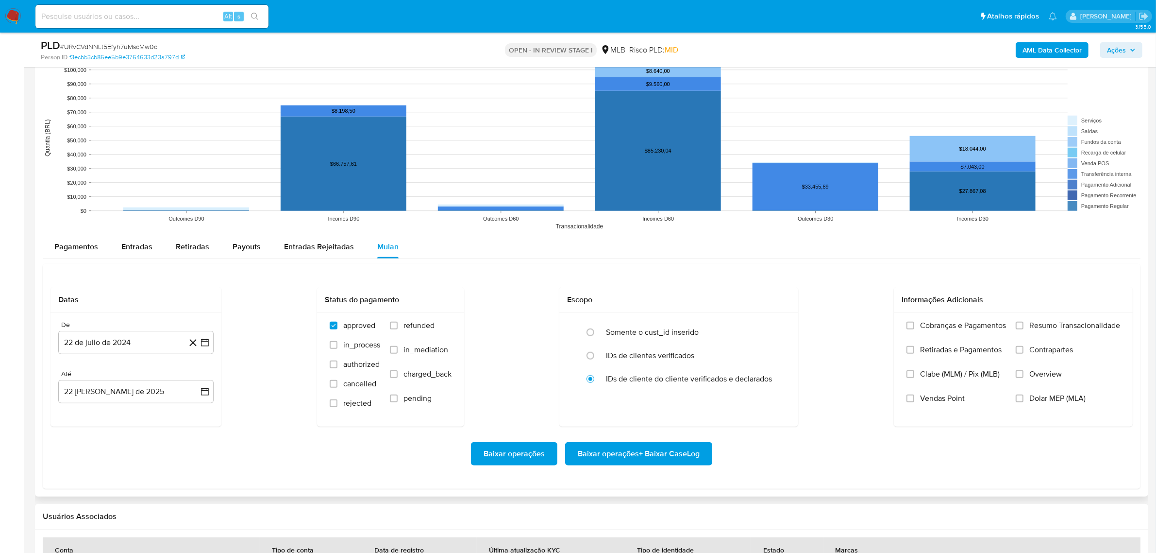
scroll to position [971, 0]
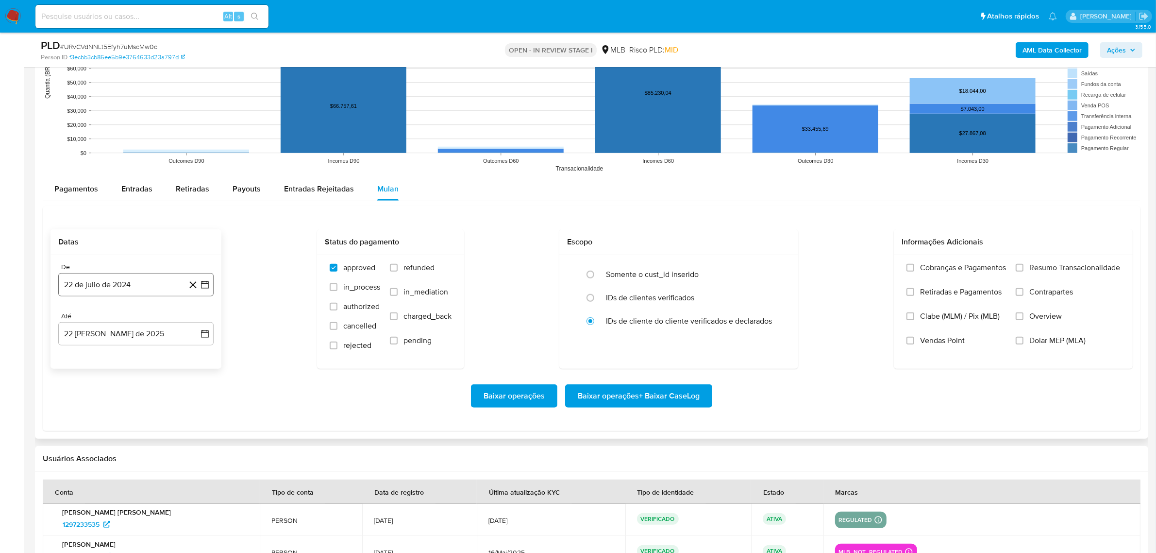
click at [135, 282] on button "22 de julio de 2024" at bounding box center [135, 284] width 155 height 23
click at [149, 319] on button "julio 2024" at bounding box center [136, 319] width 46 height 10
click at [195, 321] on icon "Año siguiente" at bounding box center [195, 319] width 4 height 7
click at [89, 409] on span "[DATE]" at bounding box center [93, 409] width 21 height 8
click at [96, 359] on button "1" at bounding box center [97, 355] width 16 height 16
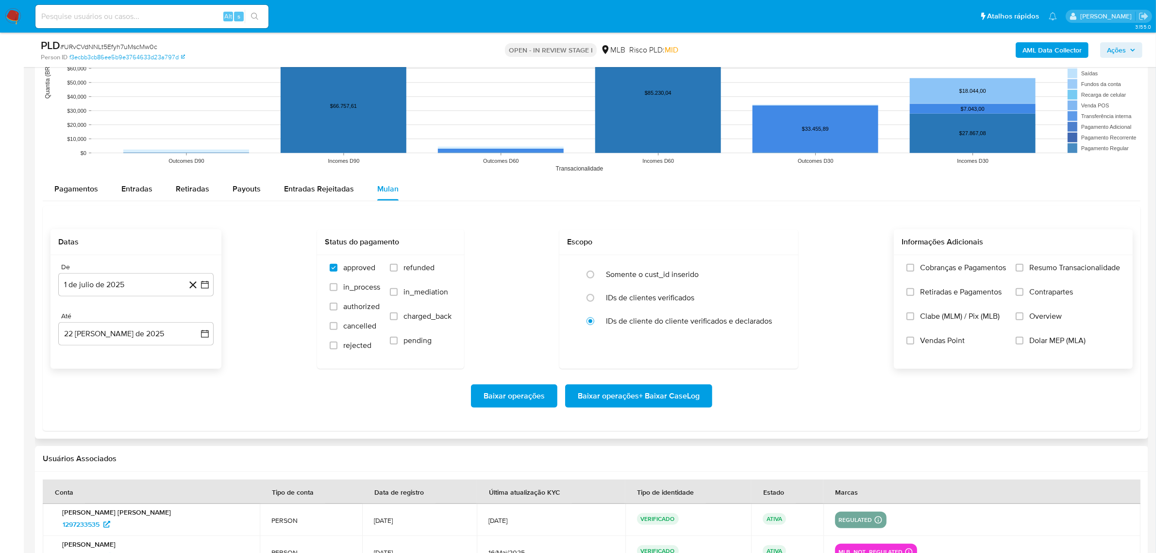
click at [1041, 265] on span "Resumo Transacionalidade" at bounding box center [1075, 268] width 91 height 10
click at [1024, 265] on input "Resumo Transacionalidade" at bounding box center [1020, 268] width 8 height 8
click at [651, 392] on span "Baixar operações + Baixar CaseLog" at bounding box center [639, 395] width 122 height 21
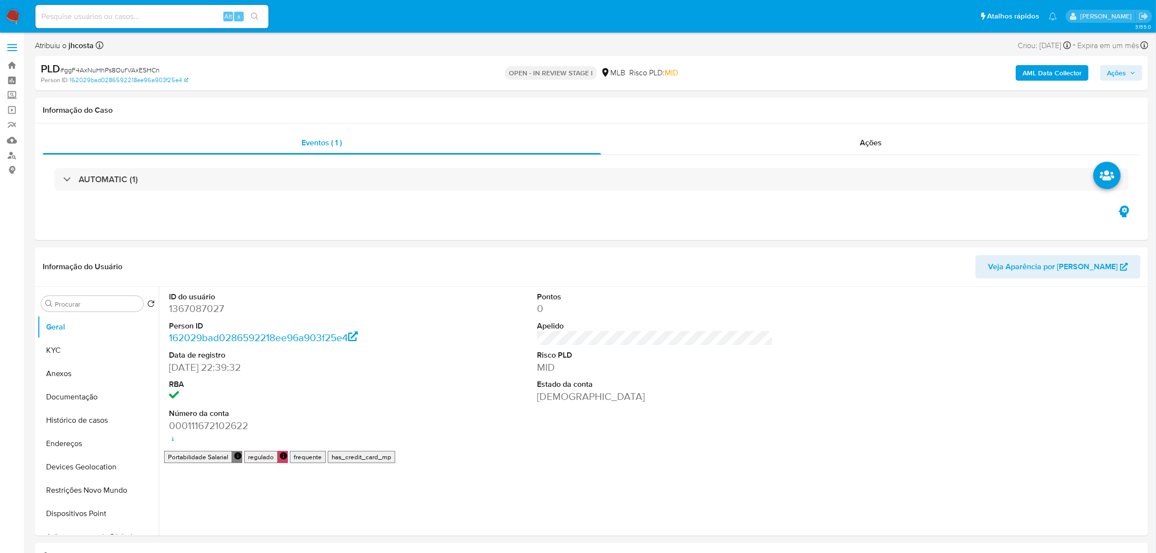
select select "10"
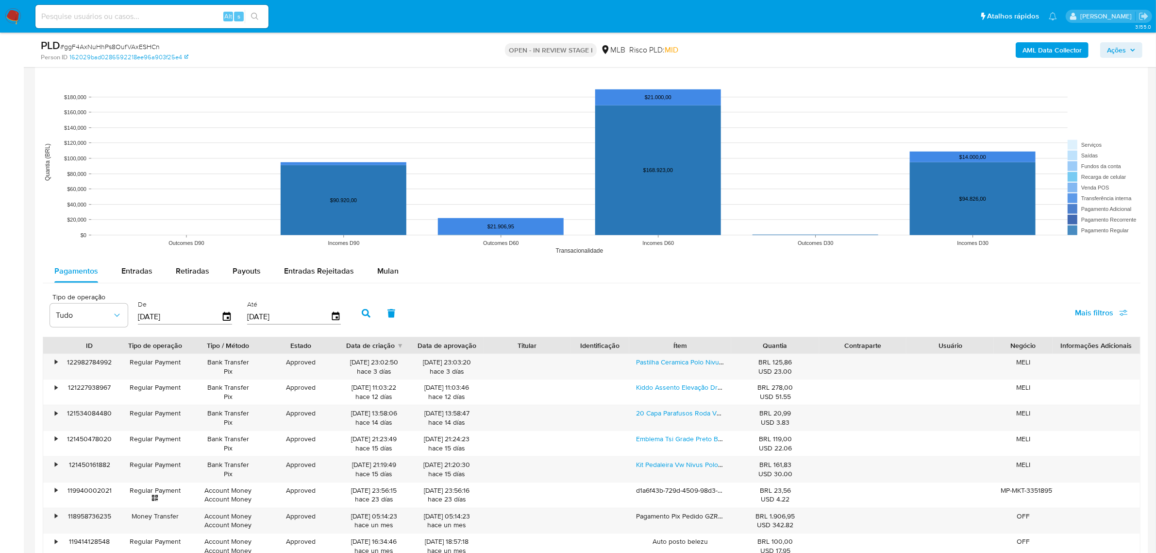
scroll to position [911, 0]
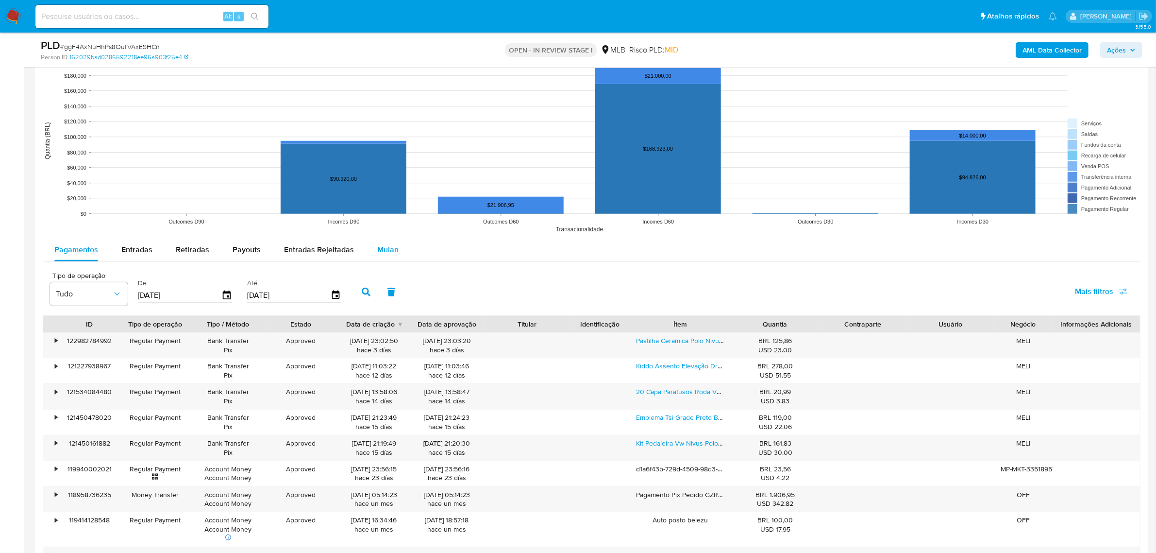
click at [377, 250] on span "Mulan" at bounding box center [387, 249] width 21 height 11
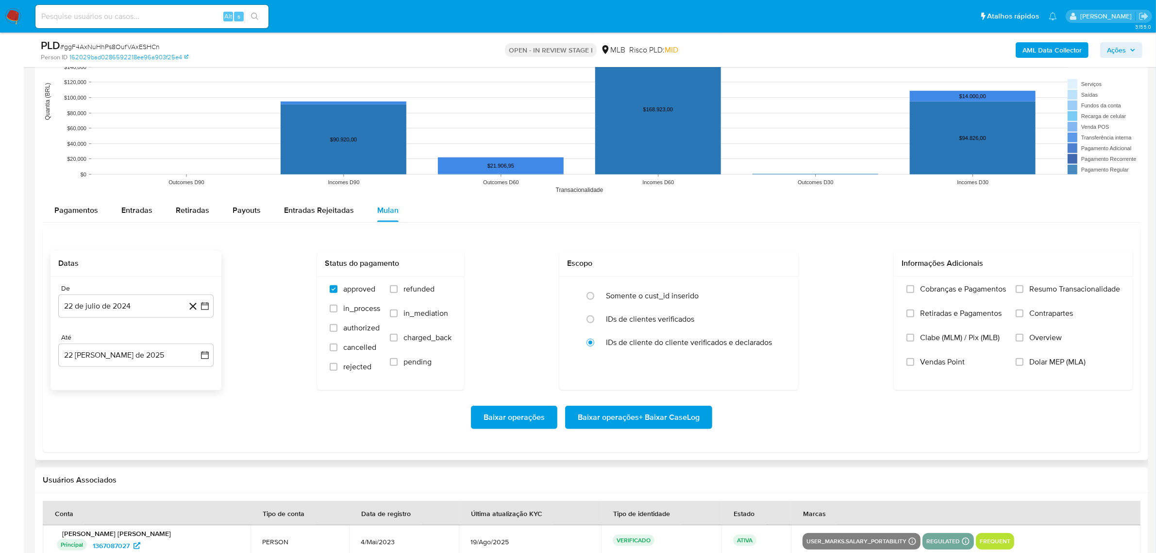
scroll to position [971, 0]
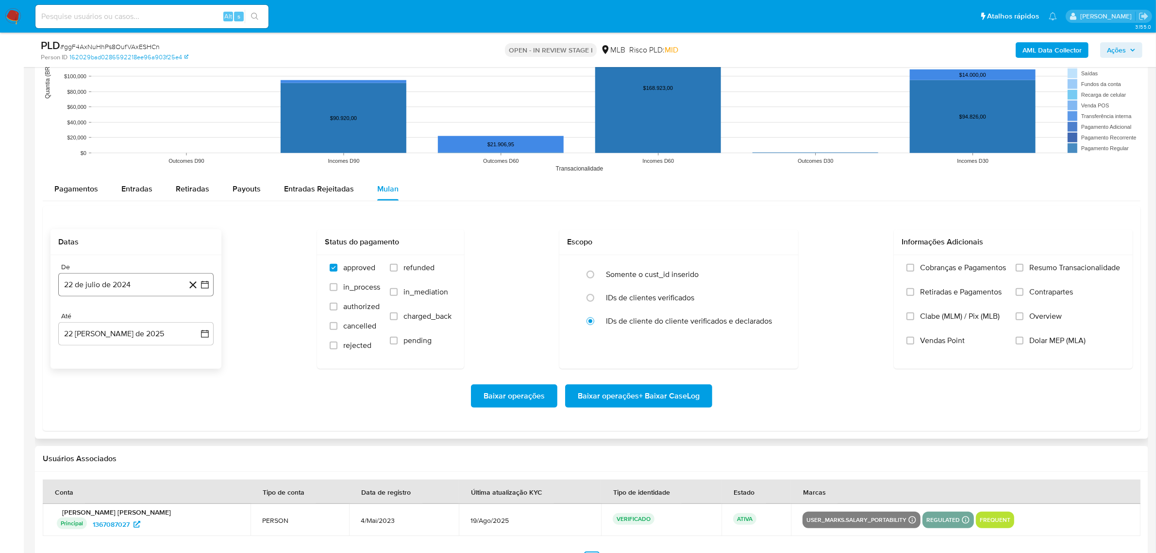
click at [129, 275] on button "22 de julio de 2024" at bounding box center [135, 284] width 155 height 23
click at [135, 322] on span "julio 2024" at bounding box center [131, 319] width 36 height 10
click at [195, 323] on icon "Año siguiente" at bounding box center [194, 319] width 12 height 12
click at [90, 409] on span "jul" at bounding box center [93, 409] width 21 height 8
click at [95, 356] on button "1" at bounding box center [97, 355] width 16 height 16
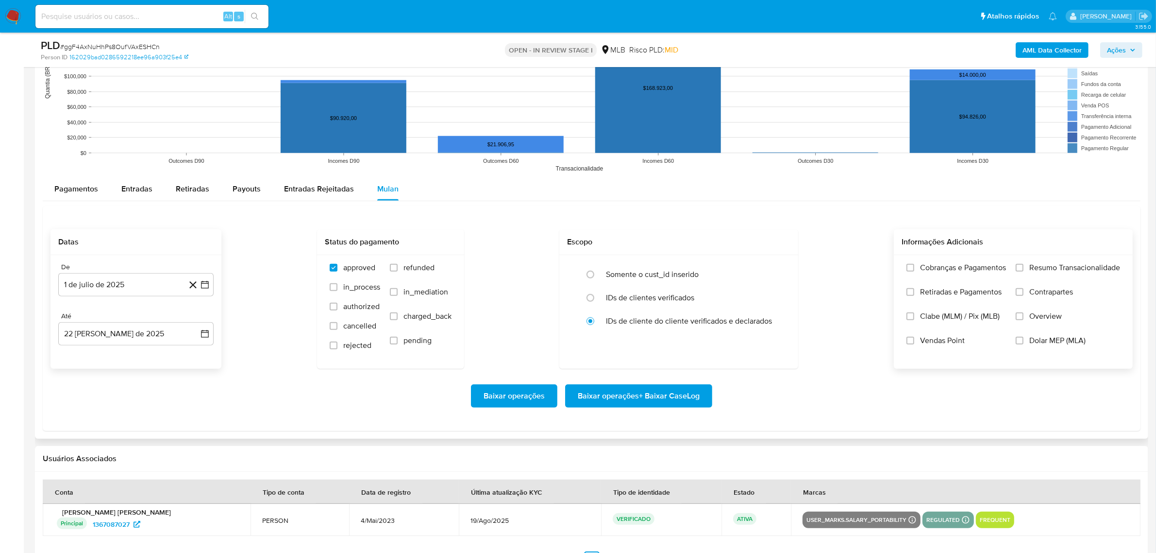
click at [1039, 268] on span "Resumo Transacionalidade" at bounding box center [1075, 268] width 91 height 10
click at [1024, 268] on input "Resumo Transacionalidade" at bounding box center [1020, 268] width 8 height 8
click at [674, 396] on span "Baixar operações + Baixar CaseLog" at bounding box center [639, 395] width 122 height 21
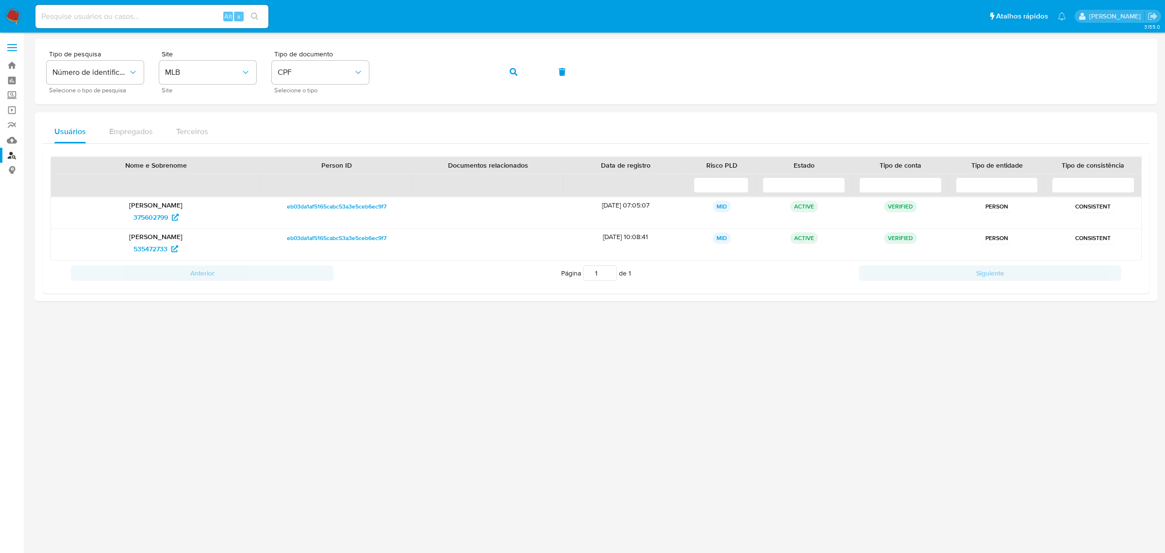
click at [133, 24] on div "Alt s" at bounding box center [151, 16] width 233 height 23
click at [135, 17] on input at bounding box center [151, 16] width 233 height 13
paste input "744056155"
type input "744056155"
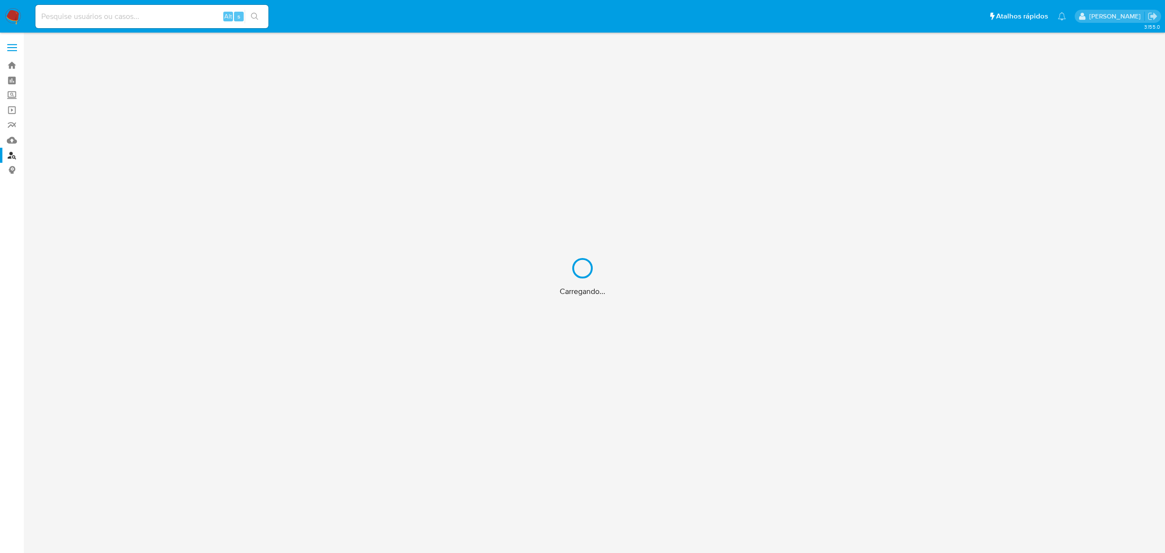
click at [119, 18] on div "Carregando..." at bounding box center [582, 276] width 1165 height 553
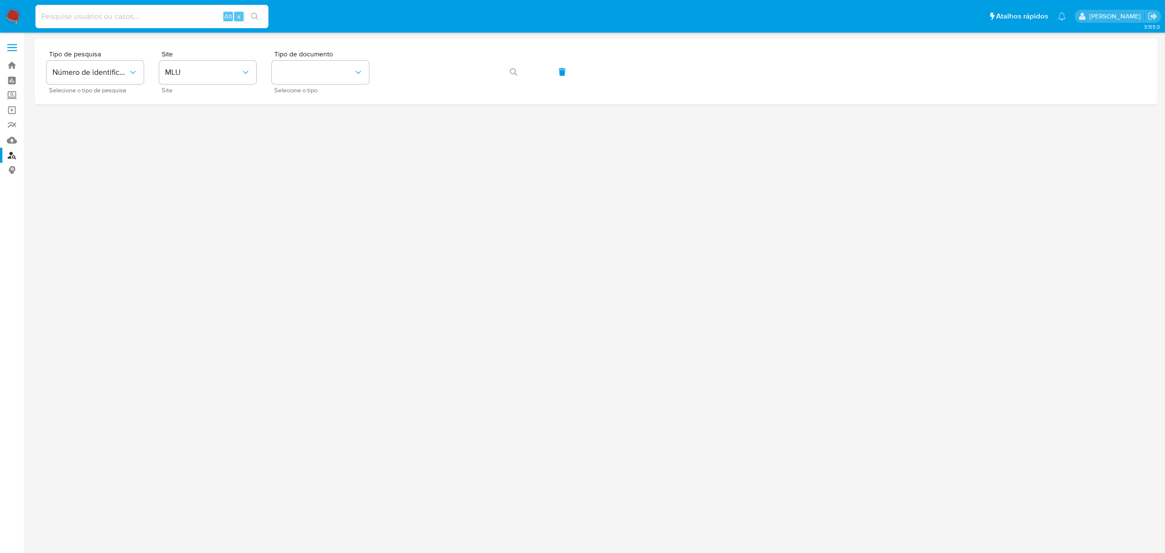
click at [119, 19] on input at bounding box center [151, 16] width 233 height 13
paste input "744056155"
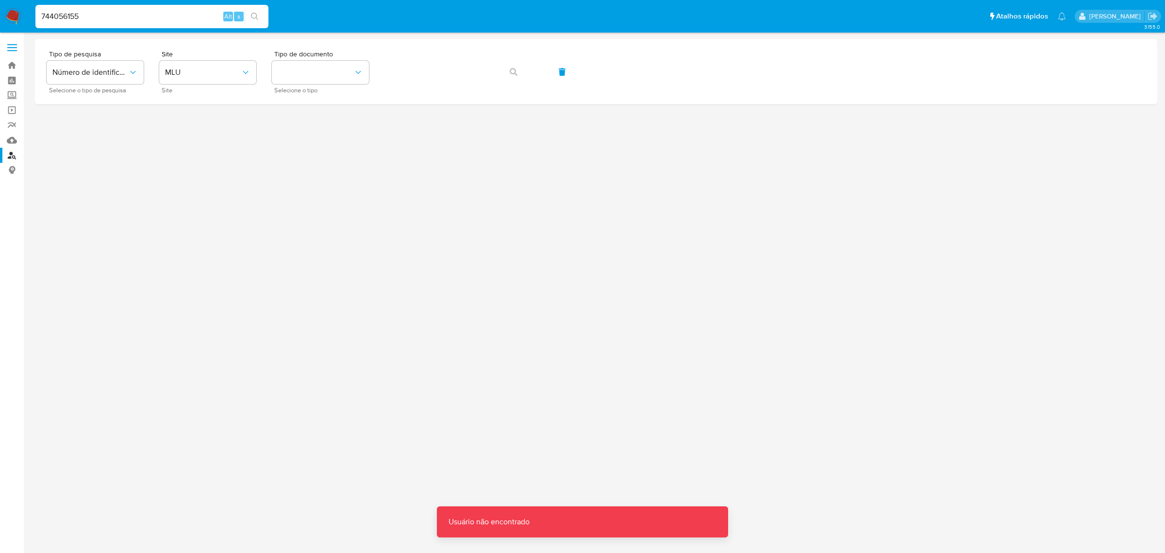
click at [110, 18] on input "744056155" at bounding box center [151, 16] width 233 height 13
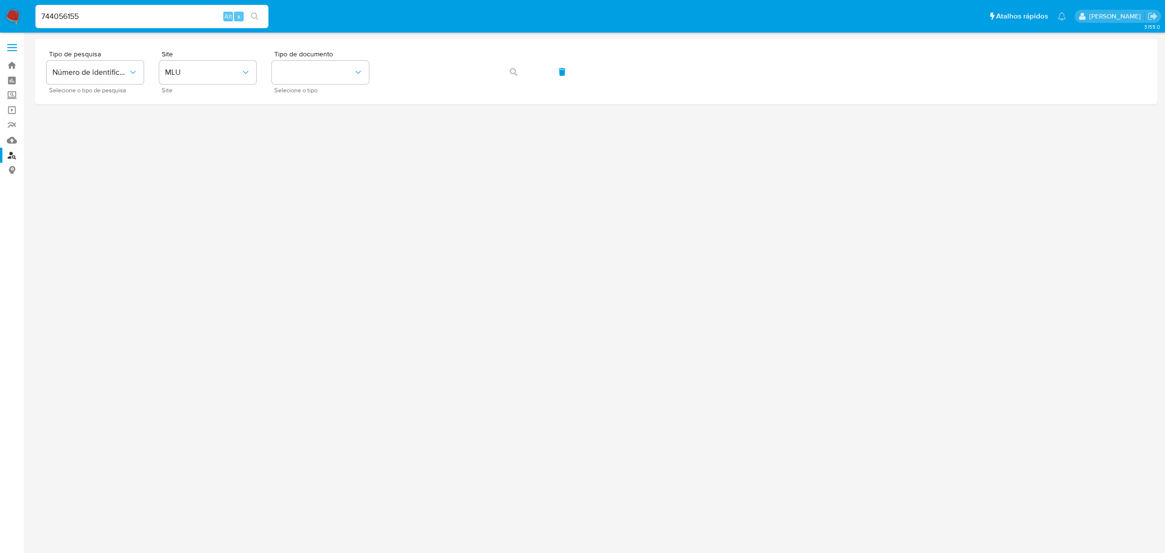
type input "744056155"
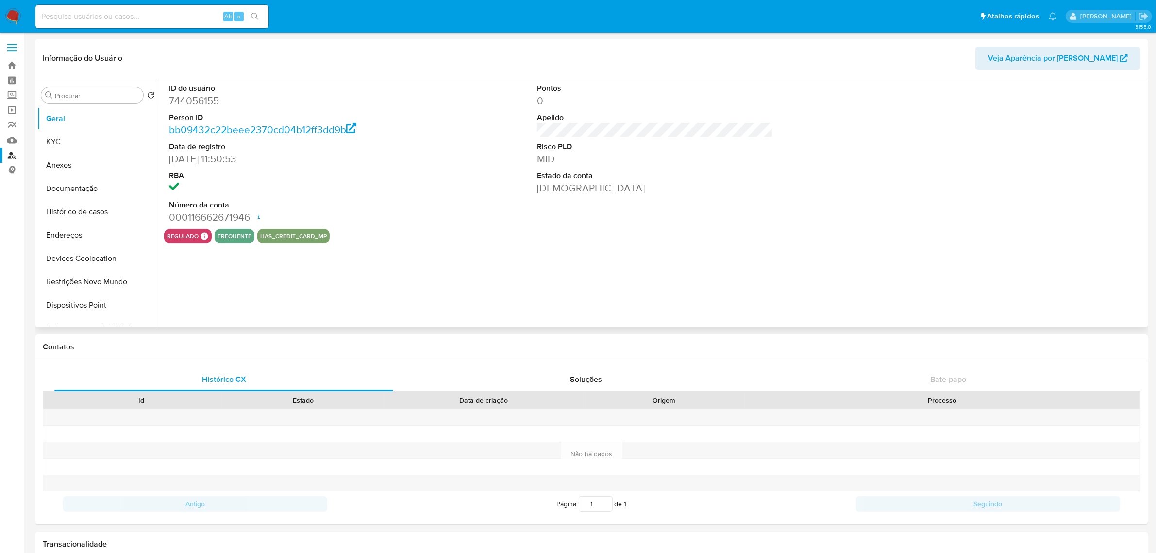
select select "10"
click at [46, 143] on button "KYC" at bounding box center [94, 141] width 114 height 23
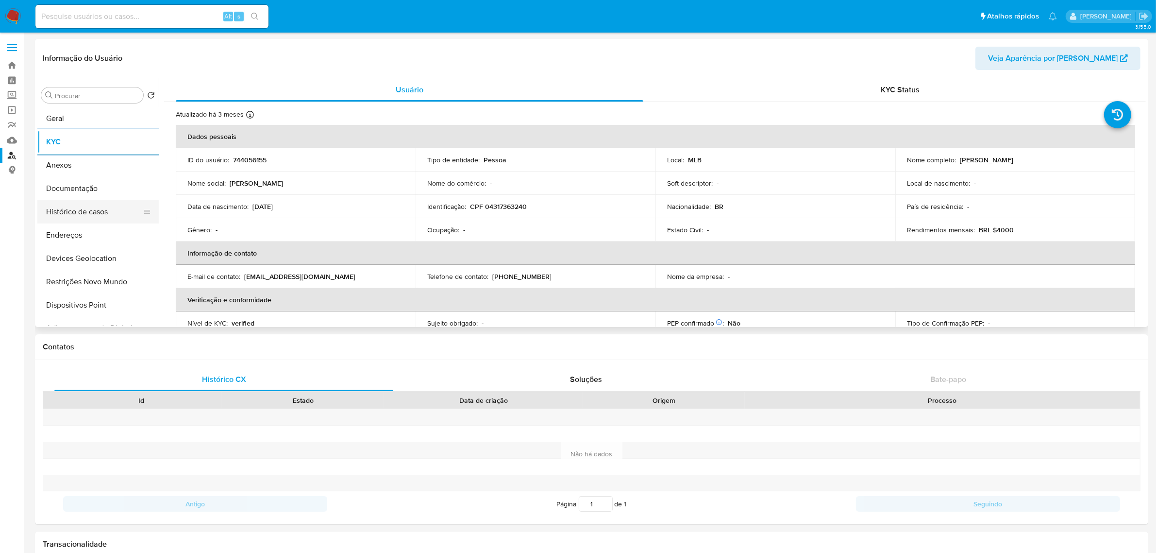
click at [78, 203] on button "Histórico de casos" at bounding box center [94, 211] width 114 height 23
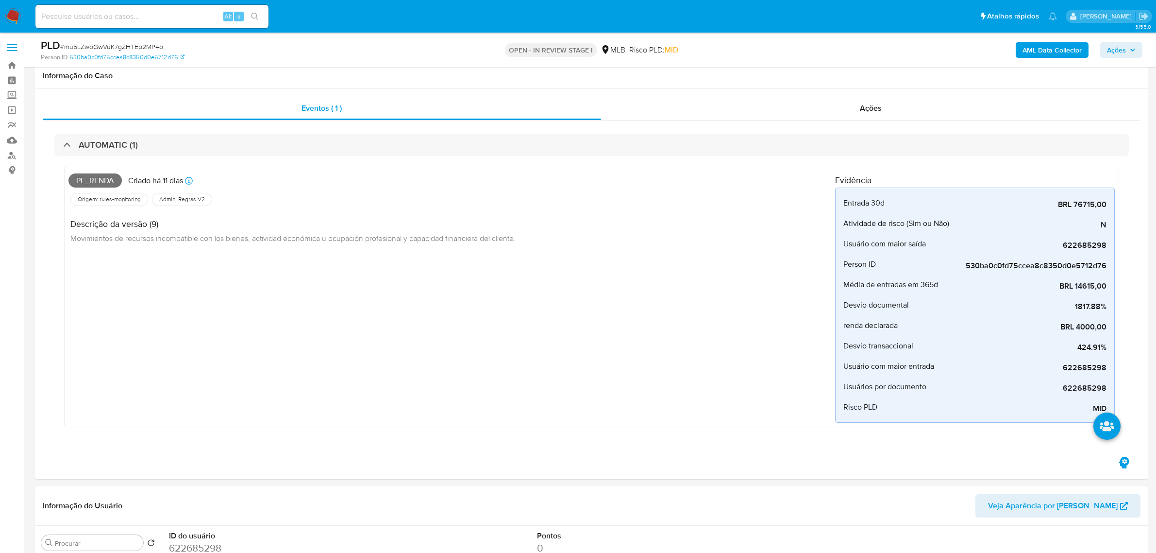
select select "10"
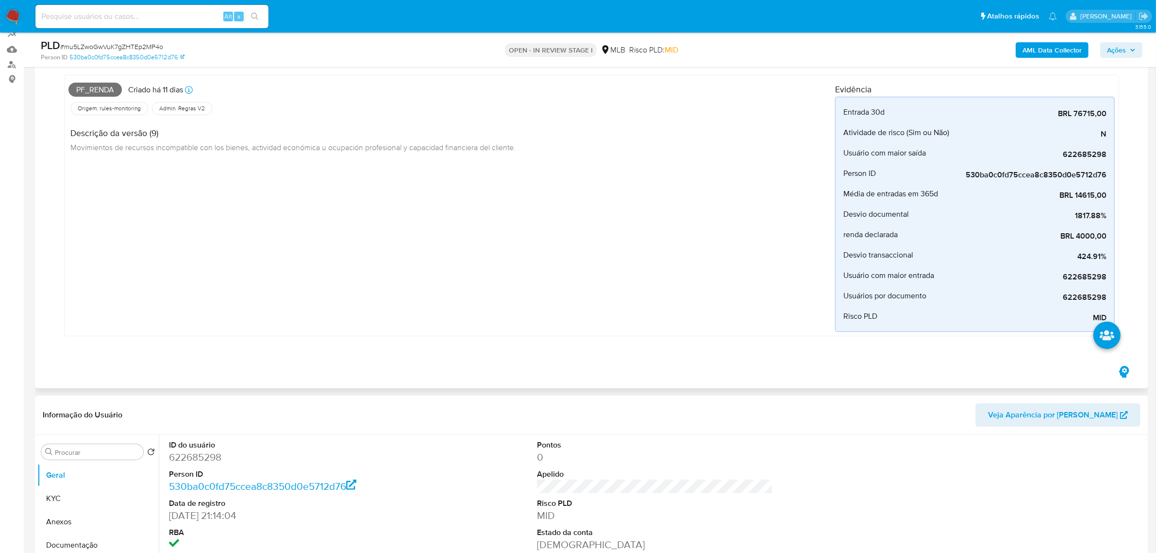
scroll to position [61, 0]
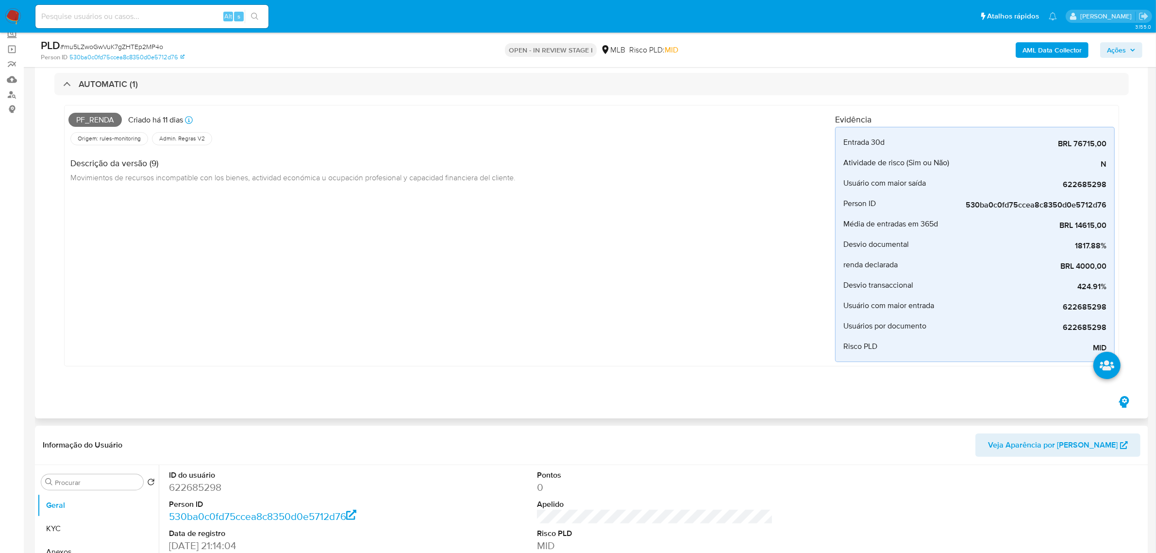
click at [190, 100] on div "Pf_renda Criado há 11 dias Criado: [DATE] 00:32:29 Origem: rules-monitoring Ref…" at bounding box center [591, 238] width 1075 height 286
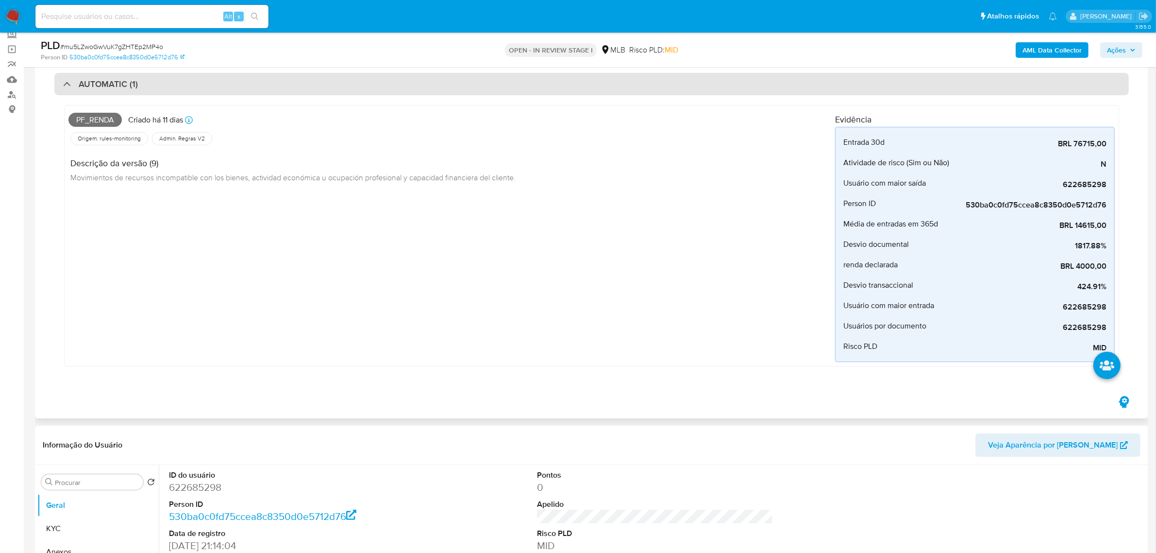
click at [200, 81] on div "AUTOMATIC (1)" at bounding box center [591, 84] width 1075 height 22
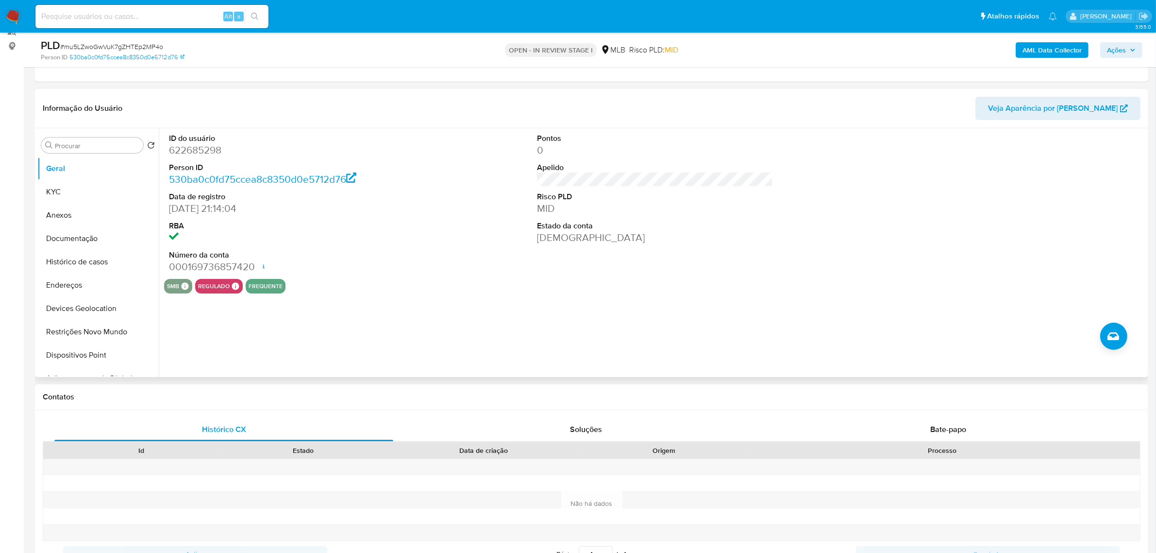
scroll to position [182, 0]
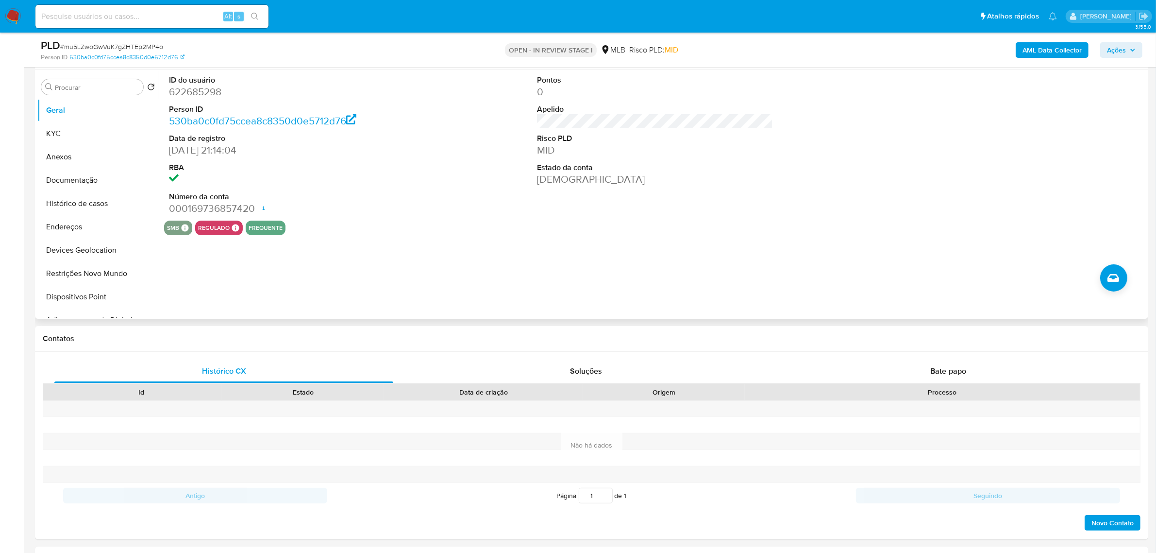
click at [199, 83] on dt "ID do usuário" at bounding box center [287, 80] width 236 height 11
click at [198, 86] on dd "622685298" at bounding box center [287, 92] width 236 height 14
copy dd "622685298"
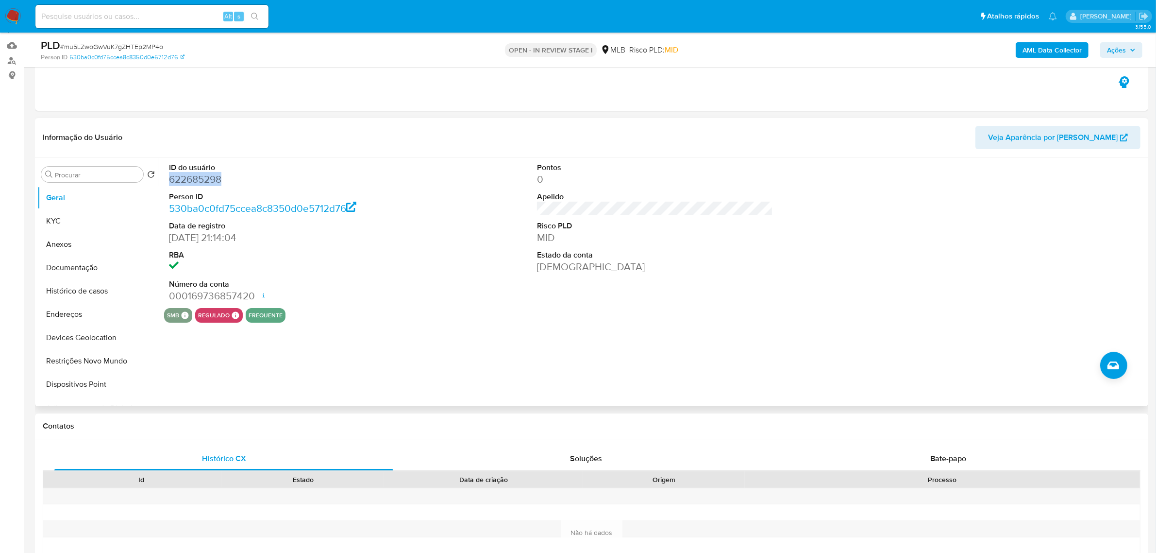
scroll to position [0, 0]
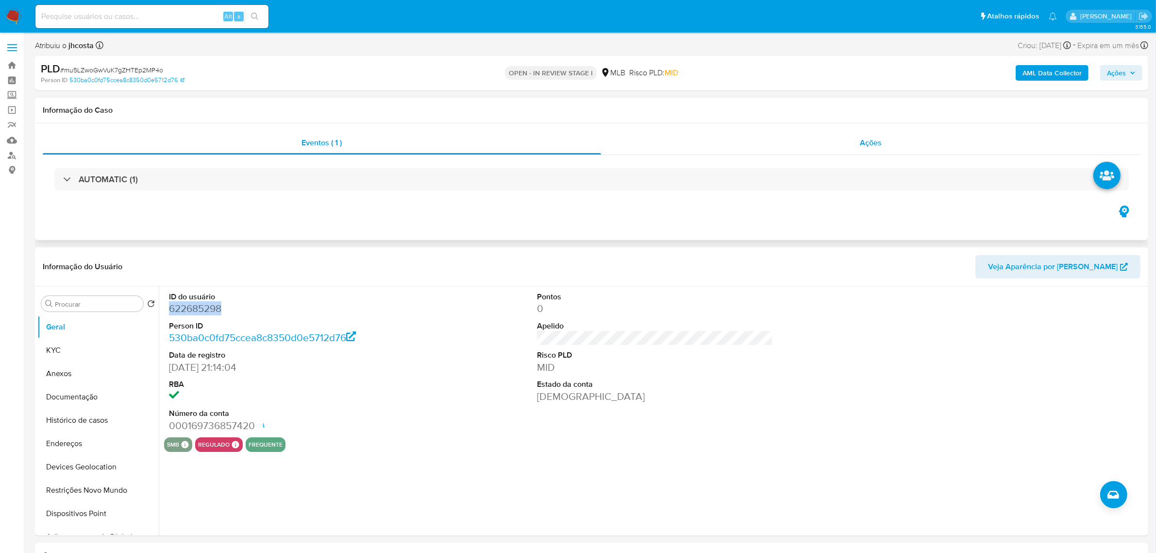
click at [877, 143] on span "Ações" at bounding box center [871, 142] width 22 height 11
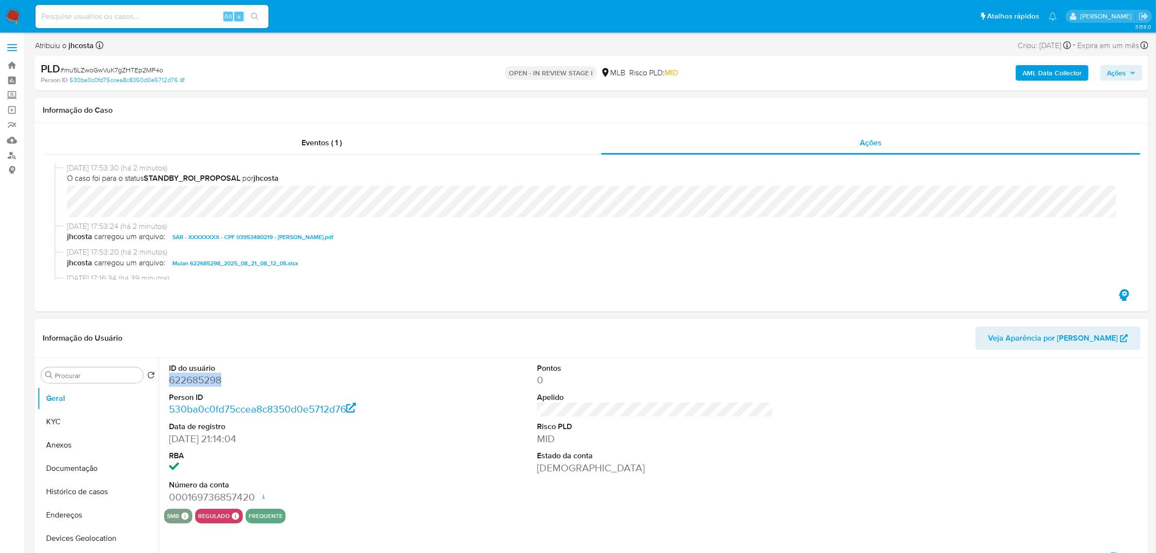
click at [210, 383] on dd "622685298" at bounding box center [287, 380] width 236 height 14
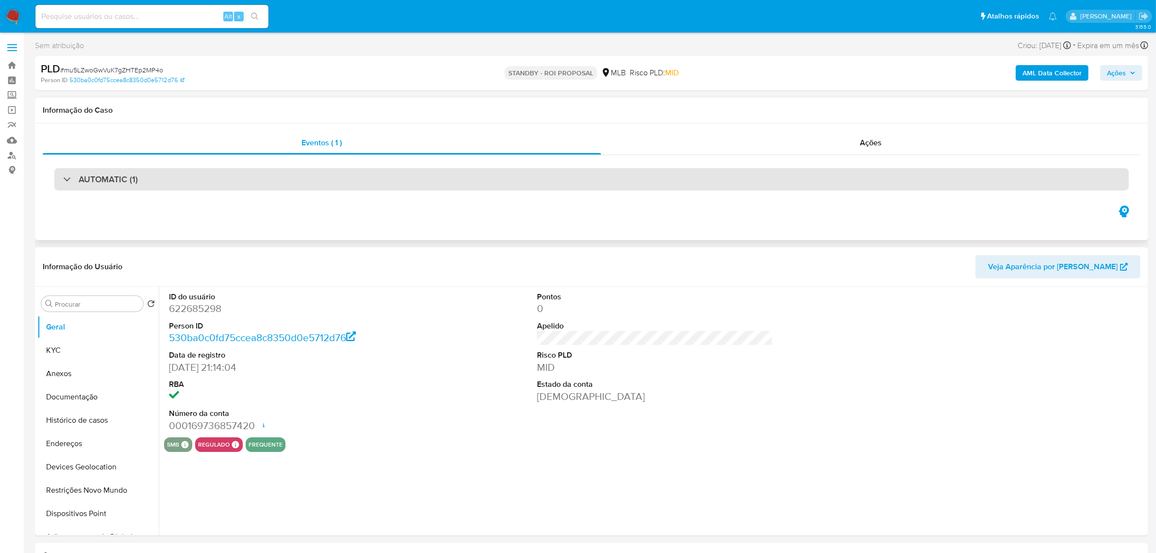
select select "10"
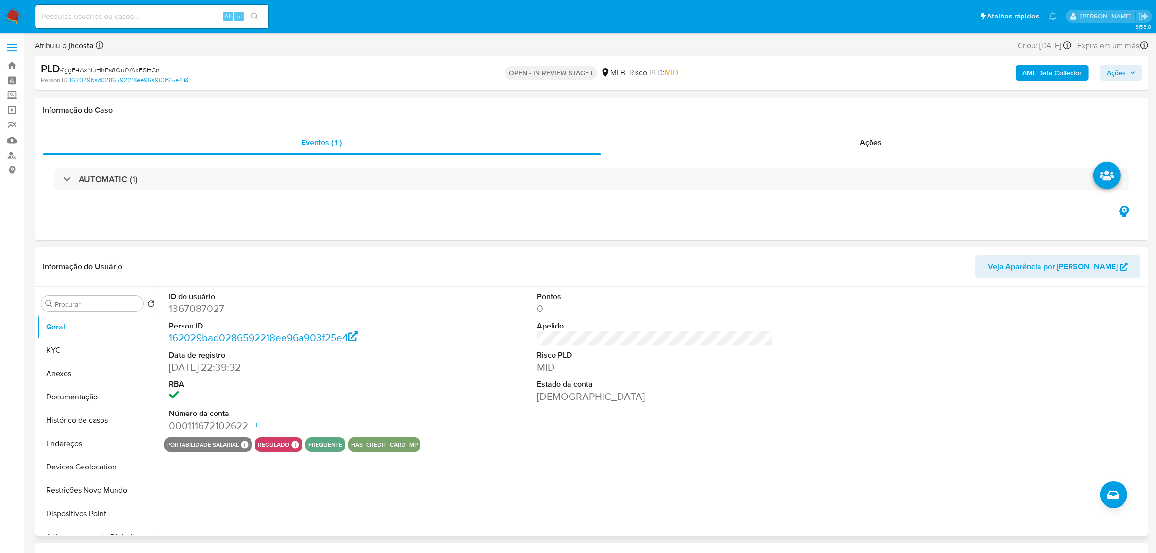
click at [204, 308] on dd "1367087027" at bounding box center [287, 309] width 236 height 14
click at [204, 307] on dd "1367087027" at bounding box center [287, 309] width 236 height 14
copy dd "1367087027"
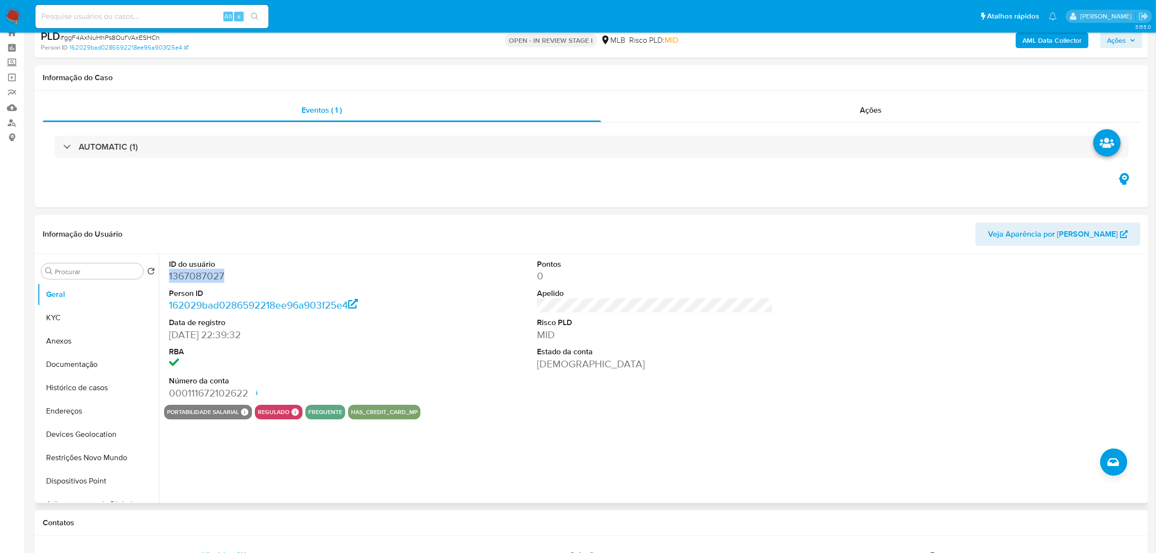
scroll to position [61, 0]
